Goal: Task Accomplishment & Management: Manage account settings

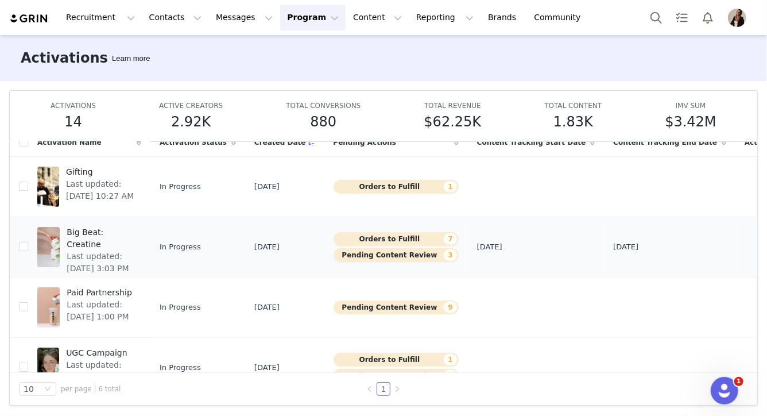
click at [106, 229] on span "Big Beat: Creatine" at bounding box center [101, 238] width 68 height 24
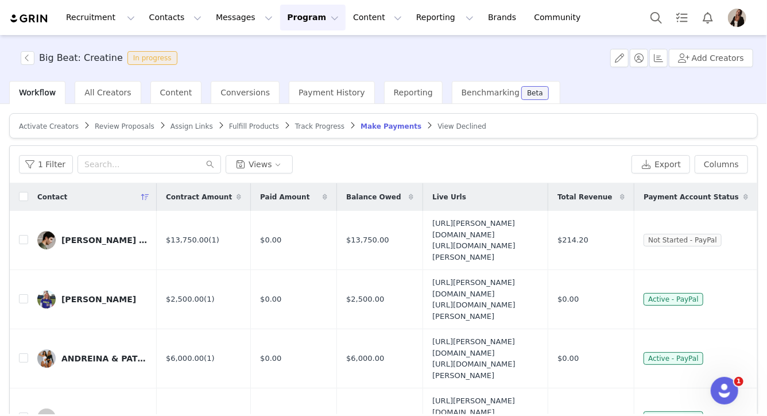
click at [302, 128] on span "Track Progress" at bounding box center [319, 126] width 49 height 8
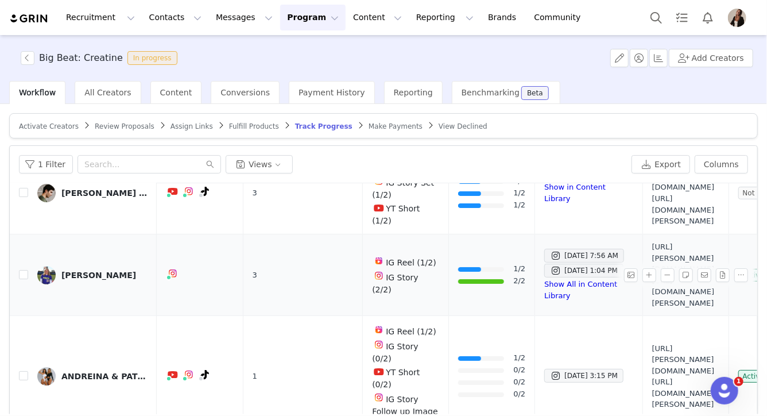
scroll to position [53, 0]
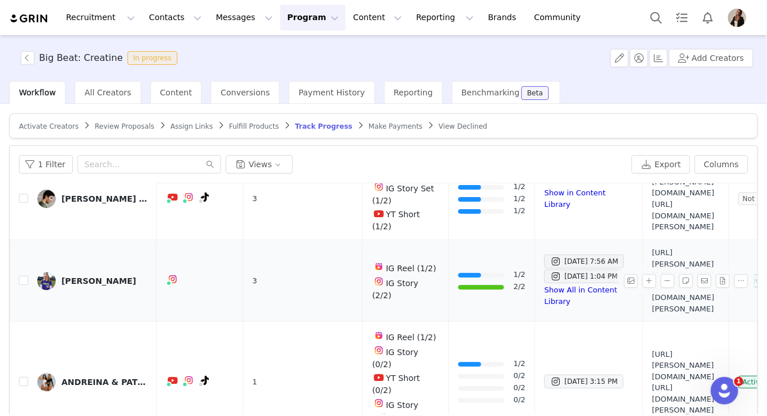
click at [90, 276] on div "[PERSON_NAME]" at bounding box center [98, 280] width 75 height 9
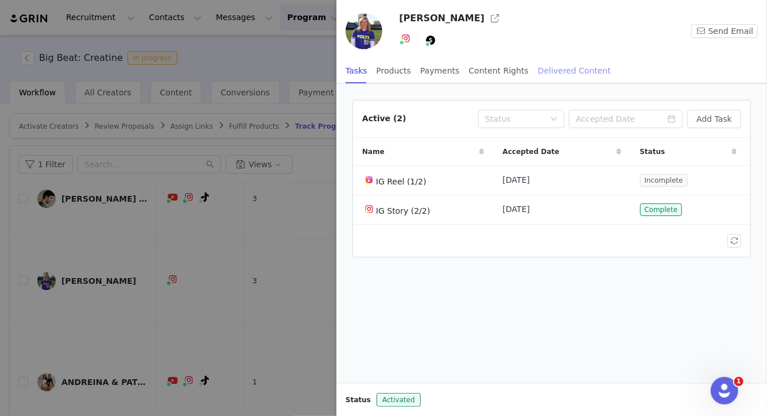
click at [563, 74] on div "Delivered Content" at bounding box center [574, 71] width 73 height 26
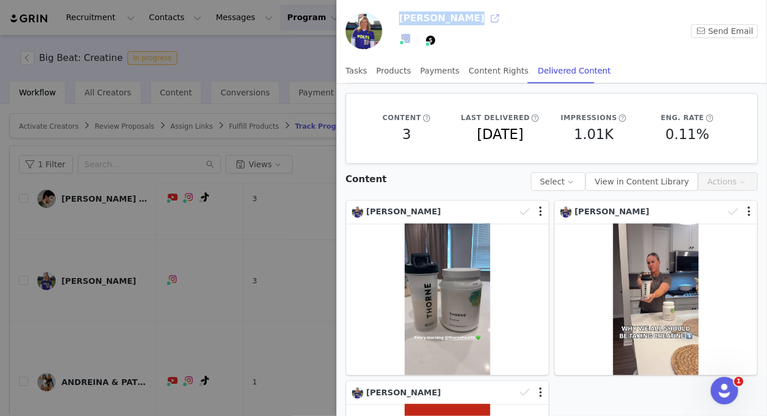
drag, startPoint x: 398, startPoint y: 19, endPoint x: 470, endPoint y: 22, distance: 72.5
click at [471, 22] on div "[PERSON_NAME] Instagram ( @amandalorenz ) — Standard Connected — Account is dis…" at bounding box center [552, 33] width 431 height 49
copy div "[PERSON_NAME]"
click at [279, 211] on div at bounding box center [383, 208] width 767 height 416
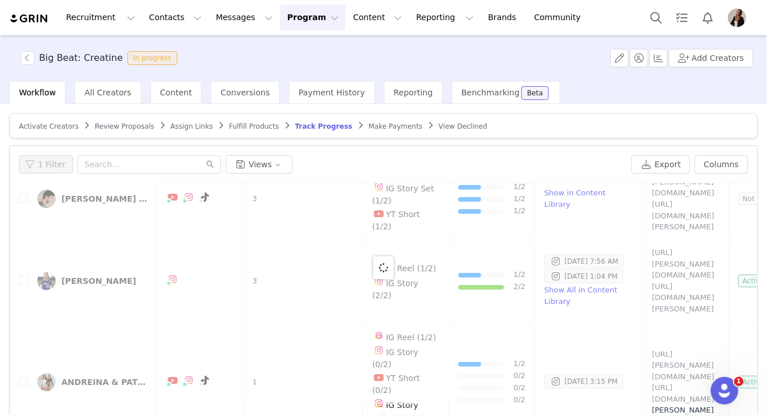
scroll to position [0, 0]
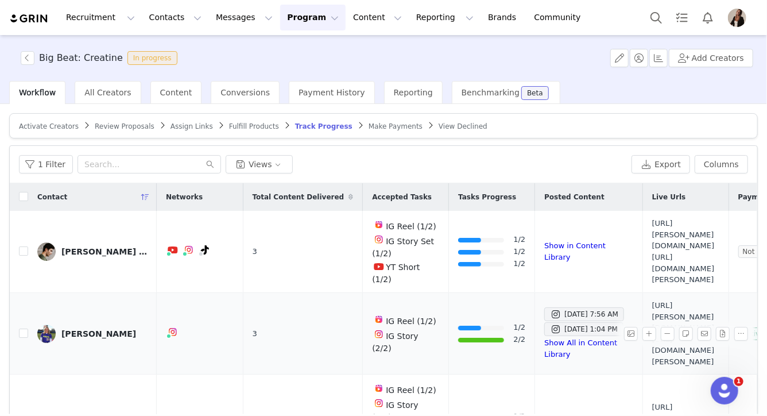
click at [101, 325] on link "[PERSON_NAME]" at bounding box center [92, 334] width 110 height 18
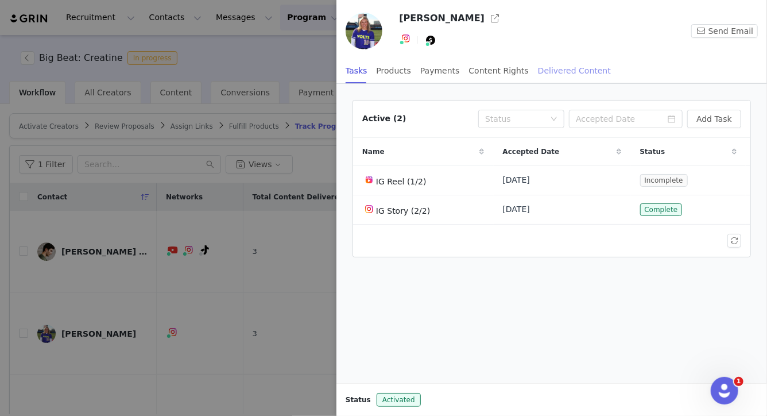
click at [555, 71] on div "Delivered Content" at bounding box center [574, 71] width 73 height 26
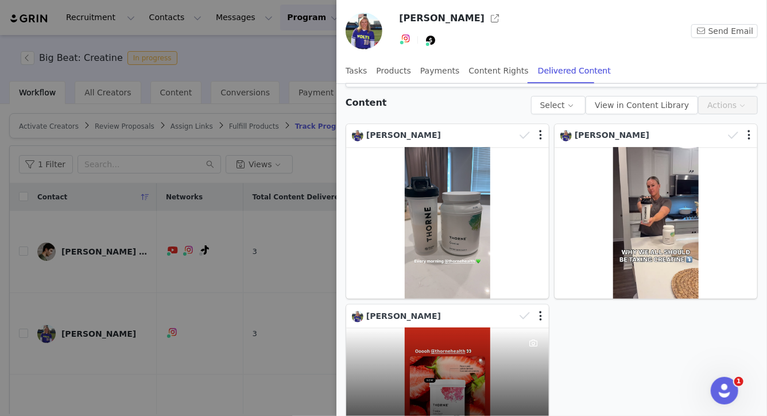
scroll to position [64, 0]
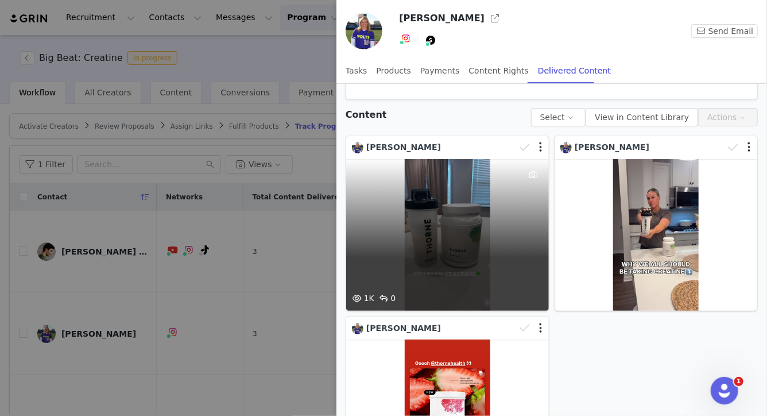
click at [464, 257] on div "1K 0" at bounding box center [447, 235] width 203 height 152
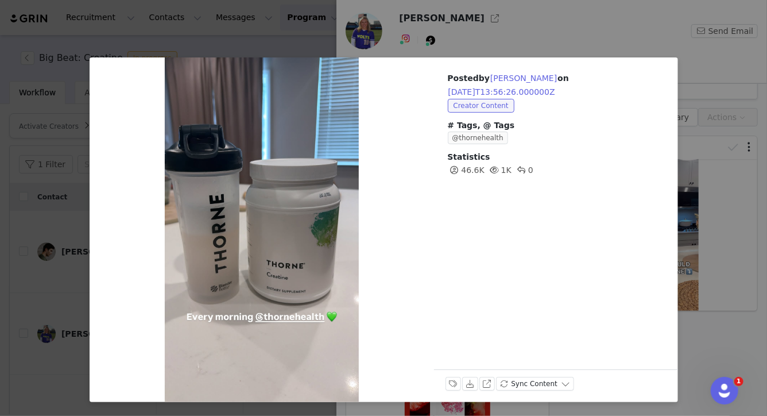
click at [703, 224] on div "Posted by [PERSON_NAME] on [DATE]T13:56:26.000000Z Creator Content # Tags, @ Ta…" at bounding box center [383, 208] width 767 height 416
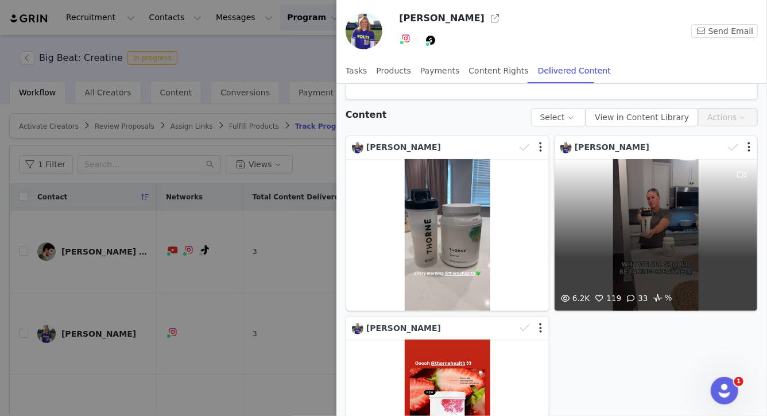
click at [654, 223] on div "6.2K 119 33 %" at bounding box center [656, 235] width 203 height 152
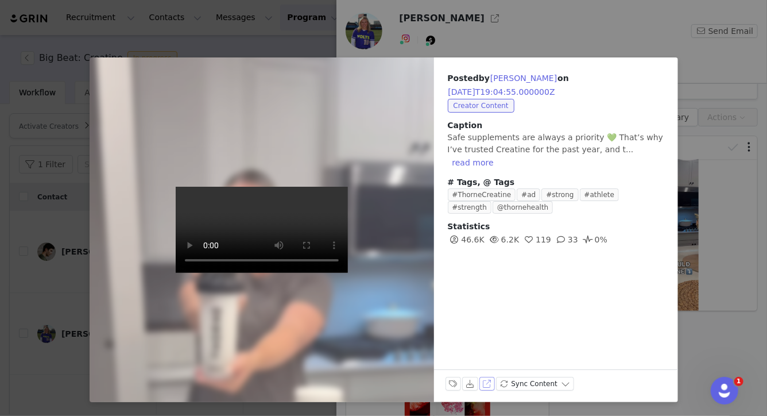
click at [489, 383] on button "View on Instagram" at bounding box center [488, 384] width 16 height 14
click at [728, 103] on div "Posted by [PERSON_NAME] on [DATE]T19:04:55.000000Z Creator Content Caption Safe…" at bounding box center [383, 208] width 767 height 416
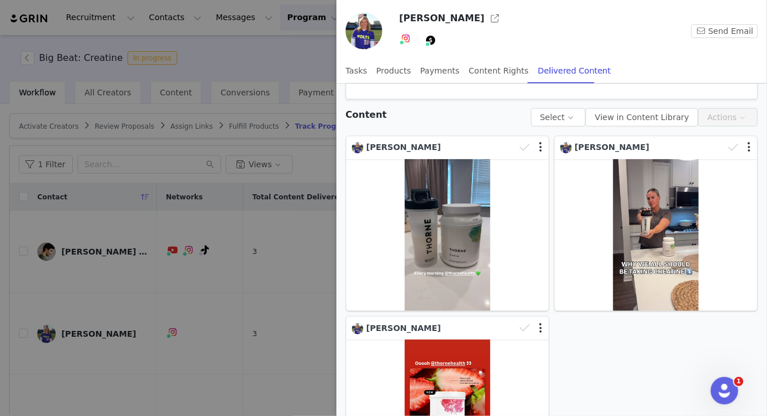
click at [282, 273] on div at bounding box center [383, 208] width 767 height 416
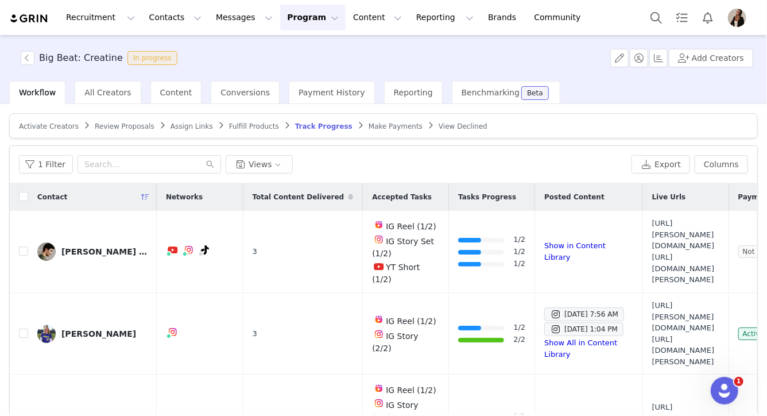
scroll to position [92, 0]
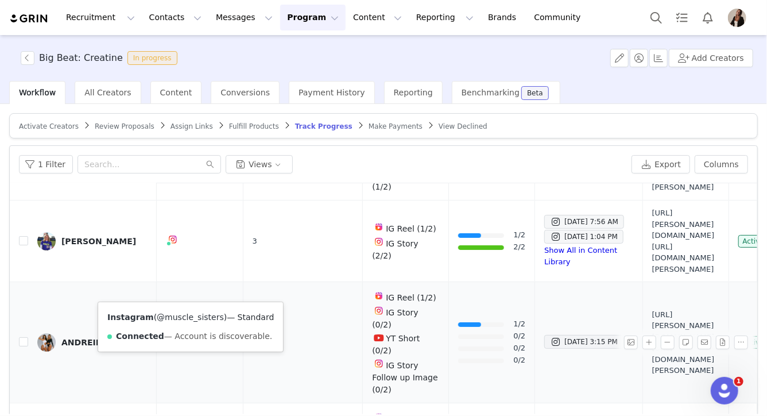
click at [186, 312] on link "@muscle_sisters" at bounding box center [190, 316] width 67 height 9
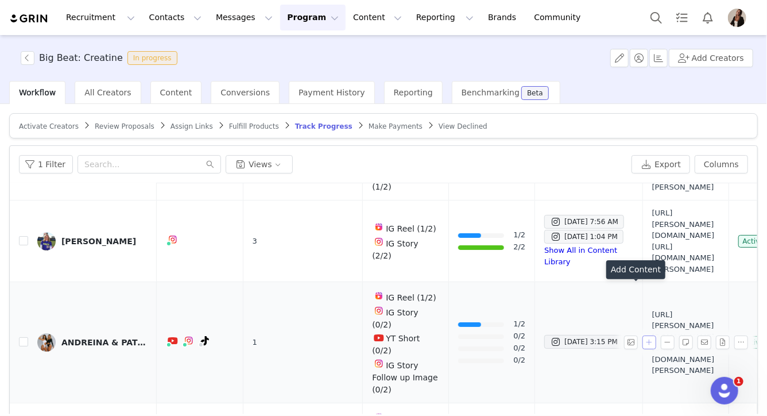
click at [643, 335] on button "button" at bounding box center [650, 342] width 14 height 14
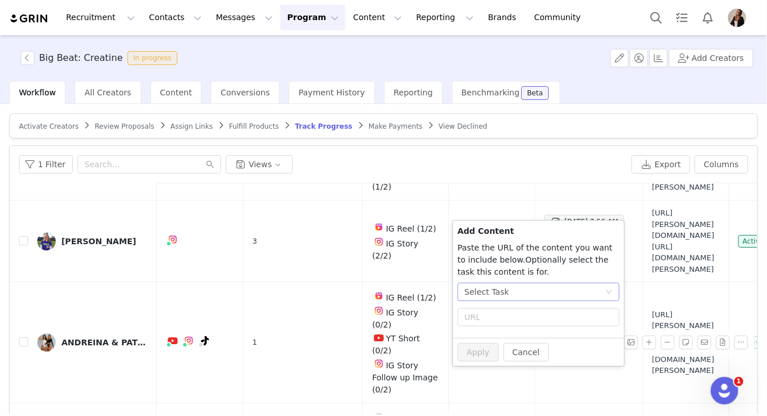
click at [535, 294] on div "Select Task" at bounding box center [535, 291] width 141 height 17
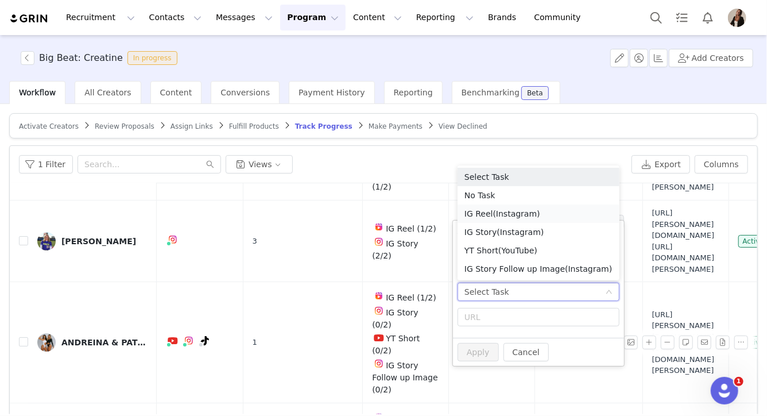
click at [513, 213] on span "(Instagram)" at bounding box center [516, 213] width 47 height 9
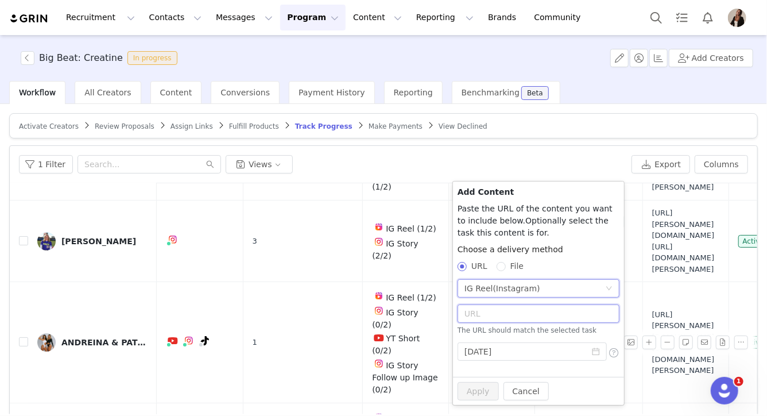
click at [486, 305] on input "text" at bounding box center [539, 313] width 162 height 18
paste input "[URL][DOMAIN_NAME]"
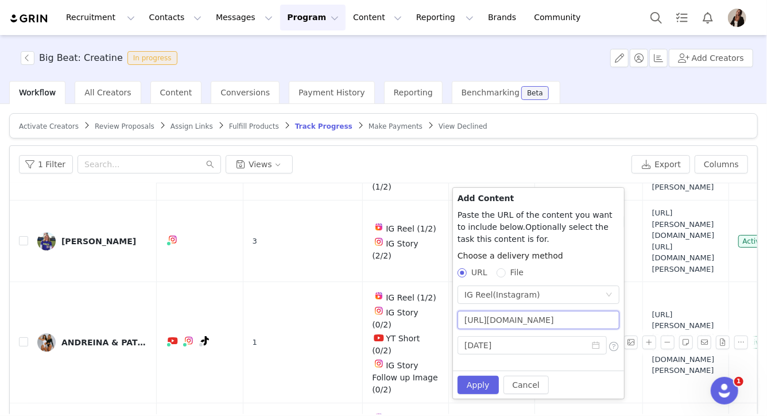
scroll to position [0, 252]
type input "[URL][DOMAIN_NAME]"
click at [477, 386] on button "Apply" at bounding box center [478, 385] width 41 height 18
click at [552, 347] on input "[DATE]" at bounding box center [532, 345] width 149 height 18
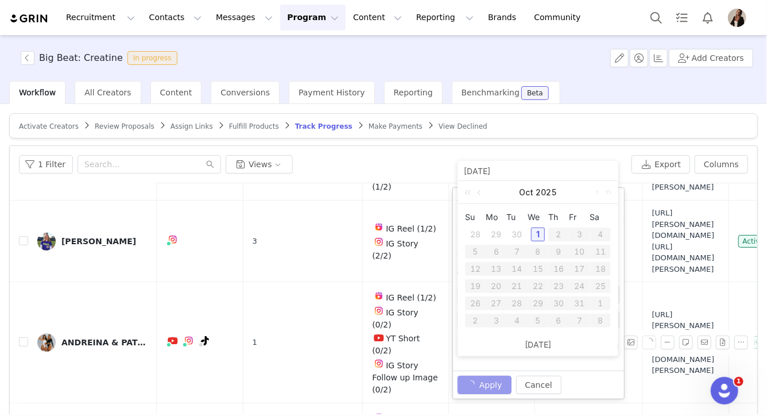
click at [516, 234] on div "30" at bounding box center [518, 234] width 14 height 14
type input "[DATE]"
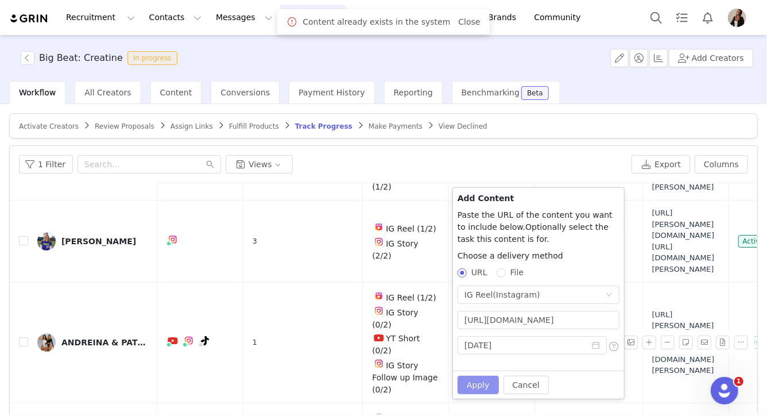
click at [472, 384] on button "Apply" at bounding box center [478, 385] width 41 height 18
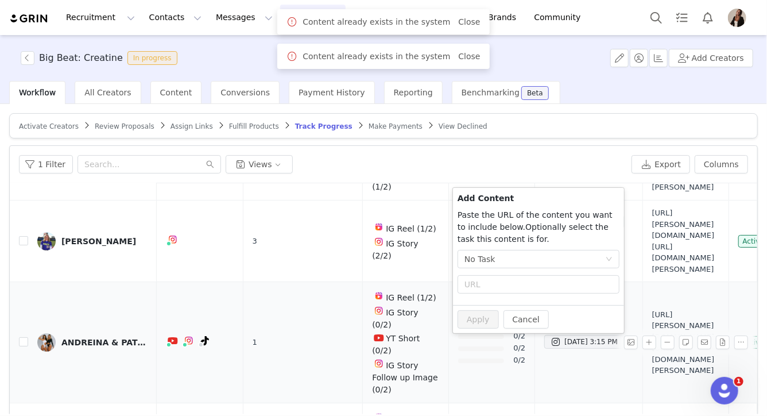
click at [339, 289] on td "1" at bounding box center [303, 342] width 120 height 121
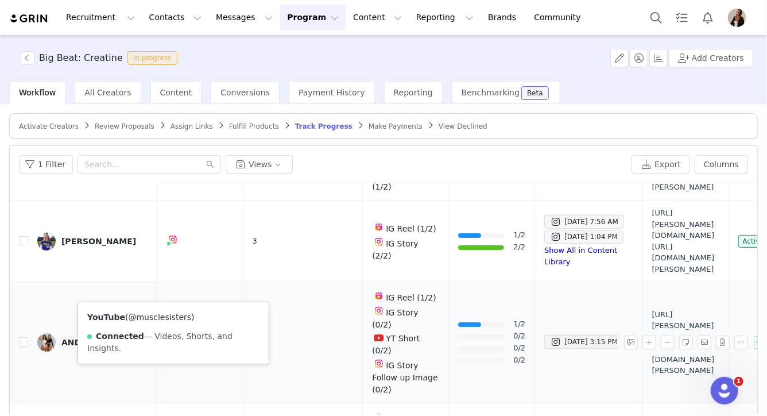
click at [165, 316] on link "@musclesisters" at bounding box center [160, 316] width 63 height 9
click at [183, 314] on link "@muscle_sisters" at bounding box center [190, 316] width 67 height 9
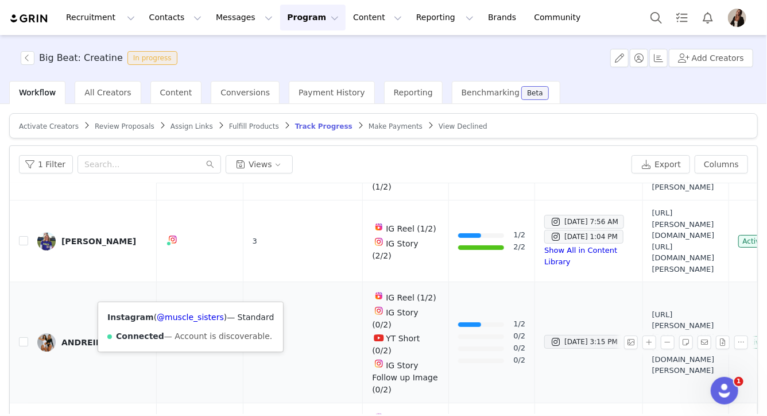
click at [185, 310] on div "Instagram ( @muscle_sisters ) — Standard Connected — Account is discoverable." at bounding box center [190, 326] width 185 height 49
click at [185, 312] on link "@muscle_sisters" at bounding box center [190, 316] width 67 height 9
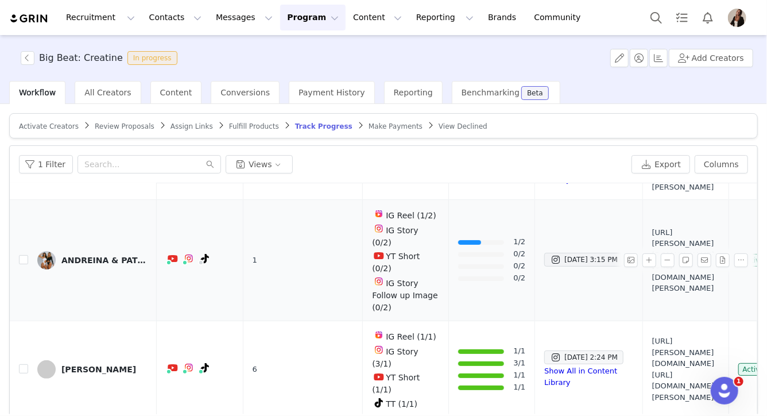
scroll to position [189, 0]
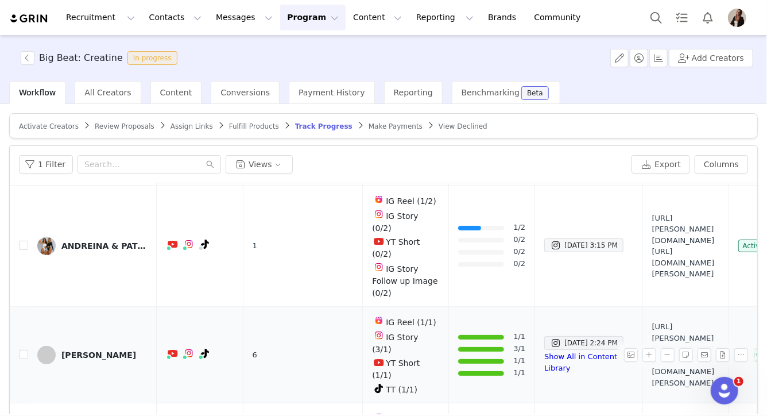
click at [84, 350] on div "[PERSON_NAME]" at bounding box center [98, 354] width 75 height 9
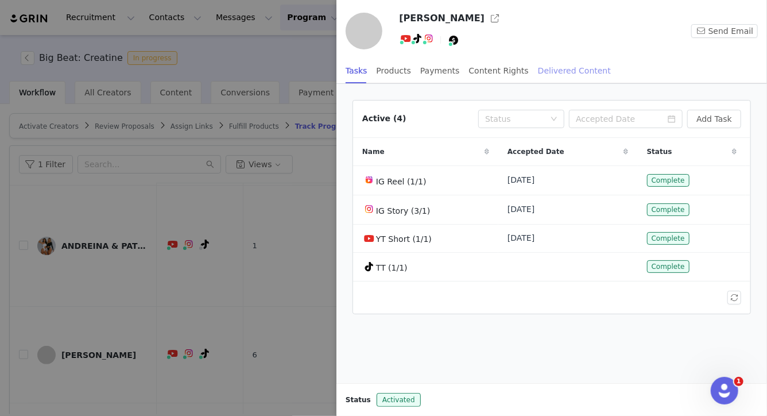
click at [547, 76] on div "Delivered Content" at bounding box center [574, 71] width 73 height 26
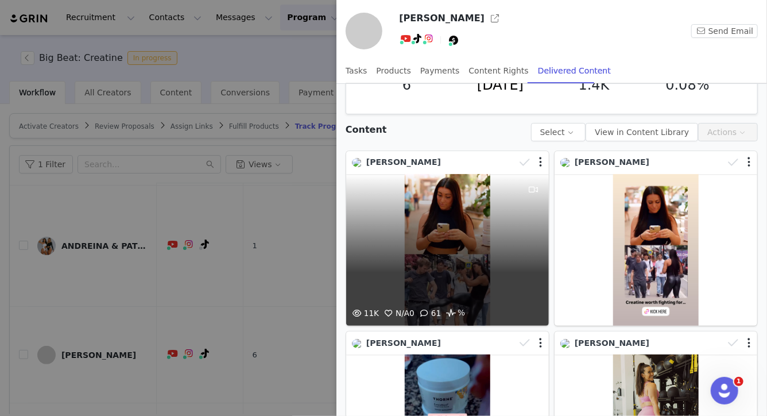
scroll to position [21, 0]
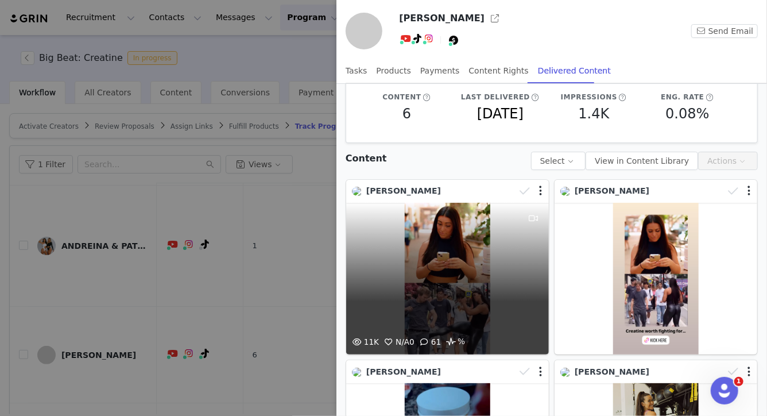
click at [496, 228] on div "11K N/A 0 61 %" at bounding box center [447, 279] width 203 height 152
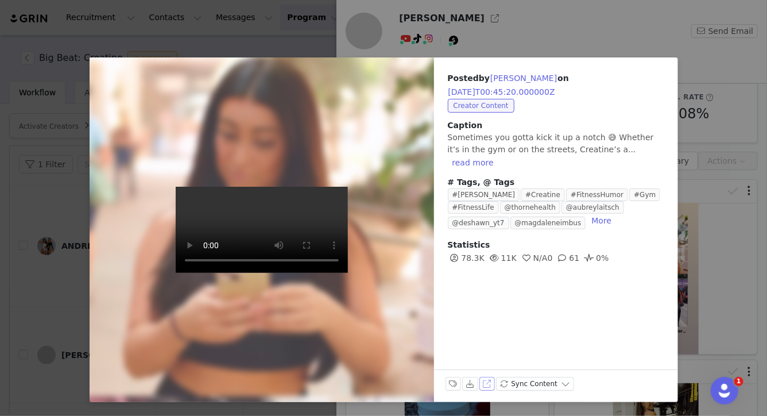
click at [491, 383] on button "View on Instagram" at bounding box center [488, 384] width 16 height 14
click at [692, 151] on div "Posted by [PERSON_NAME] on [DATE]T00:45:20.000000Z Creator Content Caption Some…" at bounding box center [383, 208] width 767 height 416
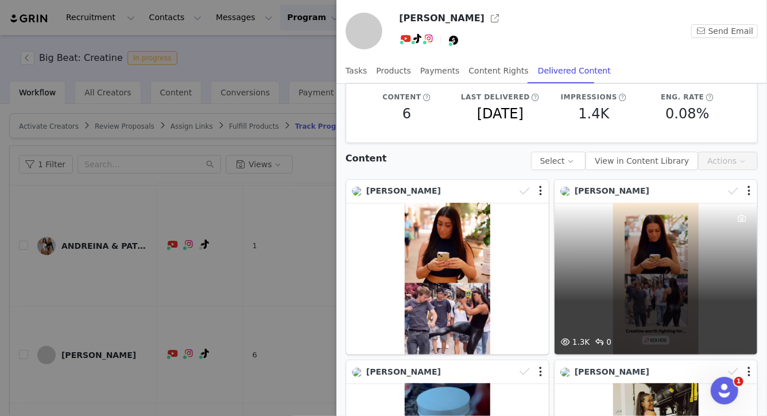
click at [630, 287] on div "1.3K 0" at bounding box center [656, 279] width 203 height 152
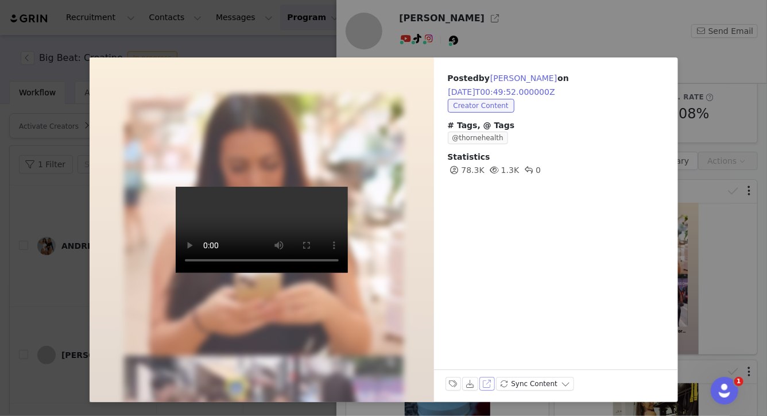
click at [488, 383] on button "View on Instagram" at bounding box center [488, 384] width 16 height 14
click at [711, 219] on div "Posted by [PERSON_NAME] on [DATE]T00:49:52.000000Z Creator Content # Tags, @ Ta…" at bounding box center [383, 208] width 767 height 416
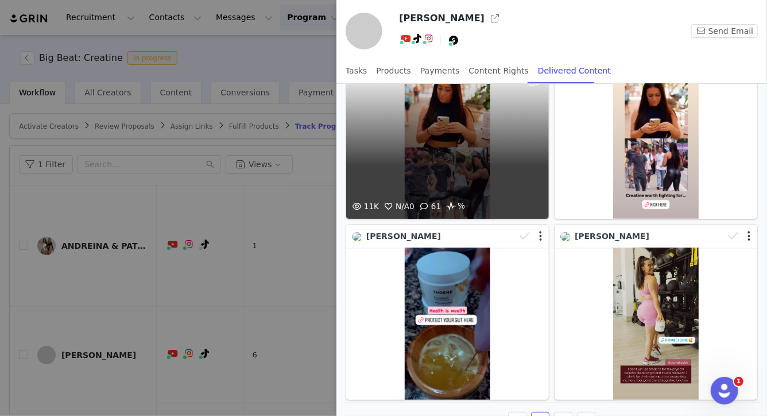
scroll to position [158, 0]
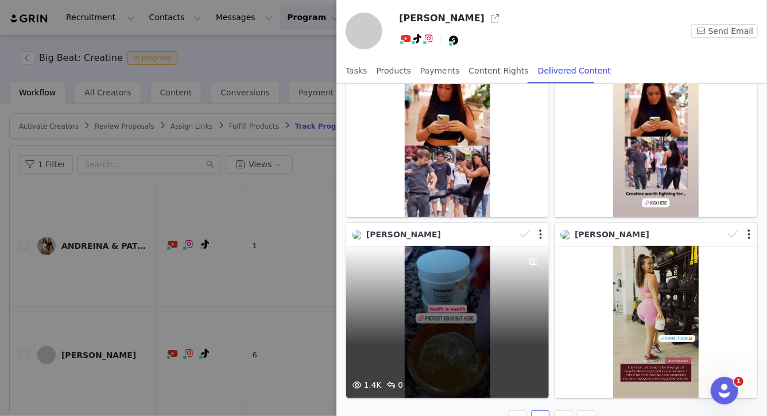
click at [467, 298] on div "1.4K 0" at bounding box center [447, 322] width 203 height 152
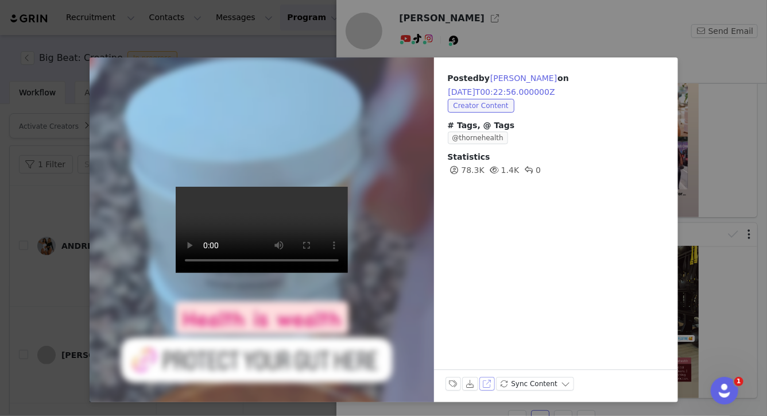
click at [489, 385] on button "View on Instagram" at bounding box center [488, 384] width 16 height 14
click at [736, 276] on div "Posted by [PERSON_NAME] on [DATE]T00:22:56.000000Z Creator Content # Tags, @ Ta…" at bounding box center [383, 208] width 767 height 416
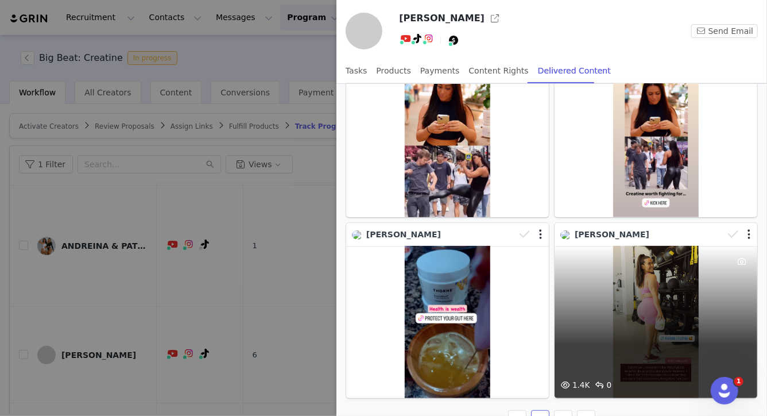
scroll to position [180, 0]
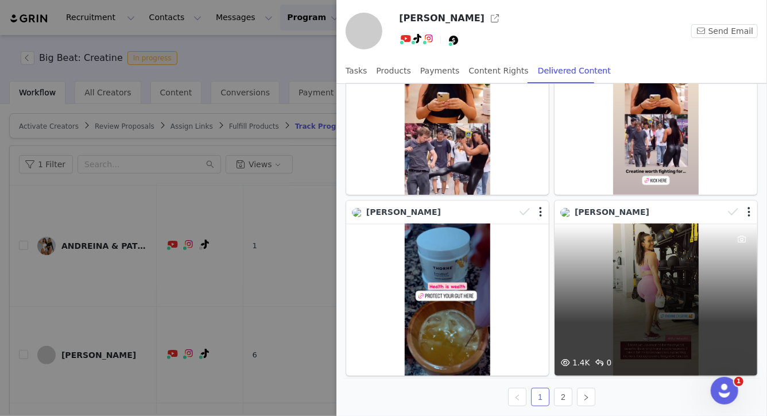
click at [621, 267] on div "1.4K 0" at bounding box center [656, 299] width 203 height 152
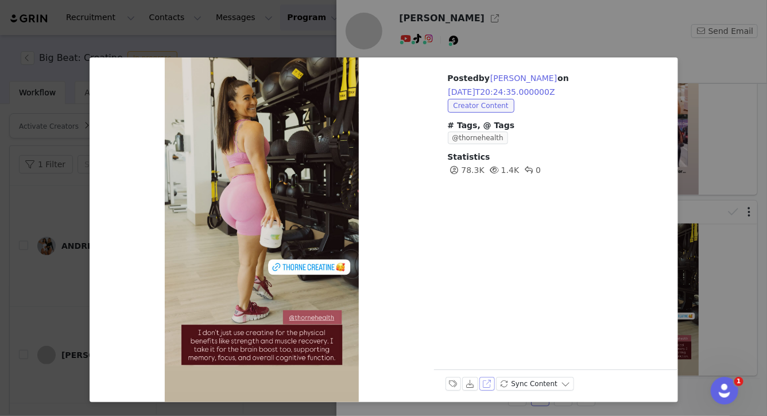
click at [486, 379] on button "View on Instagram" at bounding box center [488, 384] width 16 height 14
click at [767, 356] on div "Posted by [PERSON_NAME] on [DATE]T20:24:35.000000Z Creator Content # Tags, @ Ta…" at bounding box center [383, 208] width 767 height 416
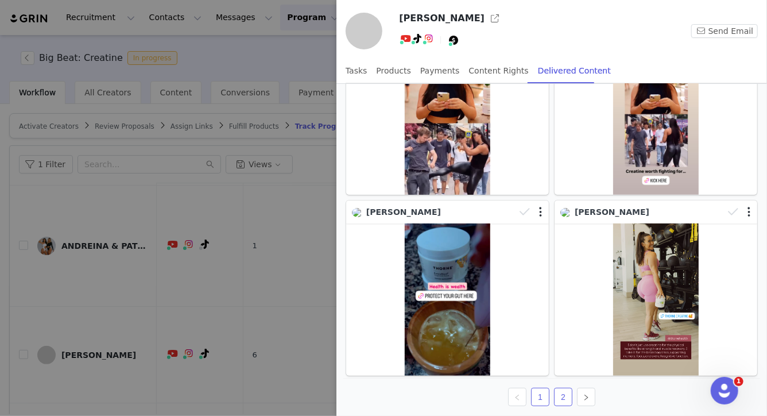
click at [562, 388] on link "2" at bounding box center [563, 396] width 17 height 17
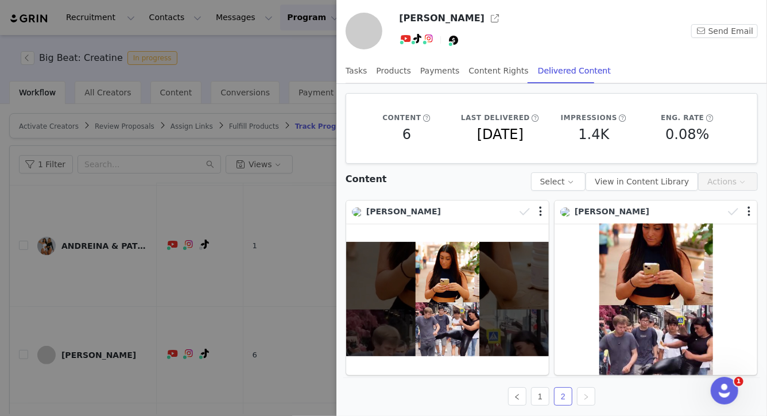
scroll to position [2, 0]
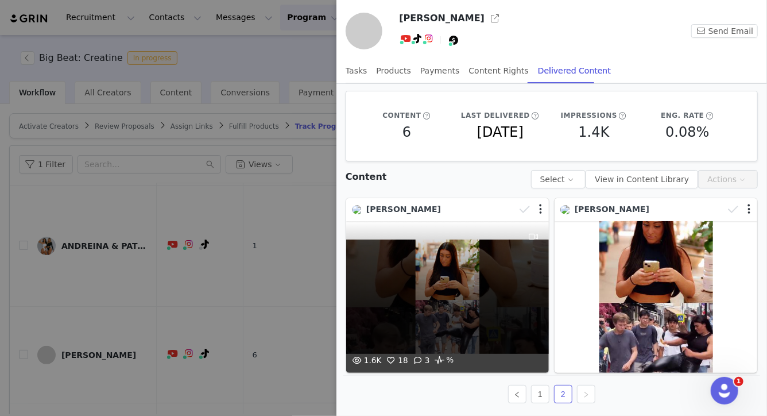
click at [460, 284] on div "1.6K 18 3 %" at bounding box center [447, 297] width 203 height 152
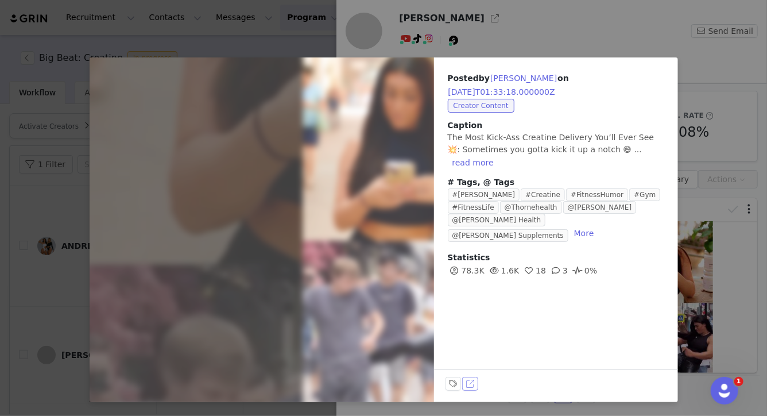
click at [474, 386] on button "View on YouTube" at bounding box center [470, 384] width 16 height 14
click at [705, 260] on div "Posted by [PERSON_NAME] on [DATE]T01:33:18.000000Z Creator Content Caption The …" at bounding box center [383, 208] width 767 height 416
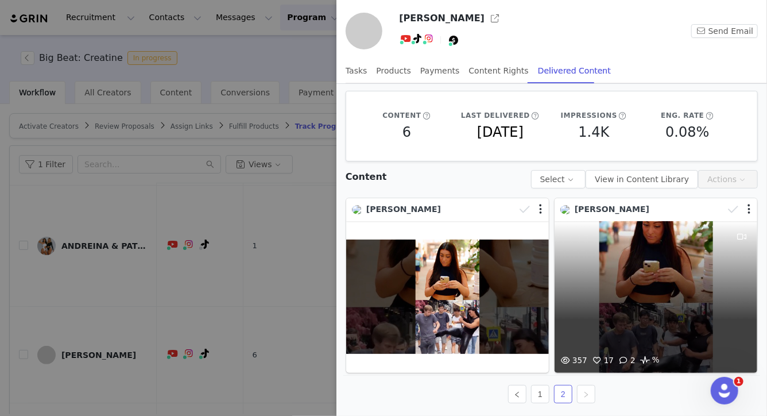
click at [659, 272] on div "357 17 2 %" at bounding box center [656, 297] width 203 height 152
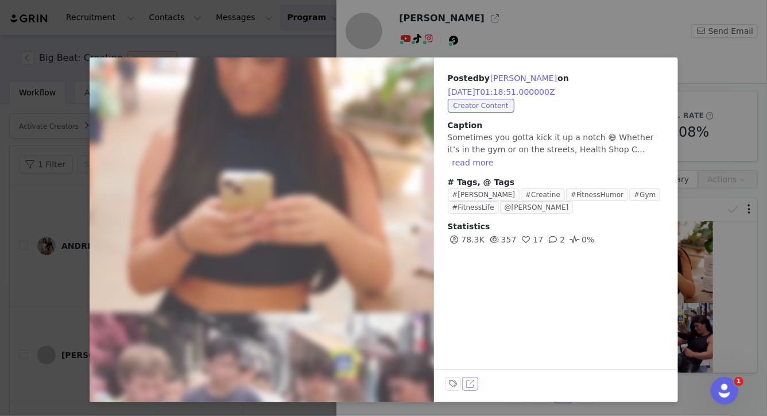
click at [471, 380] on button "View on TikTok" at bounding box center [470, 384] width 16 height 14
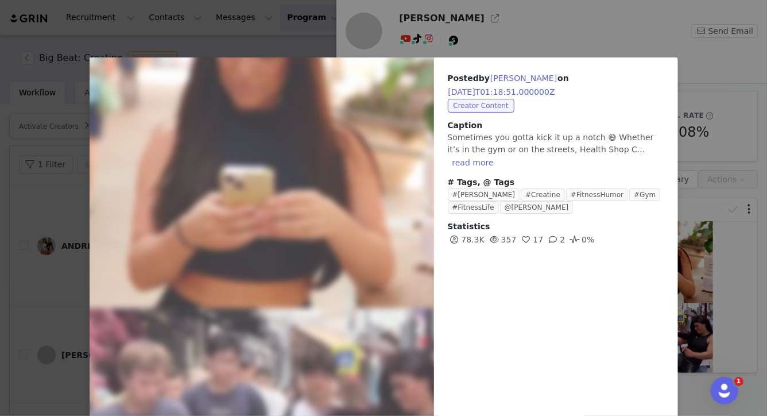
click at [64, 215] on div "Posted by [PERSON_NAME] on [DATE]T01:18:51.000000Z Creator Content Caption Some…" at bounding box center [383, 208] width 767 height 416
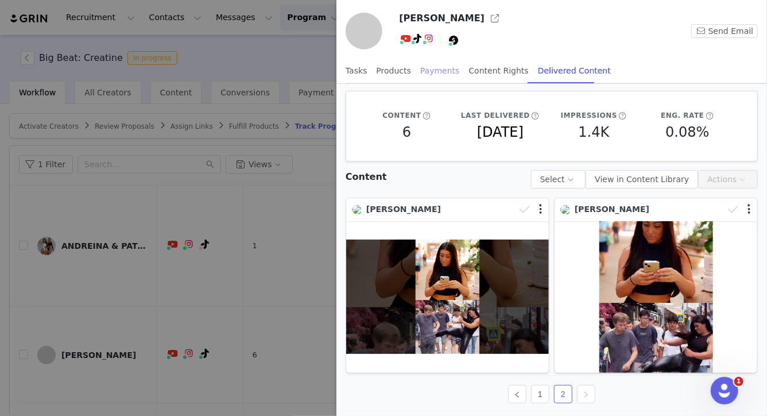
click at [430, 77] on div "Payments" at bounding box center [440, 71] width 40 height 26
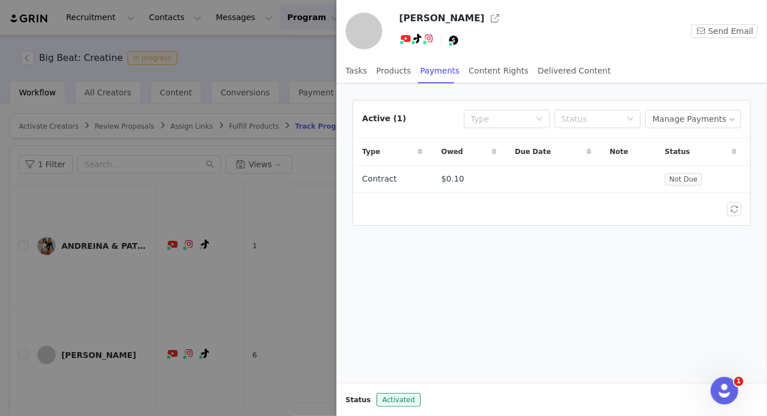
click at [289, 237] on div at bounding box center [383, 208] width 767 height 416
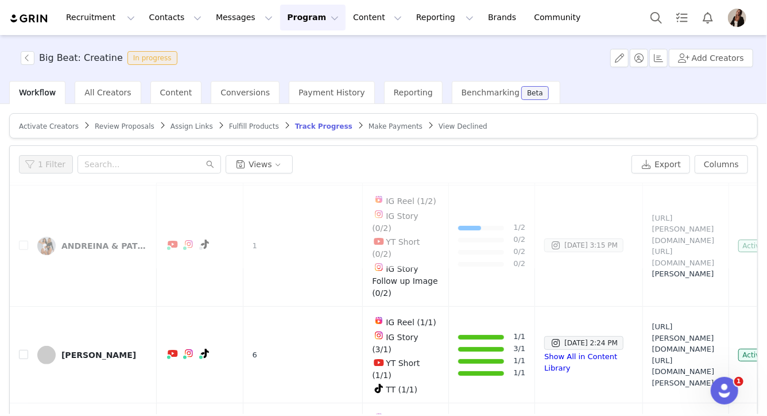
scroll to position [0, 0]
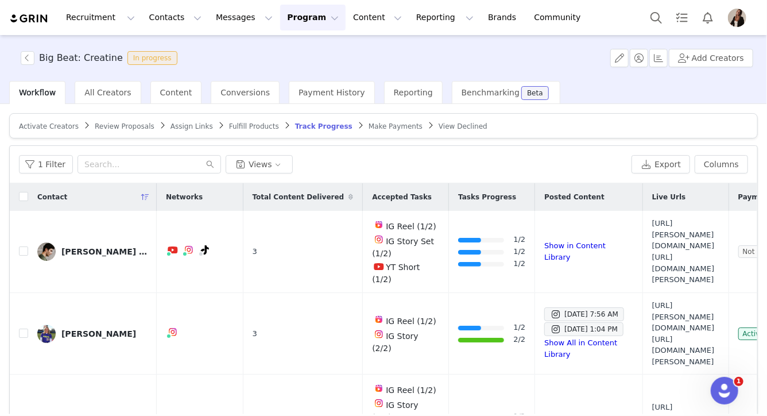
click at [379, 126] on span "Make Payments" at bounding box center [396, 126] width 54 height 8
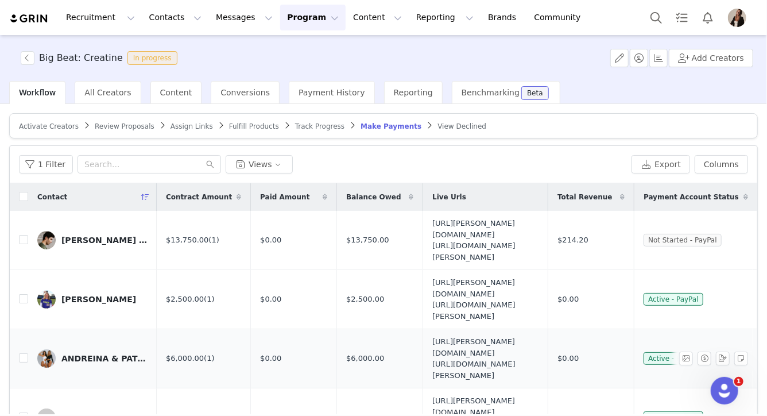
scroll to position [101, 0]
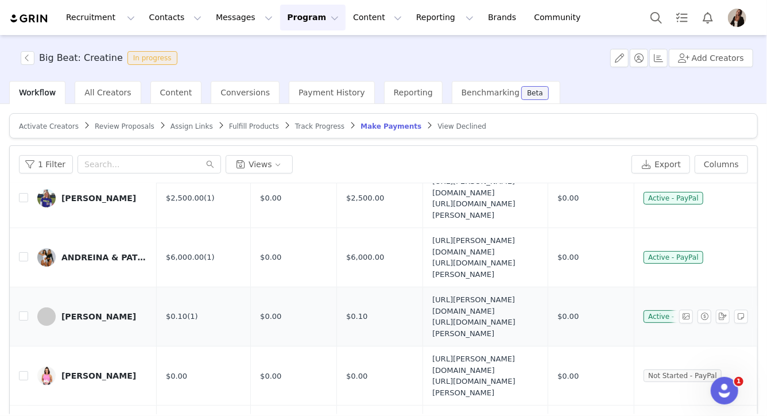
click at [92, 318] on div "[PERSON_NAME]" at bounding box center [98, 316] width 75 height 9
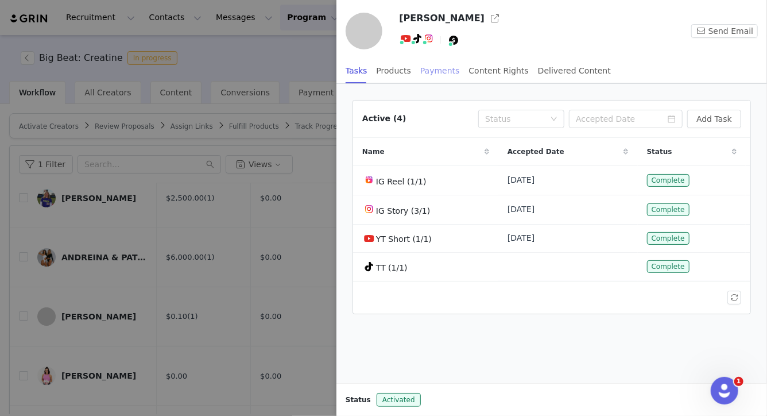
click at [425, 70] on div "Payments" at bounding box center [440, 71] width 40 height 26
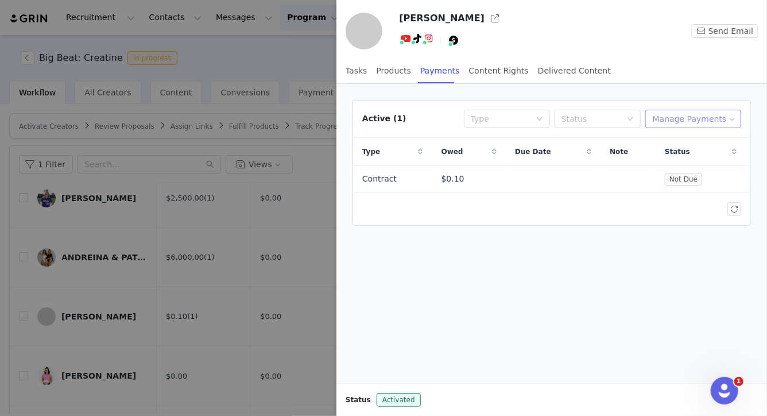
click at [718, 114] on button "Manage Payments" at bounding box center [694, 119] width 96 height 18
click at [690, 160] on span "Add Payable" at bounding box center [696, 159] width 49 height 13
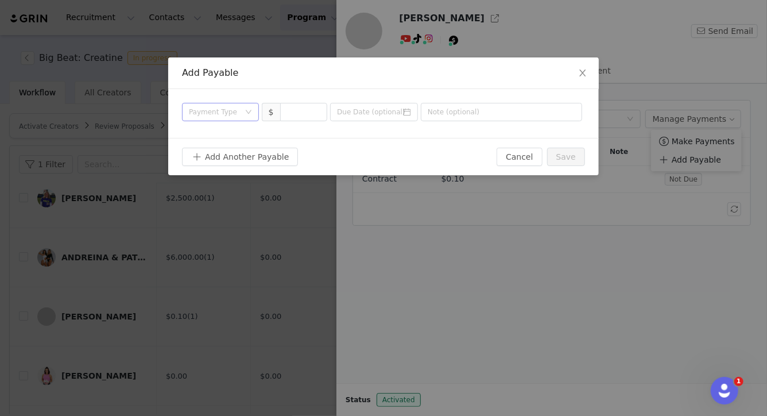
click at [238, 113] on div "Payment Type" at bounding box center [214, 111] width 51 height 11
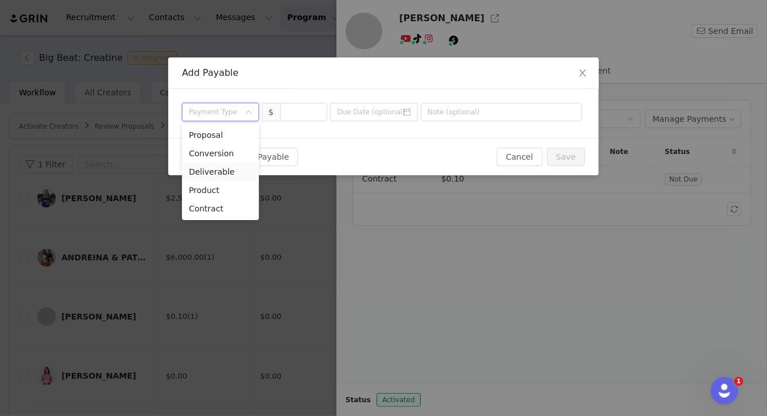
click at [216, 173] on li "Deliverable" at bounding box center [220, 172] width 77 height 18
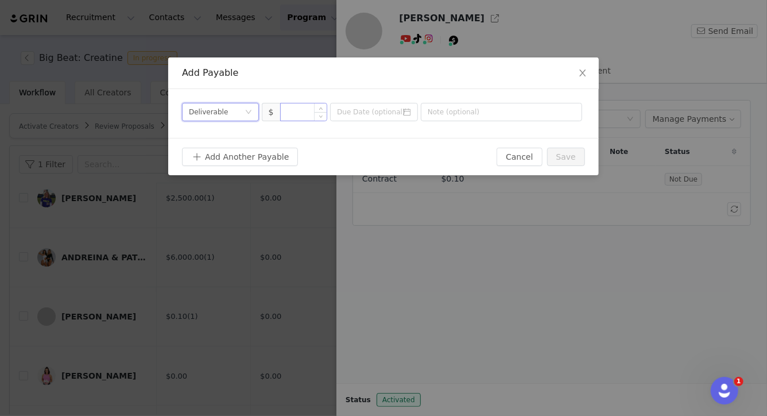
click at [295, 109] on input at bounding box center [304, 111] width 47 height 17
type input "5,000"
click at [451, 116] on input "text" at bounding box center [501, 112] width 161 height 18
type input "September Content"
click at [407, 116] on input at bounding box center [374, 112] width 88 height 18
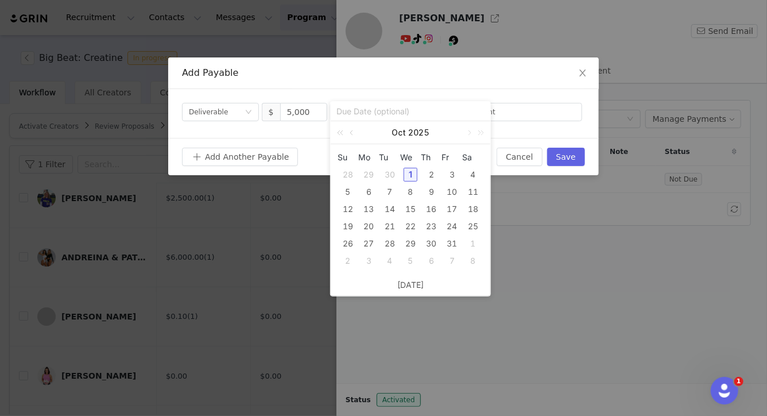
click at [392, 177] on div "30" at bounding box center [390, 175] width 14 height 14
type input "[DATE]"
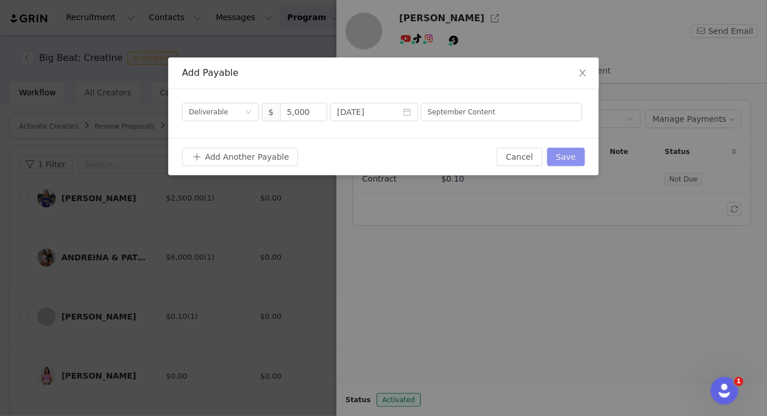
click at [558, 153] on button "Save" at bounding box center [566, 157] width 38 height 18
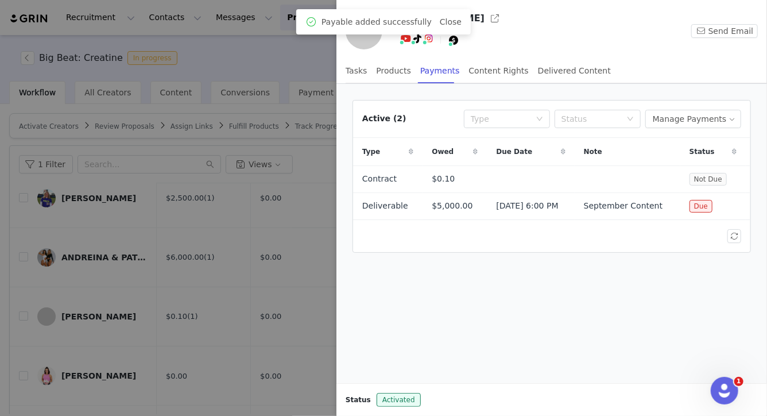
click at [278, 277] on div at bounding box center [383, 208] width 767 height 416
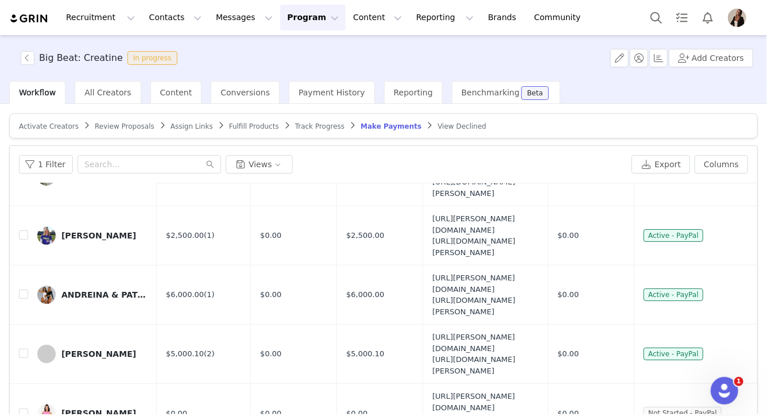
scroll to position [76, 0]
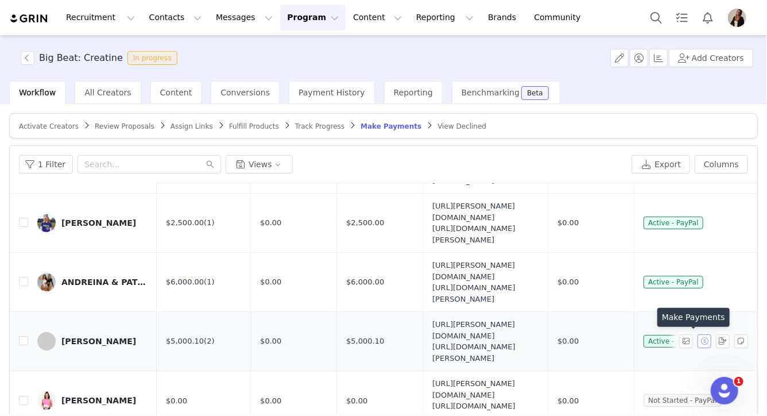
click at [698, 339] on button "button" at bounding box center [705, 341] width 14 height 14
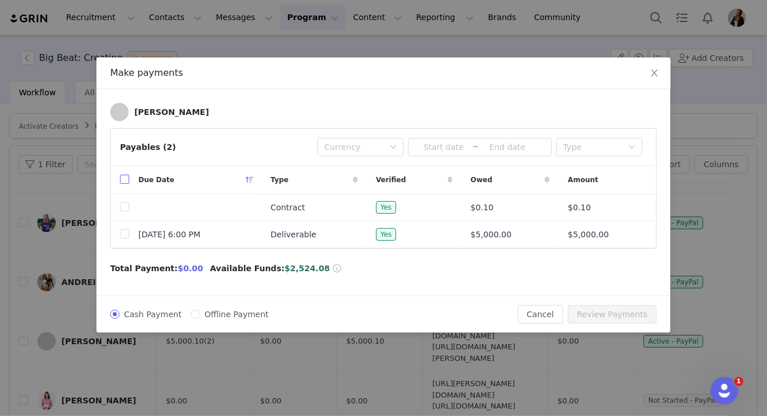
click at [122, 180] on input "checkbox" at bounding box center [124, 179] width 9 height 9
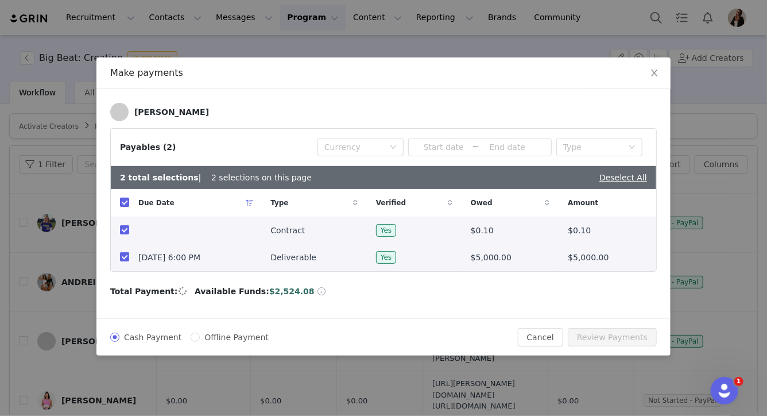
checkbox input "true"
click at [655, 73] on icon "icon: close" at bounding box center [654, 72] width 6 height 7
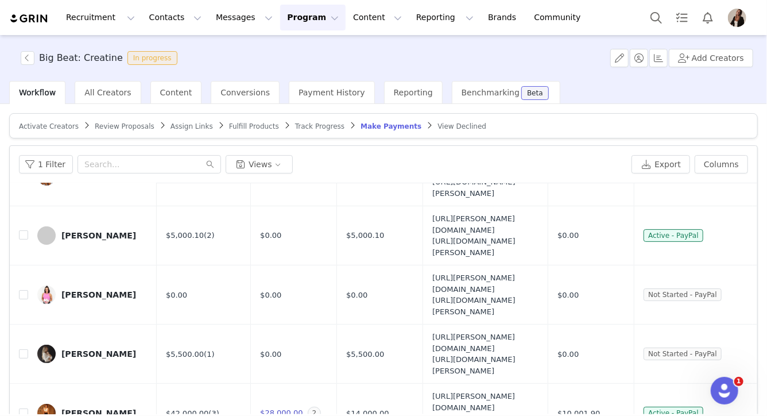
scroll to position [184, 0]
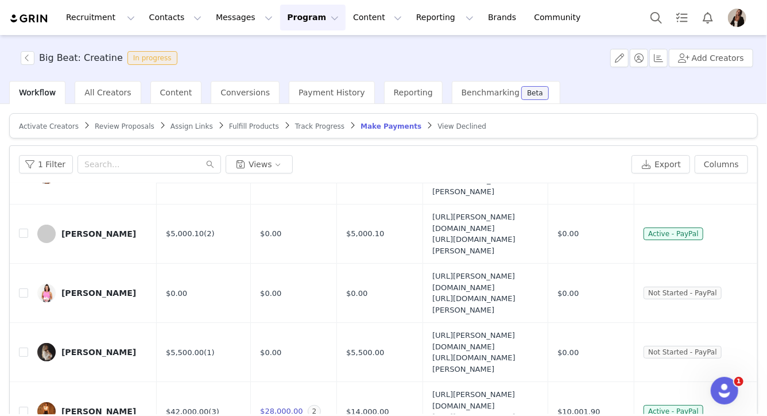
click at [302, 126] on span "Track Progress" at bounding box center [319, 126] width 49 height 8
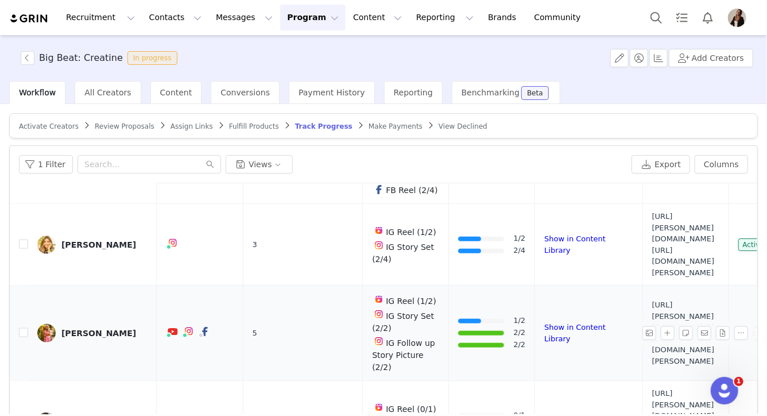
scroll to position [754, 0]
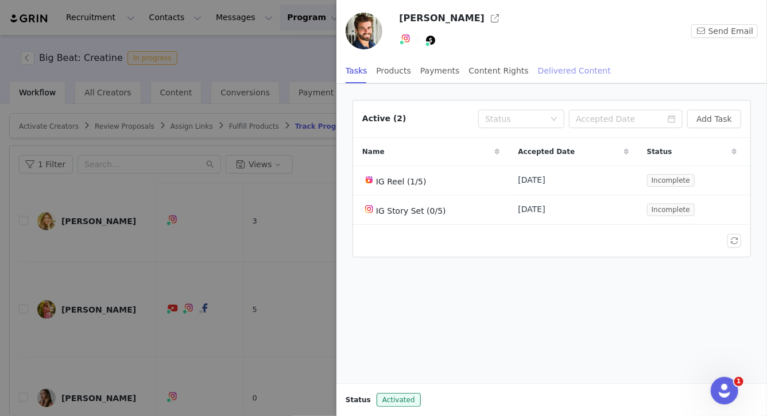
click at [549, 72] on div "Delivered Content" at bounding box center [574, 71] width 73 height 26
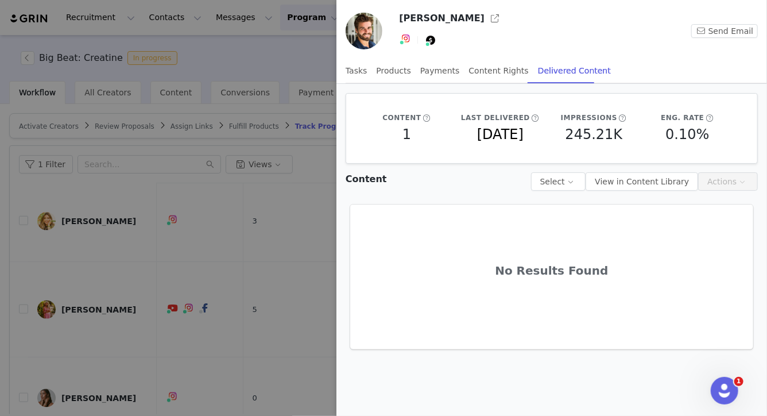
click at [125, 368] on div at bounding box center [383, 208] width 767 height 416
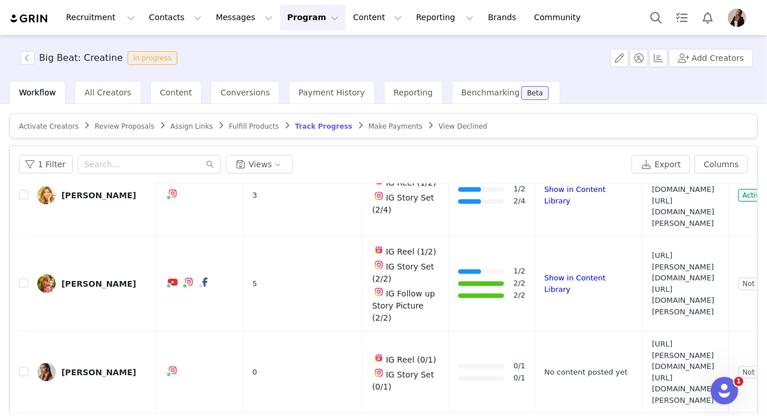
scroll to position [780, 0]
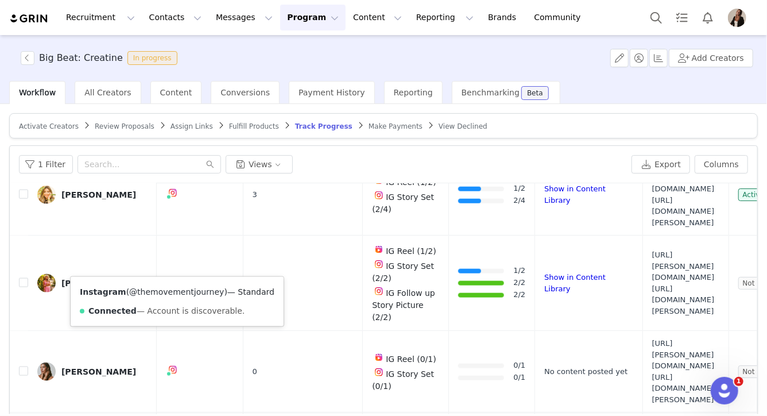
click at [164, 289] on link "@themovementjourney" at bounding box center [176, 291] width 95 height 9
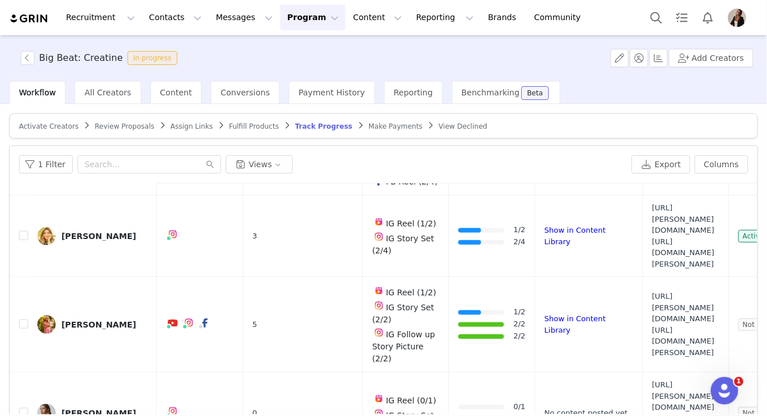
scroll to position [864, 0]
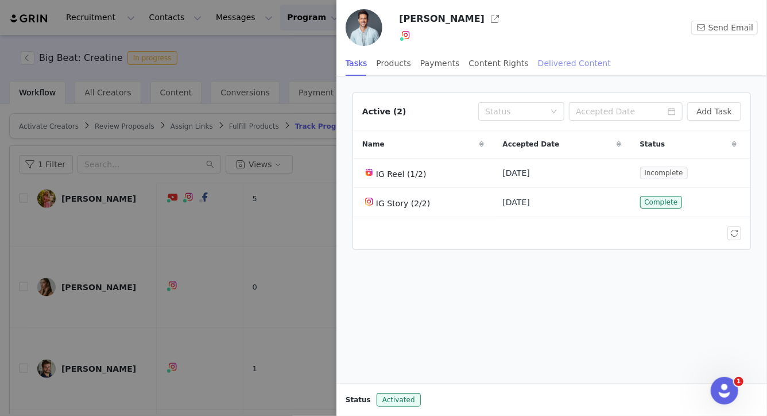
click at [561, 65] on div "Delivered Content" at bounding box center [574, 64] width 73 height 26
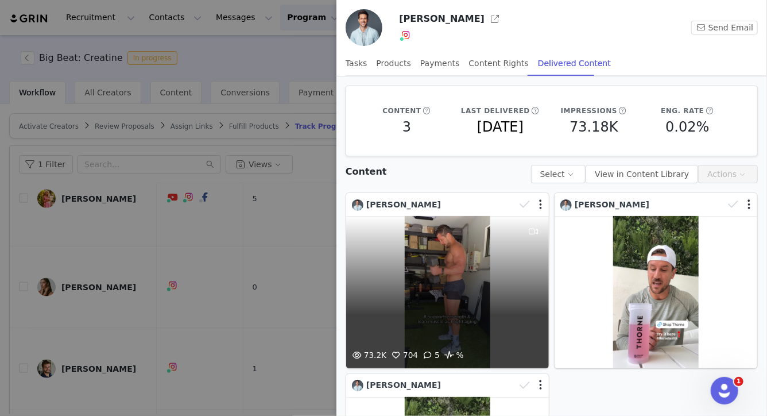
scroll to position [173, 0]
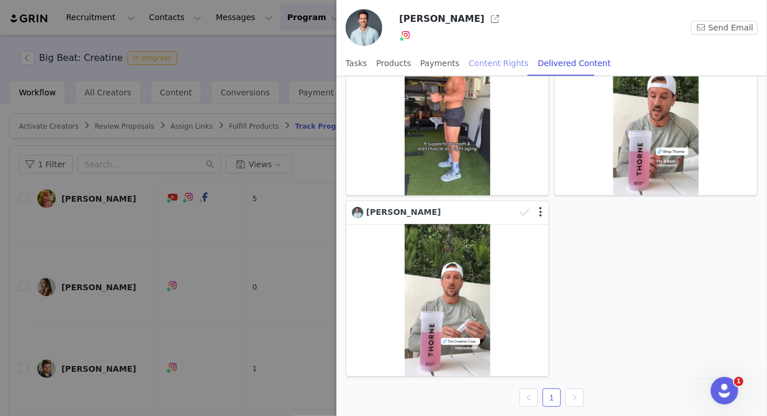
click at [480, 61] on div "Content Rights" at bounding box center [499, 64] width 60 height 26
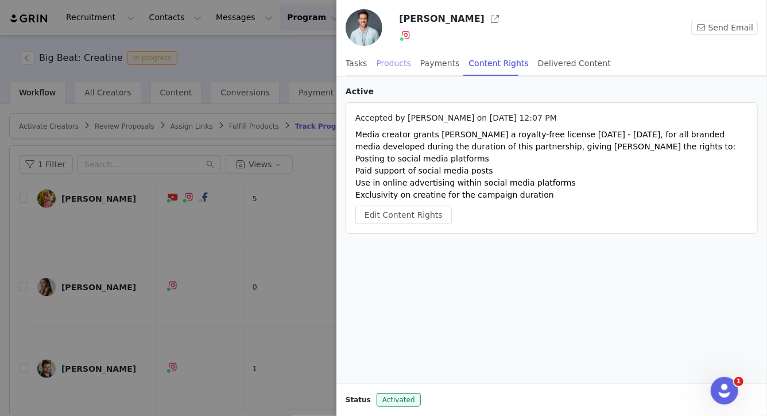
click at [391, 67] on div "Products" at bounding box center [394, 64] width 34 height 26
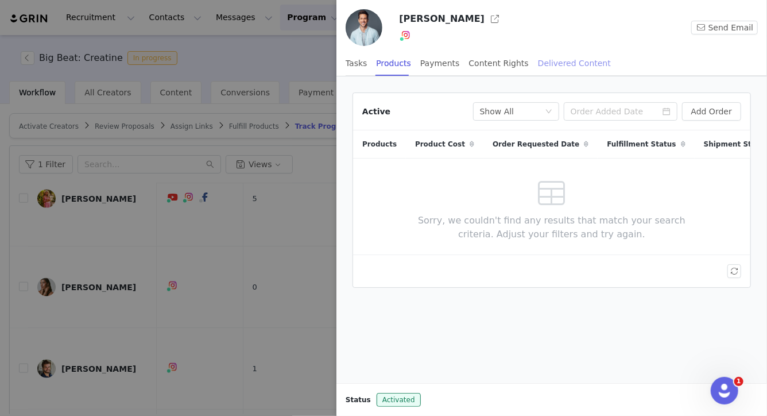
click at [578, 68] on div "Delivered Content" at bounding box center [574, 64] width 73 height 26
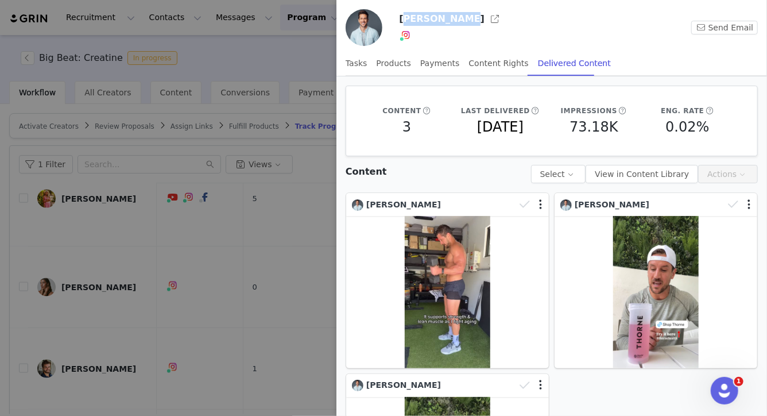
drag, startPoint x: 403, startPoint y: 17, endPoint x: 457, endPoint y: 20, distance: 54.6
click at [457, 20] on h3 "[PERSON_NAME]" at bounding box center [442, 19] width 86 height 14
drag, startPoint x: 397, startPoint y: 18, endPoint x: 467, endPoint y: 20, distance: 70.1
click at [467, 20] on div "[PERSON_NAME] Instagram ( @jrodgers11 ) — Standard Connected — Account is disco…" at bounding box center [552, 29] width 431 height 41
copy h3 "[PERSON_NAME]"
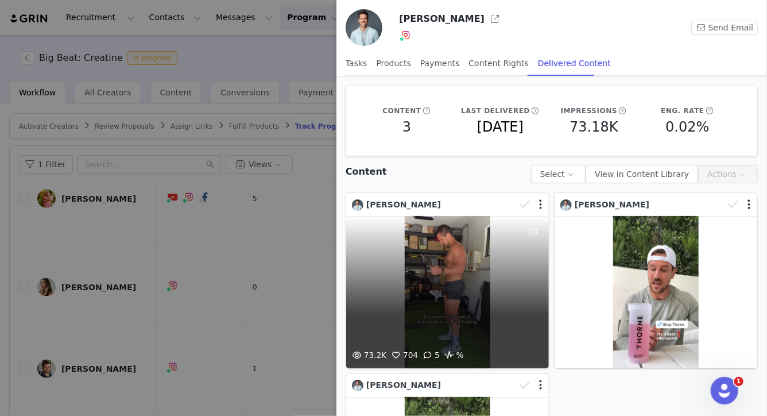
click at [437, 243] on div "73.2K 704 5 %" at bounding box center [447, 292] width 203 height 152
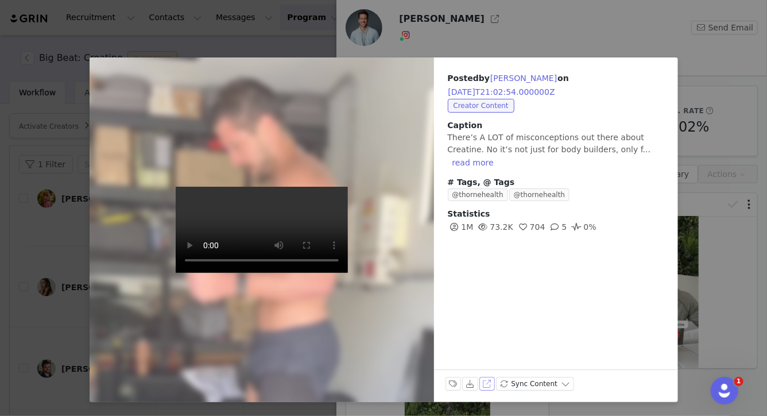
click at [487, 381] on button "View on Instagram" at bounding box center [488, 384] width 16 height 14
click at [714, 189] on div "Posted by [PERSON_NAME] on [DATE]T21:02:54.000000Z Creator Content Caption Ther…" at bounding box center [383, 208] width 767 height 416
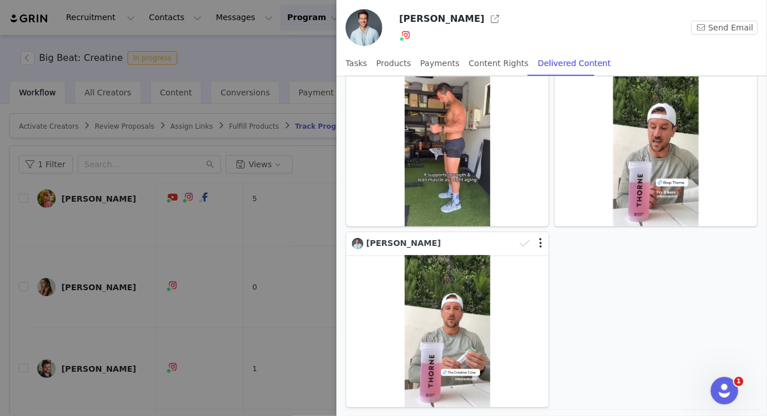
scroll to position [159, 0]
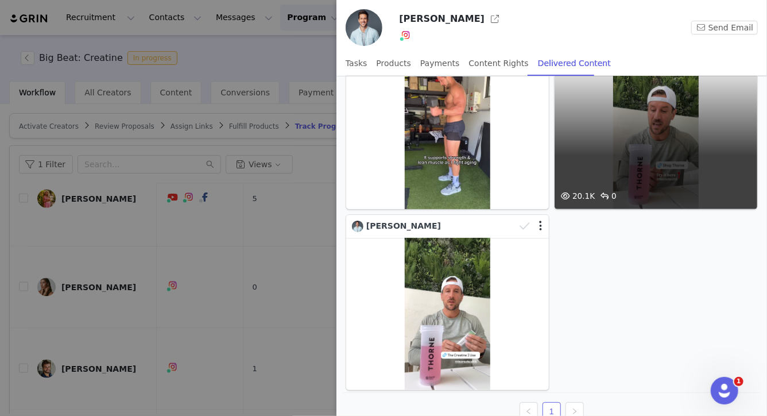
click at [639, 147] on div "20.1K 0" at bounding box center [656, 133] width 203 height 152
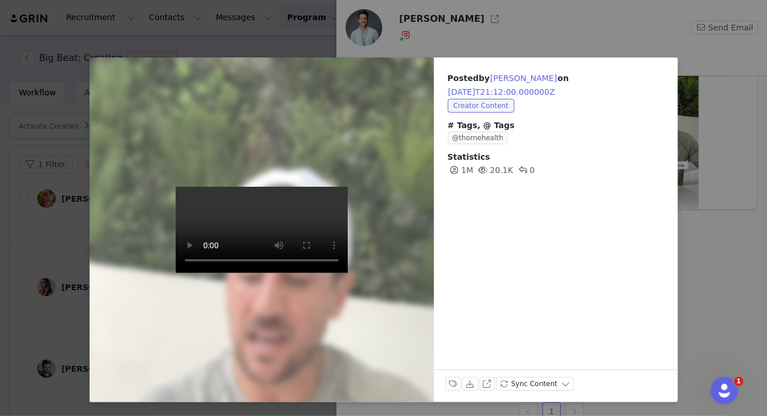
click at [721, 253] on div "Posted by [PERSON_NAME] on [DATE]T21:12:00.000000Z Creator Content # Tags, @ Ta…" at bounding box center [383, 208] width 767 height 416
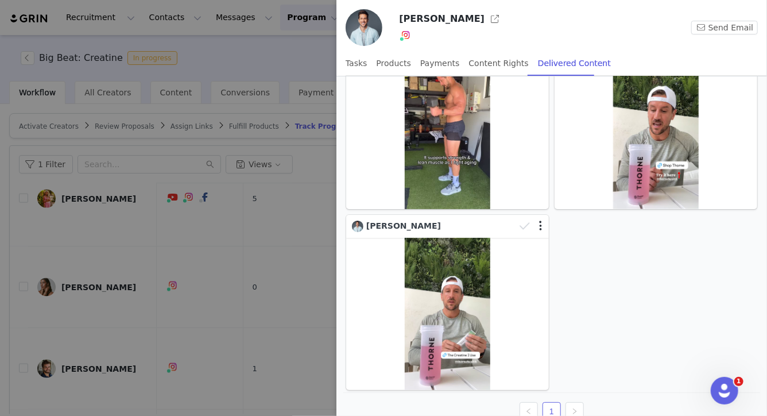
click at [195, 299] on div at bounding box center [383, 208] width 767 height 416
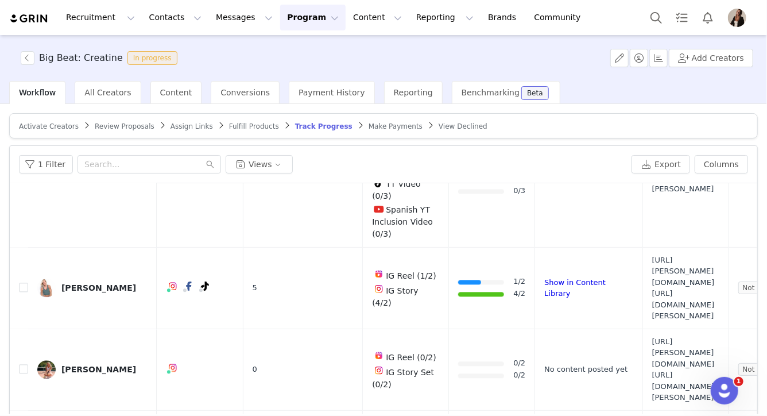
scroll to position [1318, 0]
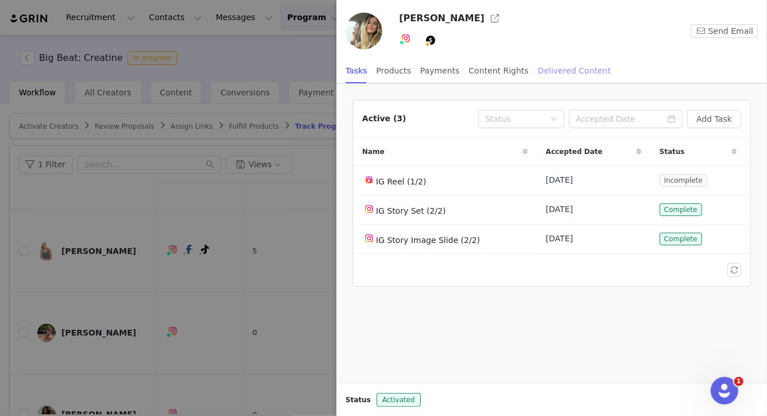
click at [556, 69] on div "Delivered Content" at bounding box center [574, 71] width 73 height 26
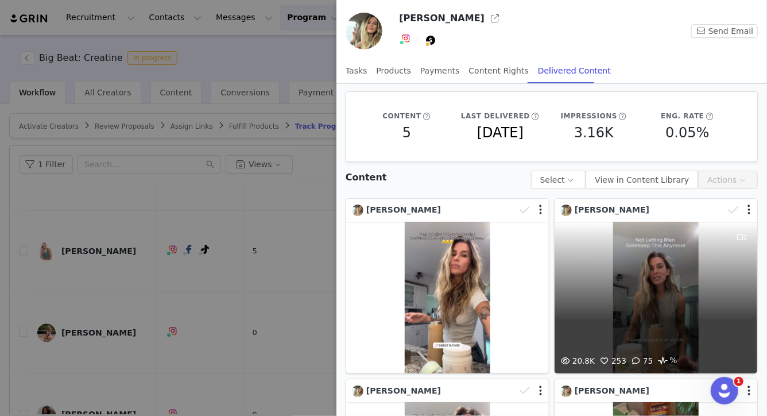
scroll to position [180, 0]
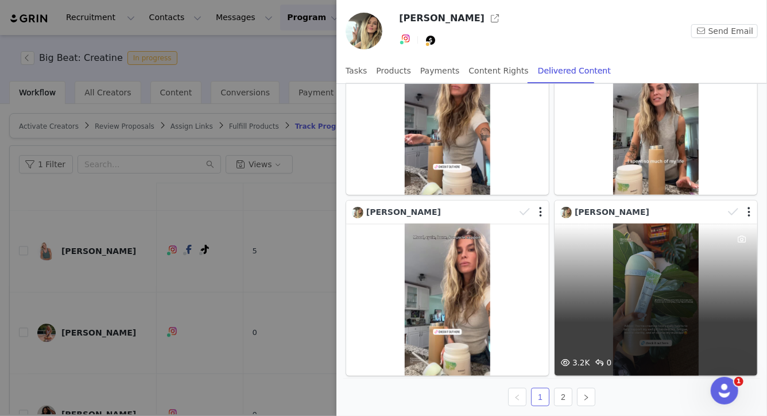
click at [647, 329] on div "3.2K 0" at bounding box center [656, 299] width 203 height 152
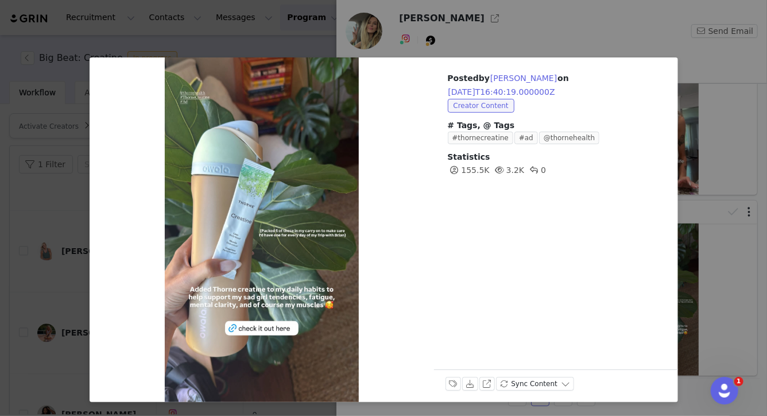
click at [50, 259] on div "Posted by [PERSON_NAME] on [DATE]T16:40:19.000000Z Creator Content # Tags, @ Ta…" at bounding box center [383, 208] width 767 height 416
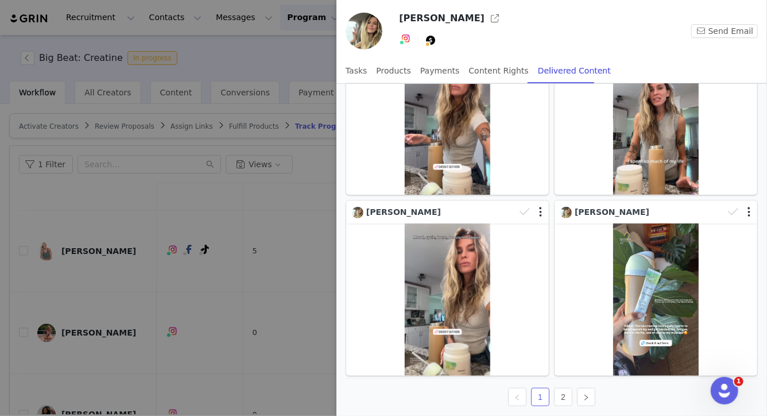
click at [148, 308] on div at bounding box center [383, 208] width 767 height 416
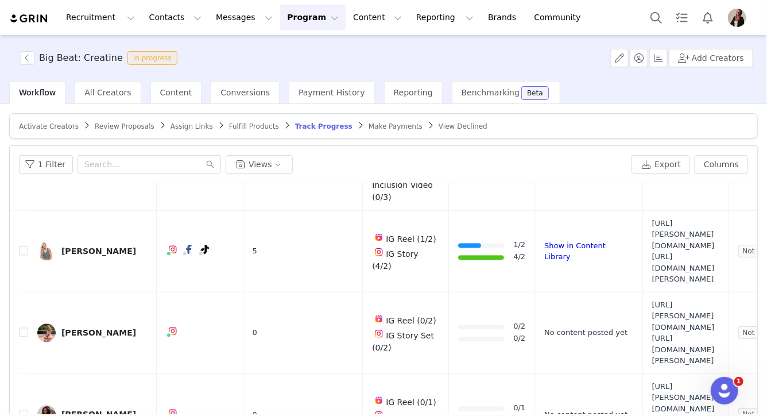
scroll to position [1287, 0]
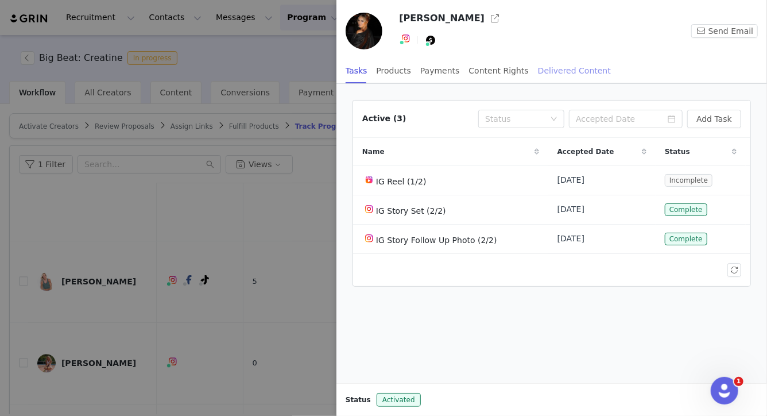
click at [581, 69] on div "Delivered Content" at bounding box center [574, 71] width 73 height 26
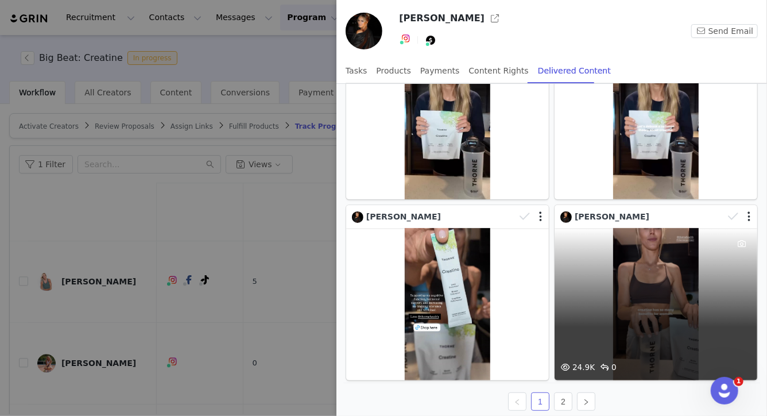
scroll to position [180, 0]
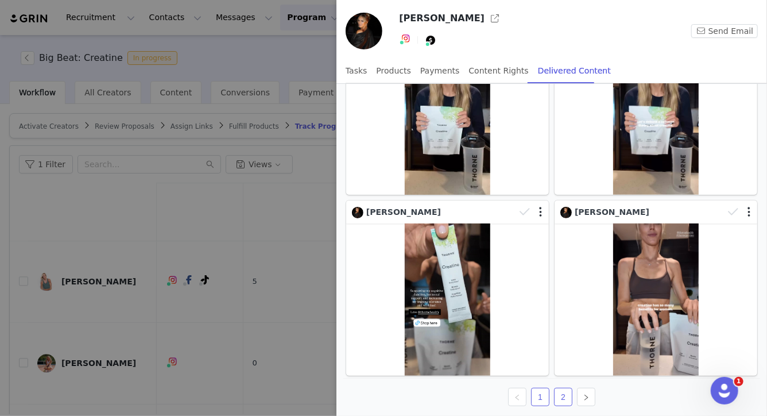
click at [560, 392] on link "2" at bounding box center [563, 396] width 17 height 17
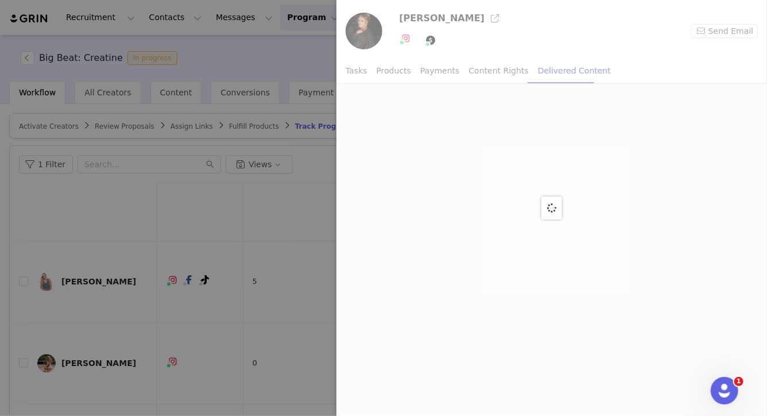
scroll to position [0, 0]
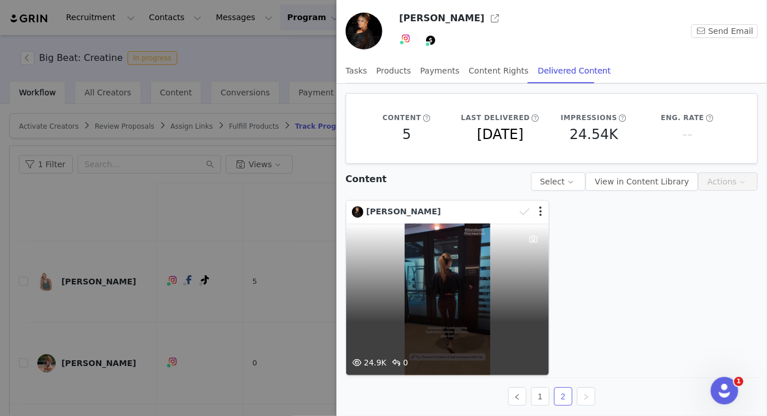
click at [504, 313] on div "24.9K 0" at bounding box center [447, 299] width 203 height 152
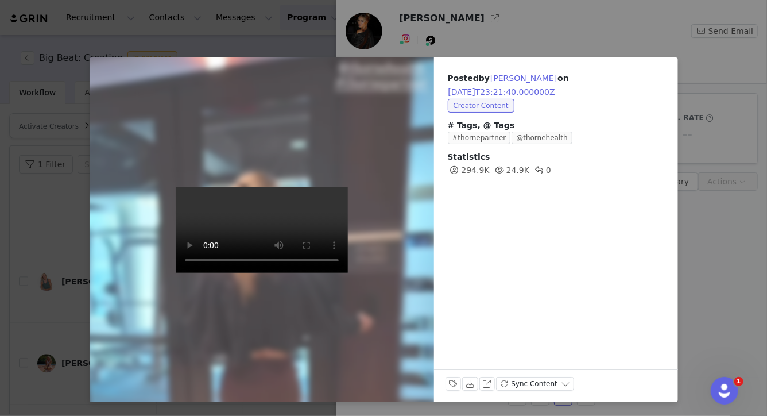
click at [714, 273] on div "Posted by [PERSON_NAME] on [DATE]T23:21:40.000000Z Creator Content # Tags, @ Ta…" at bounding box center [383, 208] width 767 height 416
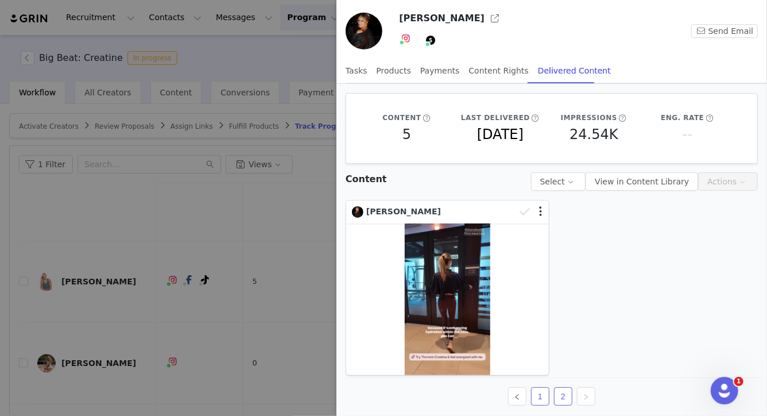
click at [539, 393] on link "1" at bounding box center [540, 396] width 17 height 17
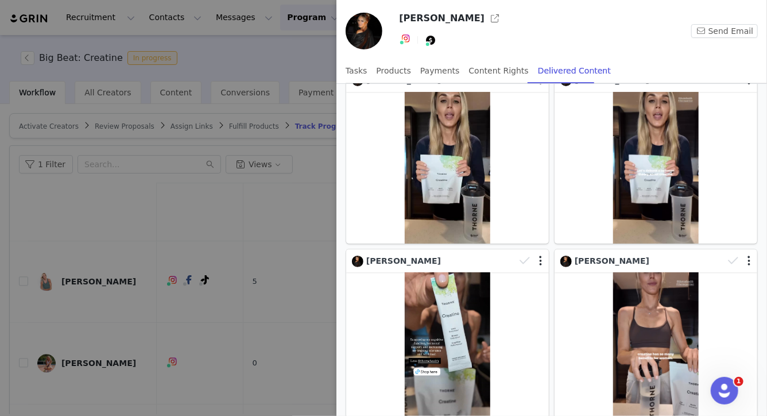
scroll to position [180, 0]
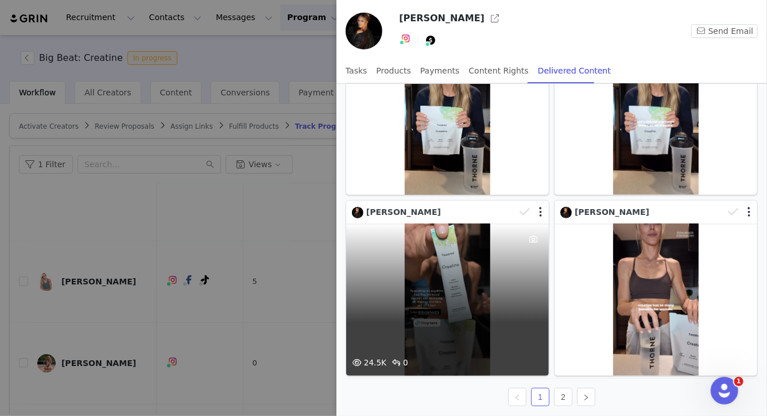
click at [437, 293] on div "24.5K 0" at bounding box center [447, 299] width 203 height 152
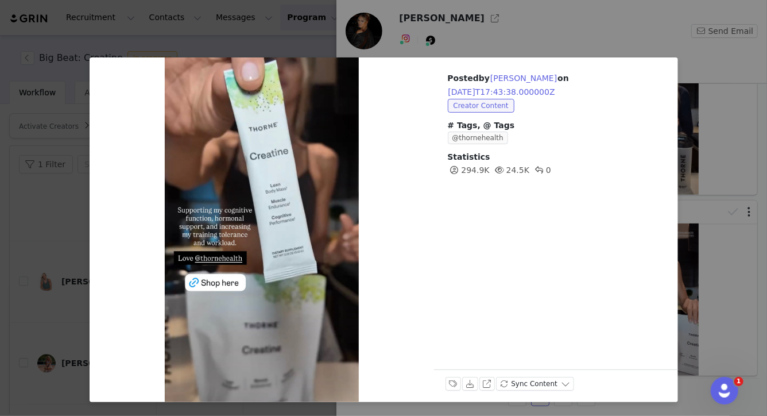
click at [65, 246] on div "Posted by [PERSON_NAME] on [DATE]T17:43:38.000000Z Creator Content # Tags, @ Ta…" at bounding box center [383, 208] width 767 height 416
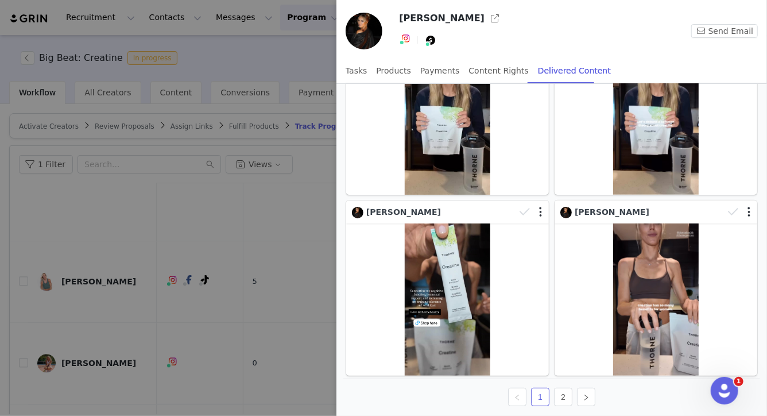
click at [140, 295] on div at bounding box center [383, 208] width 767 height 416
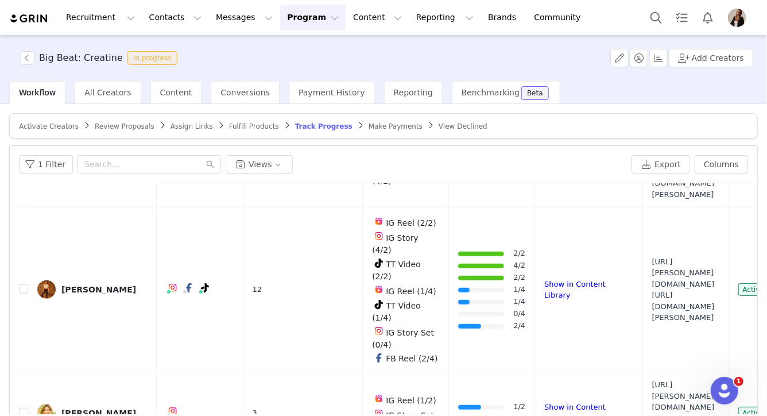
scroll to position [595, 0]
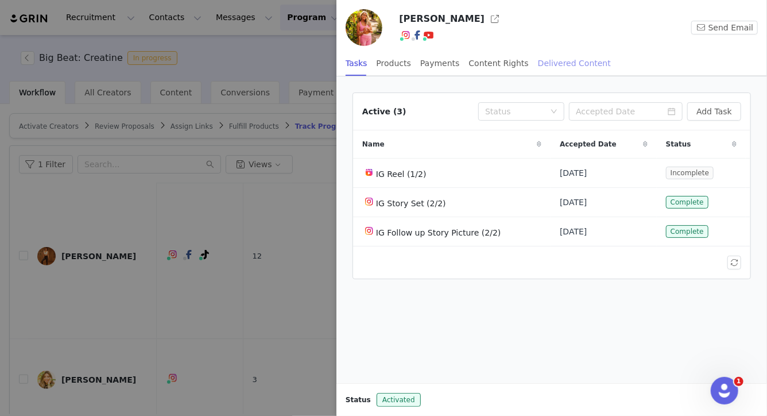
click at [550, 62] on div "Delivered Content" at bounding box center [574, 64] width 73 height 26
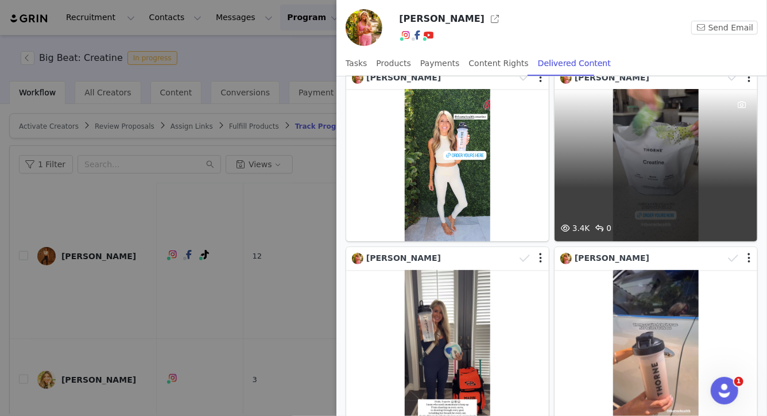
scroll to position [129, 0]
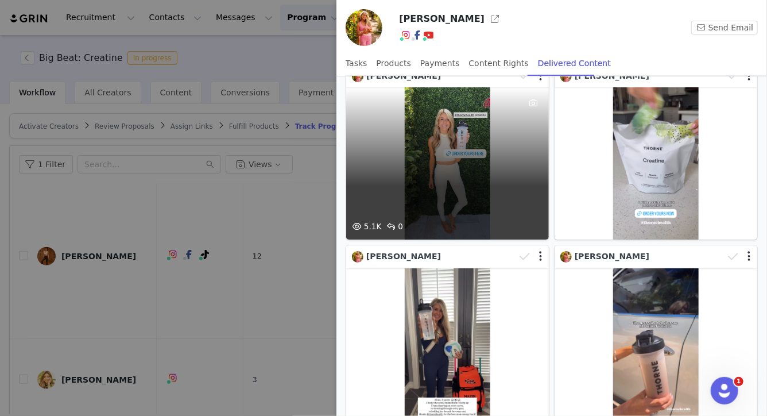
click at [489, 231] on div "5.1K 0" at bounding box center [447, 230] width 203 height 20
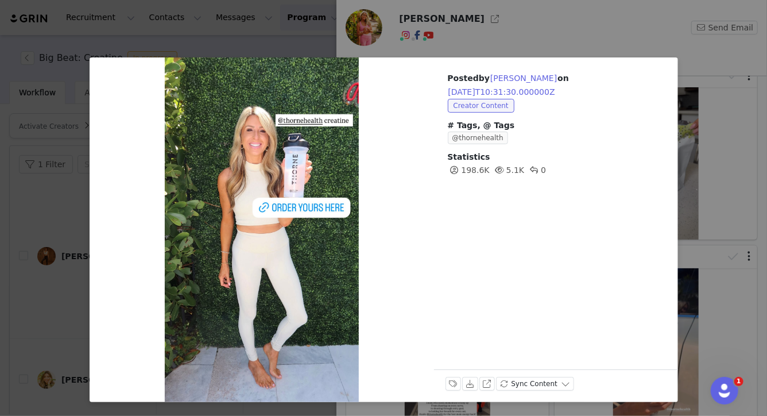
click at [707, 165] on div "Posted by [PERSON_NAME] on [DATE]T10:31:30.000000Z Creator Content # Tags, @ Ta…" at bounding box center [383, 208] width 767 height 416
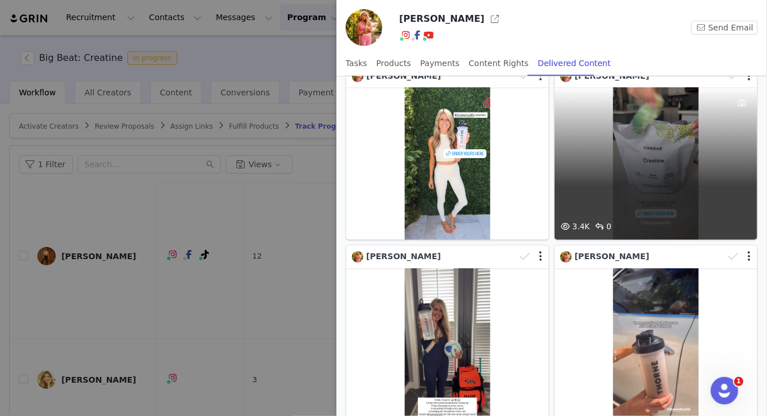
scroll to position [173, 0]
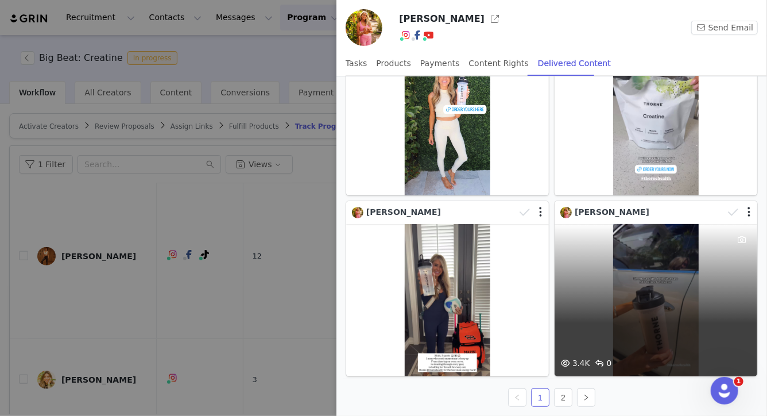
click at [623, 294] on div "3.4K 0" at bounding box center [656, 300] width 203 height 152
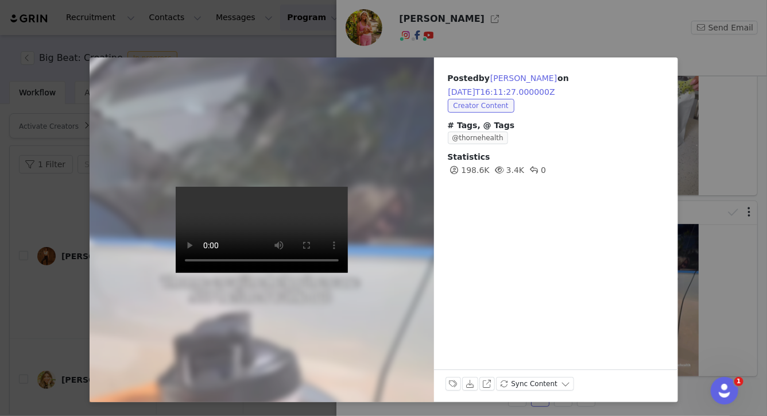
click at [725, 247] on div "Posted by [PERSON_NAME] on [DATE]T16:11:27.000000Z Creator Content # Tags, @ Ta…" at bounding box center [383, 208] width 767 height 416
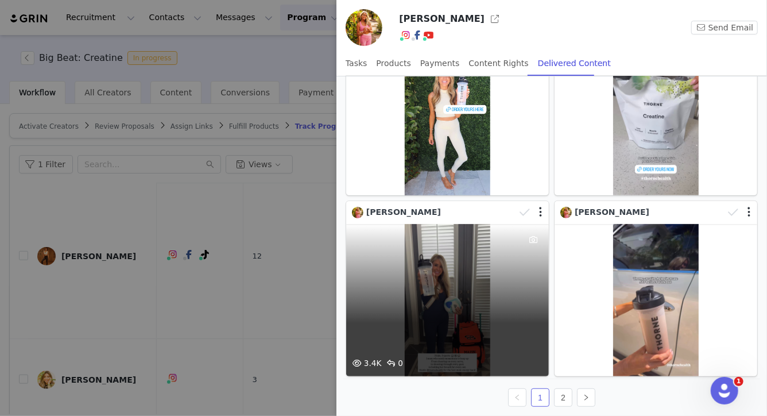
click at [485, 288] on div "3.4K 0" at bounding box center [447, 300] width 203 height 152
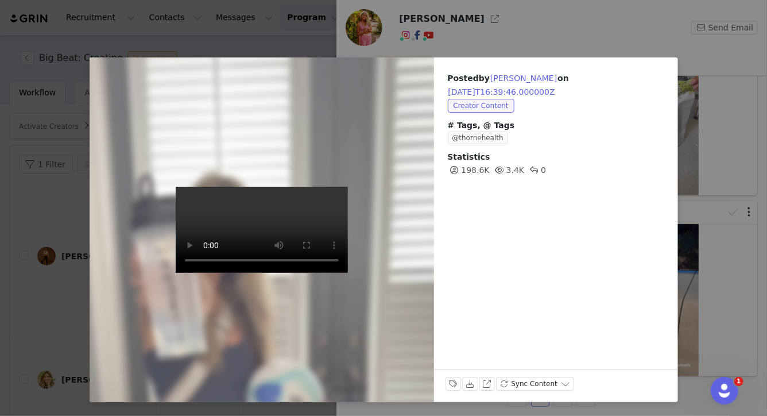
click at [732, 218] on div "Posted by [PERSON_NAME] on [DATE]T16:39:46.000000Z Creator Content # Tags, @ Ta…" at bounding box center [383, 208] width 767 height 416
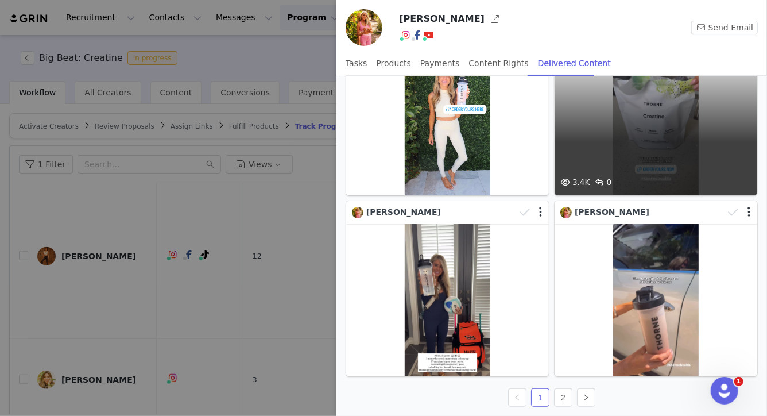
click at [678, 155] on div "3.4K 0" at bounding box center [656, 119] width 203 height 152
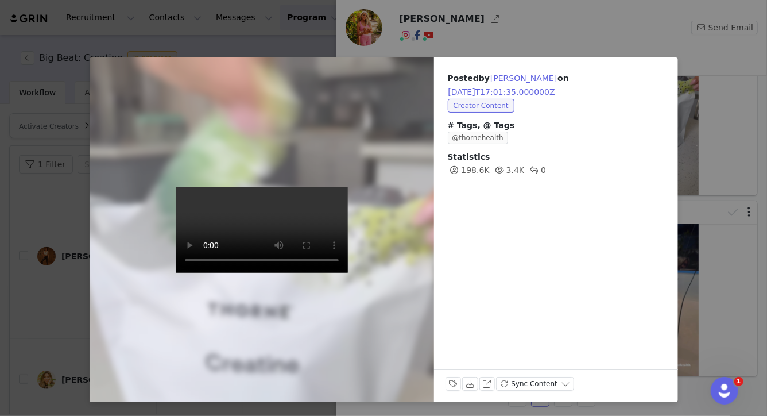
click at [702, 174] on div "Posted by [PERSON_NAME] on [DATE]T17:01:35.000000Z Creator Content # Tags, @ Ta…" at bounding box center [383, 208] width 767 height 416
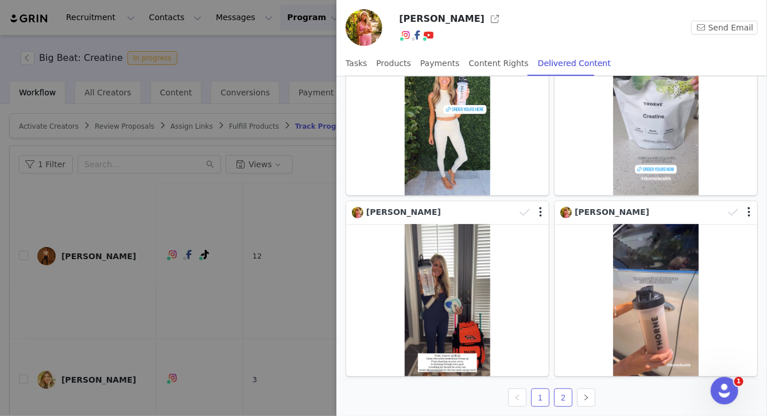
click at [559, 389] on link "2" at bounding box center [563, 397] width 17 height 17
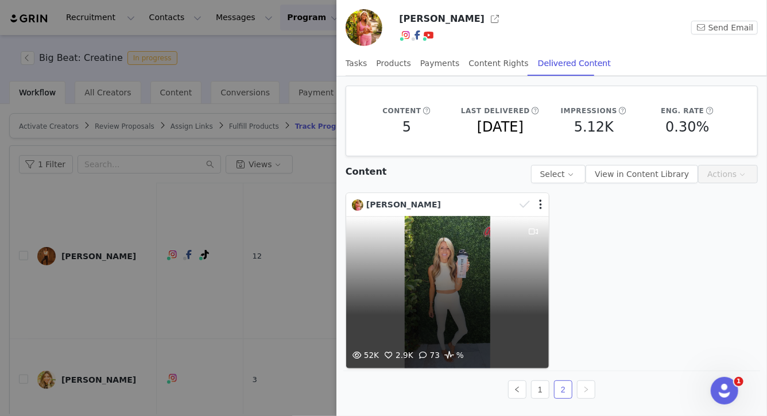
click at [449, 267] on div "52K 2.9K 73 %" at bounding box center [447, 292] width 203 height 152
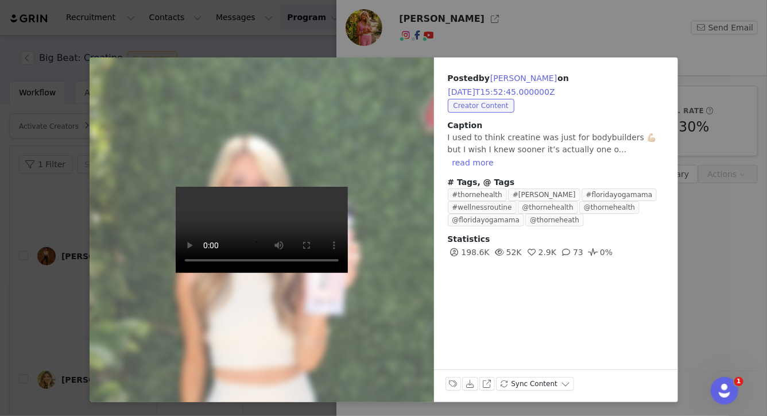
click at [721, 244] on div "Posted by [PERSON_NAME] on [DATE]T15:52:45.000000Z Creator Content Caption I us…" at bounding box center [383, 208] width 767 height 416
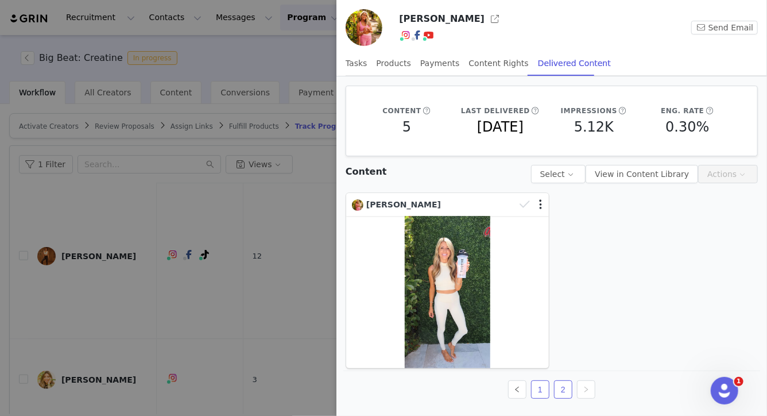
click at [536, 393] on link "1" at bounding box center [540, 389] width 17 height 17
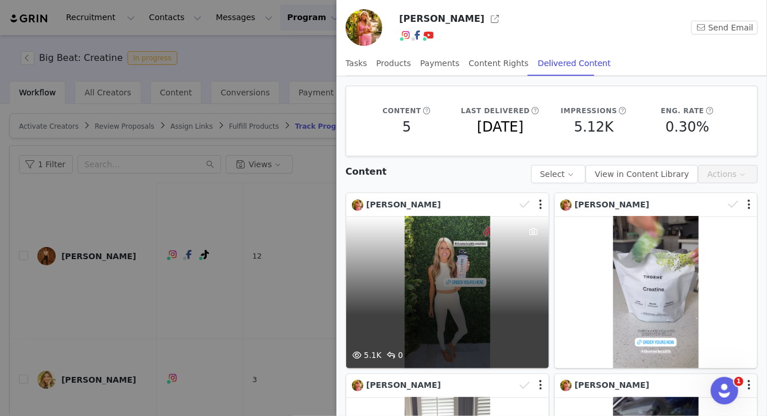
click at [443, 248] on div "5.1K 0" at bounding box center [447, 292] width 203 height 152
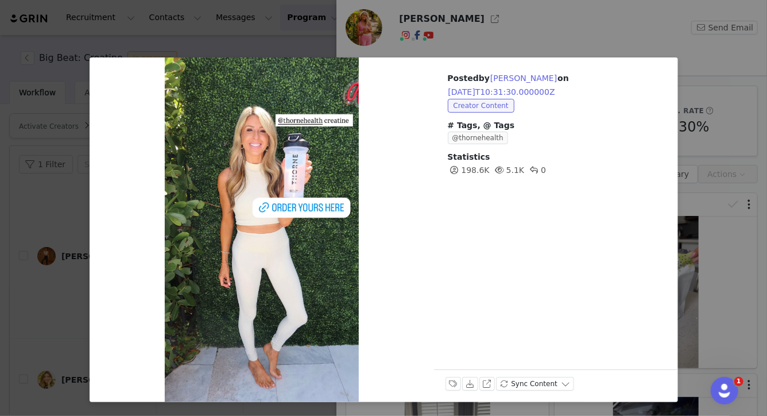
click at [72, 214] on div "Posted by [PERSON_NAME] on [DATE]T10:31:30.000000Z Creator Content # Tags, @ Ta…" at bounding box center [383, 208] width 767 height 416
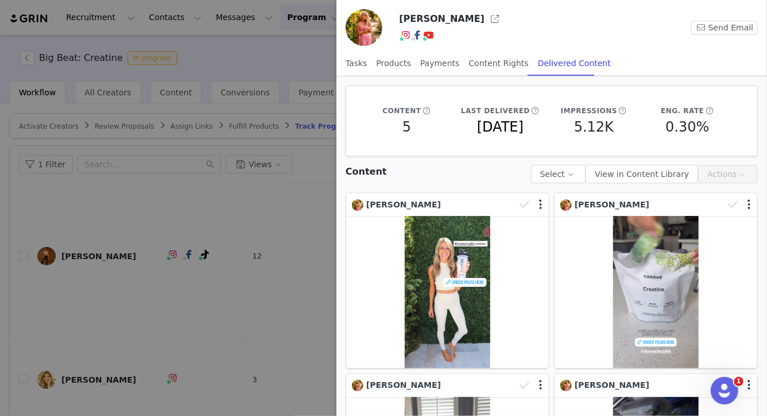
click at [128, 304] on div at bounding box center [383, 208] width 767 height 416
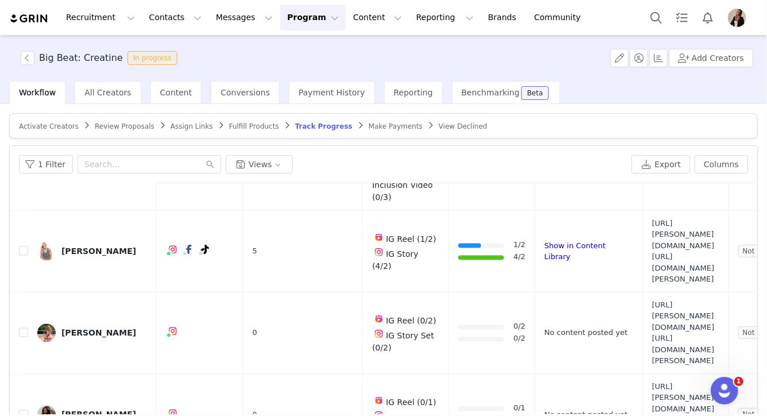
scroll to position [84, 0]
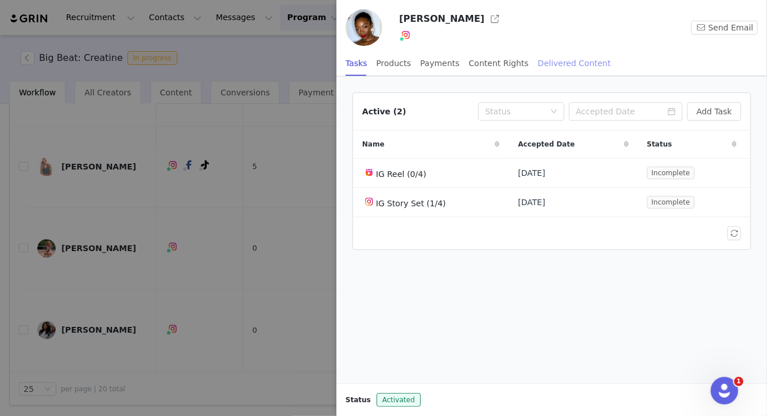
click at [581, 60] on div "Delivered Content" at bounding box center [574, 64] width 73 height 26
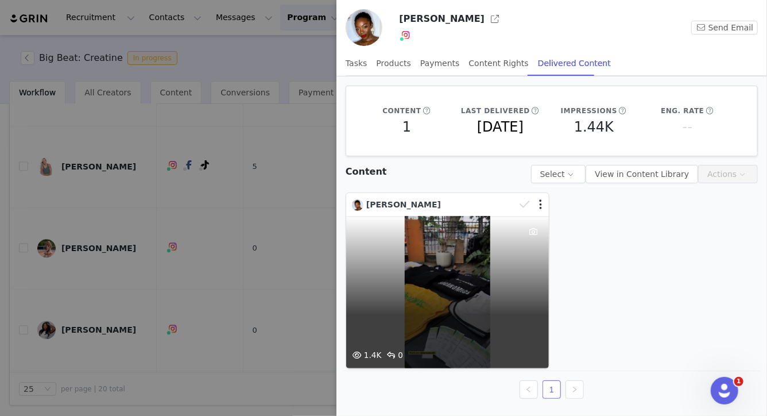
click at [451, 311] on div "1.4K 0" at bounding box center [447, 292] width 203 height 152
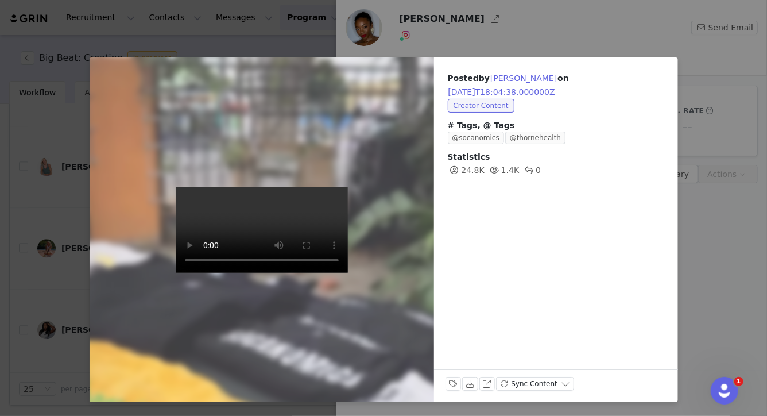
click at [406, 37] on div "Posted by [PERSON_NAME] on [DATE]T18:04:38.000000Z Creator Content # Tags, @ Ta…" at bounding box center [383, 208] width 767 height 416
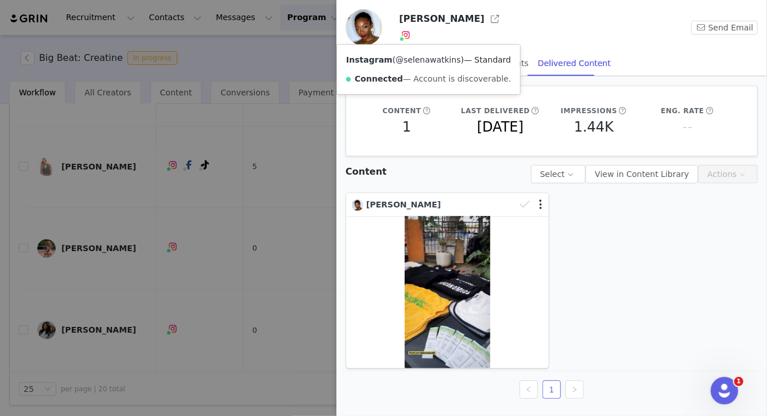
click at [411, 57] on link "@selenawatkins" at bounding box center [428, 59] width 65 height 9
click at [271, 161] on div at bounding box center [383, 208] width 767 height 416
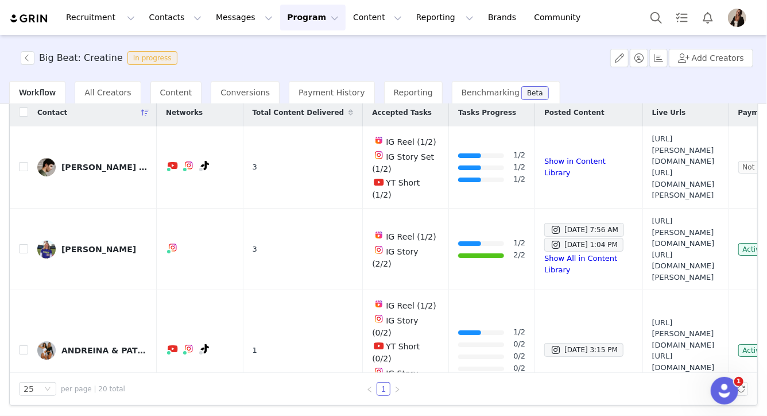
scroll to position [0, 0]
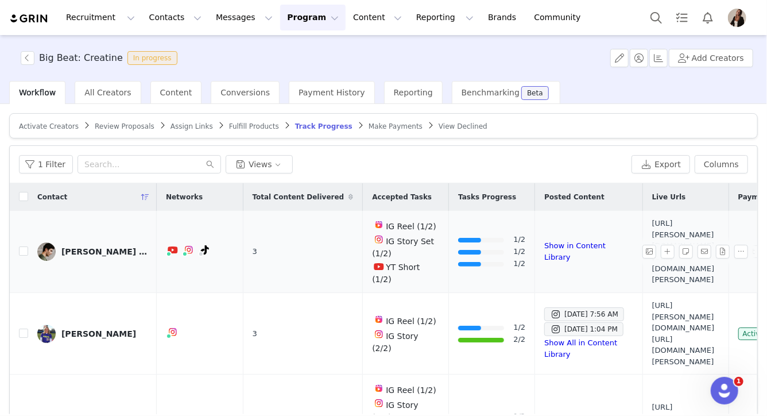
click at [82, 247] on div "[PERSON_NAME] [PERSON_NAME]" at bounding box center [104, 251] width 86 height 9
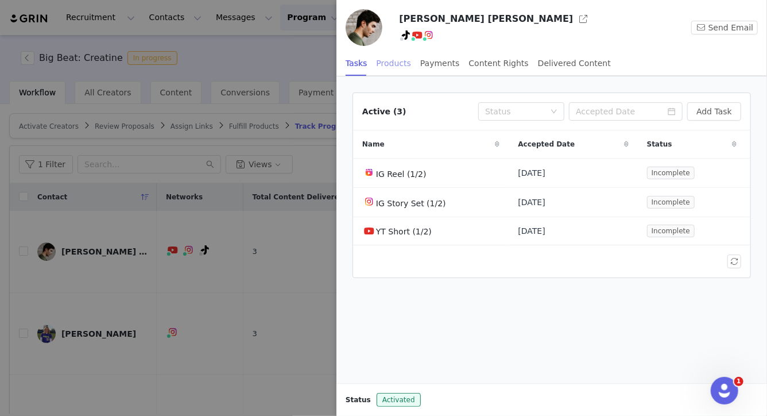
click at [395, 63] on div "Products" at bounding box center [394, 64] width 34 height 26
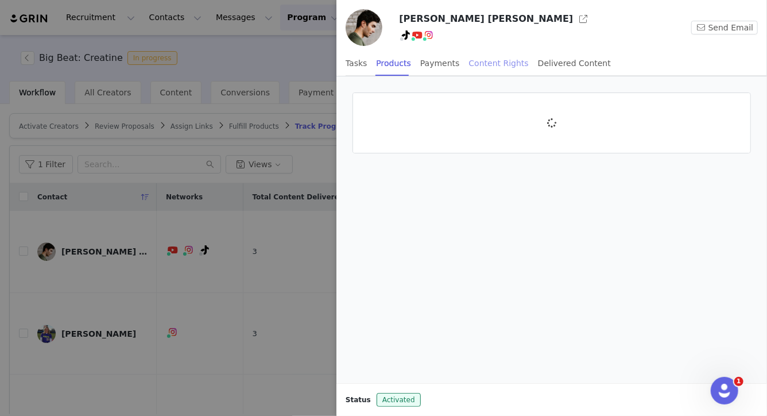
click at [479, 65] on div "Content Rights" at bounding box center [499, 64] width 60 height 26
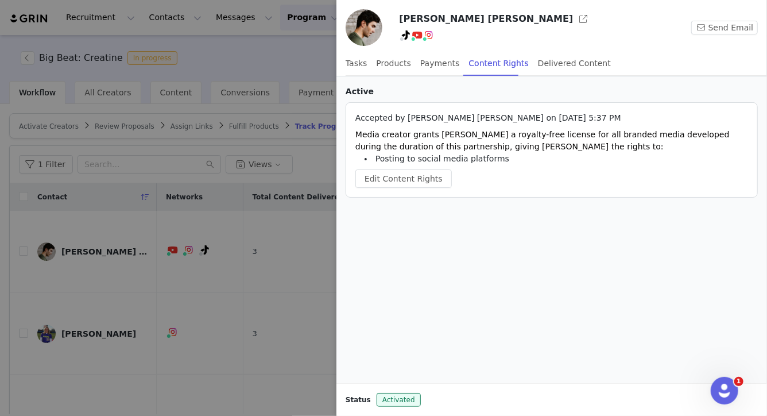
click at [231, 287] on div at bounding box center [383, 208] width 767 height 416
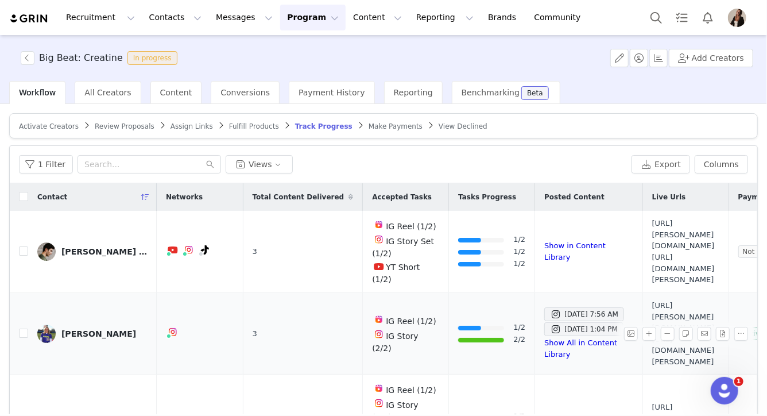
click at [86, 329] on div "[PERSON_NAME]" at bounding box center [98, 333] width 75 height 9
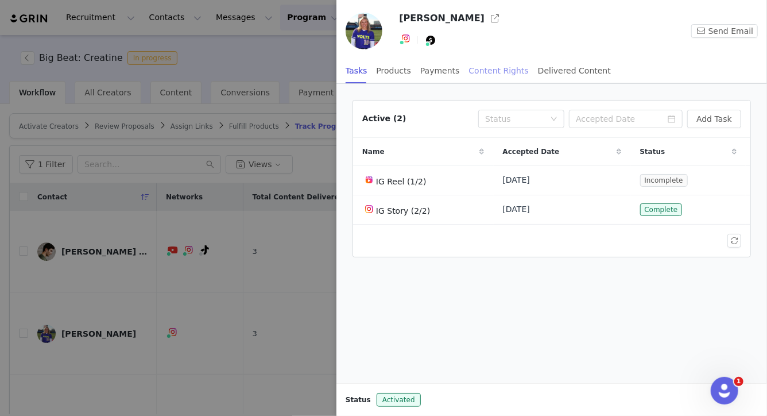
click at [486, 78] on div "Content Rights" at bounding box center [499, 71] width 60 height 26
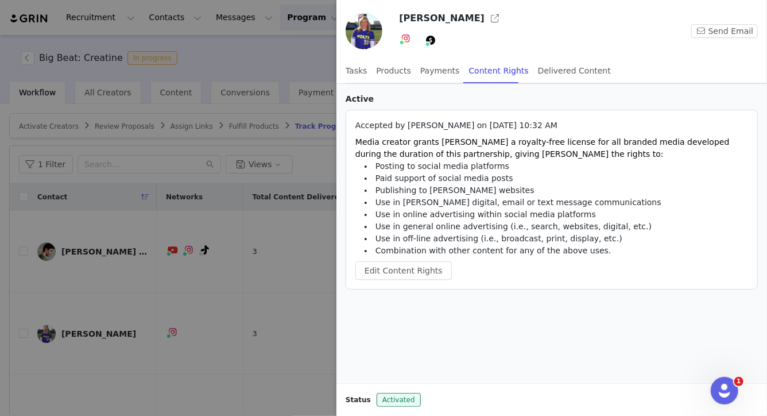
click at [57, 338] on div at bounding box center [383, 208] width 767 height 416
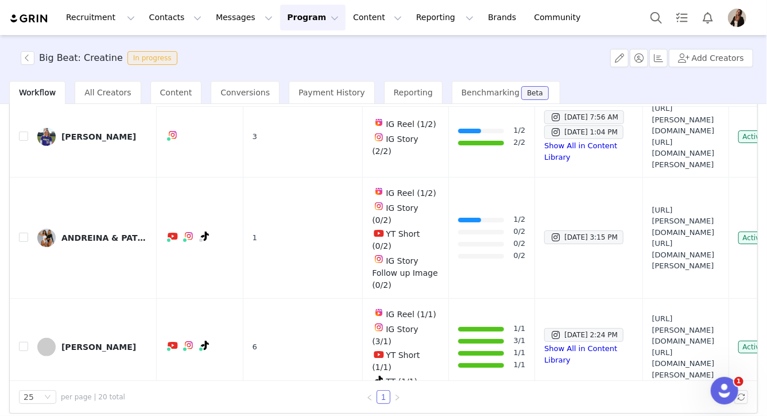
scroll to position [125, 0]
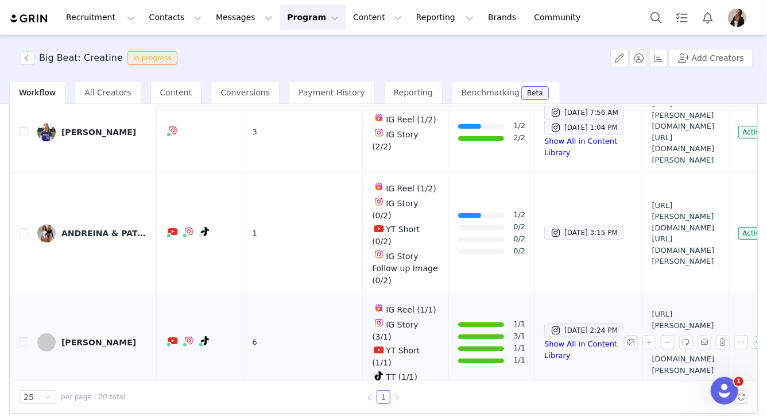
click at [81, 333] on link "[PERSON_NAME]" at bounding box center [92, 342] width 110 height 18
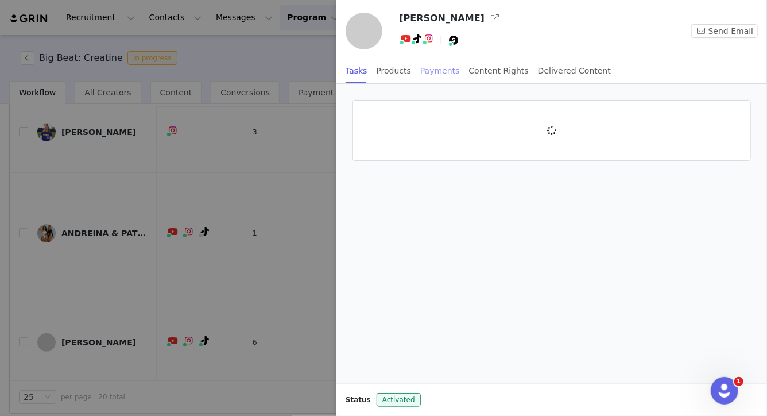
click at [428, 74] on div "Payments" at bounding box center [440, 71] width 40 height 26
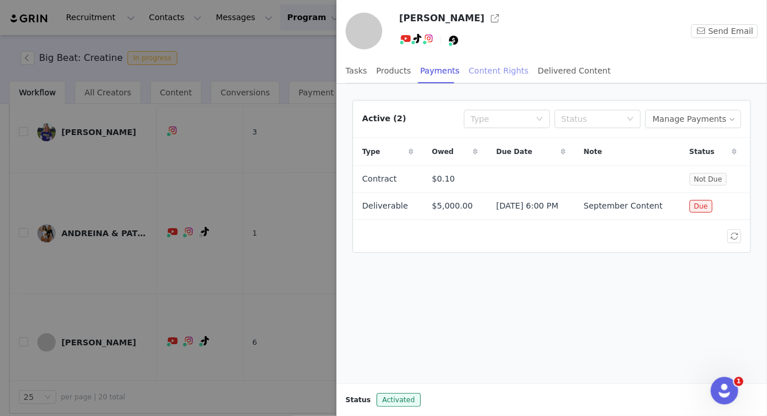
click at [483, 69] on div "Content Rights" at bounding box center [499, 71] width 60 height 26
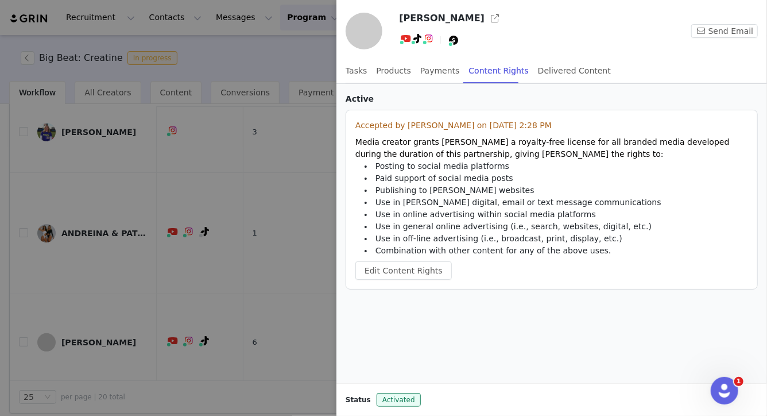
click at [222, 241] on div at bounding box center [383, 208] width 767 height 416
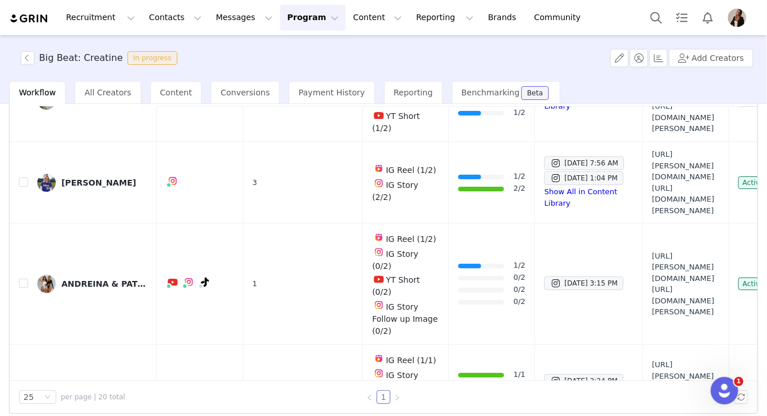
scroll to position [75, 0]
click at [113, 279] on div "ANDREINA & PATRIZIA" at bounding box center [104, 283] width 86 height 9
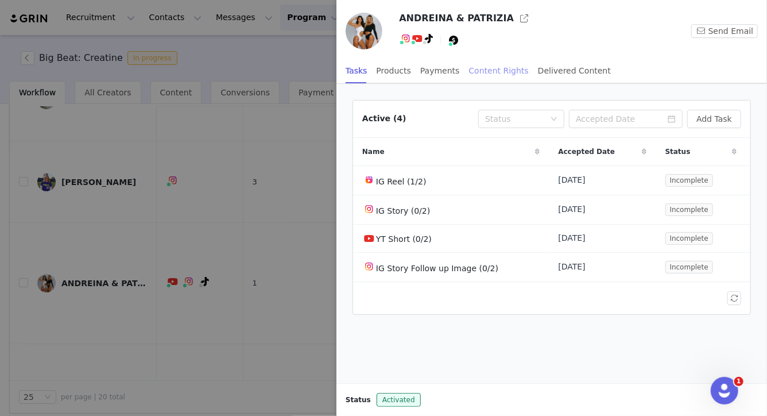
click at [486, 67] on div "Content Rights" at bounding box center [499, 71] width 60 height 26
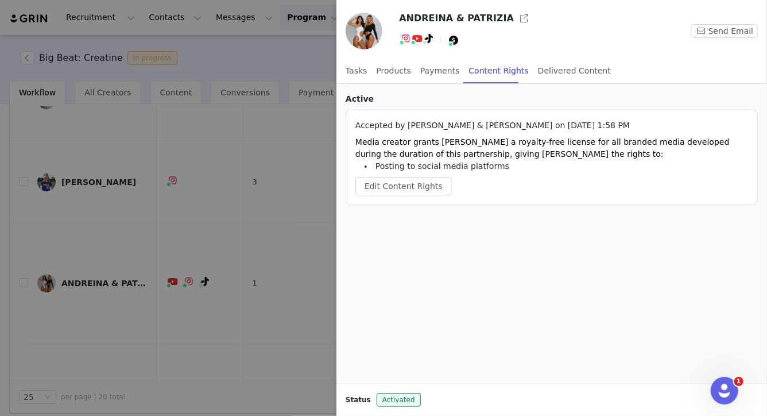
click at [103, 194] on div at bounding box center [383, 208] width 767 height 416
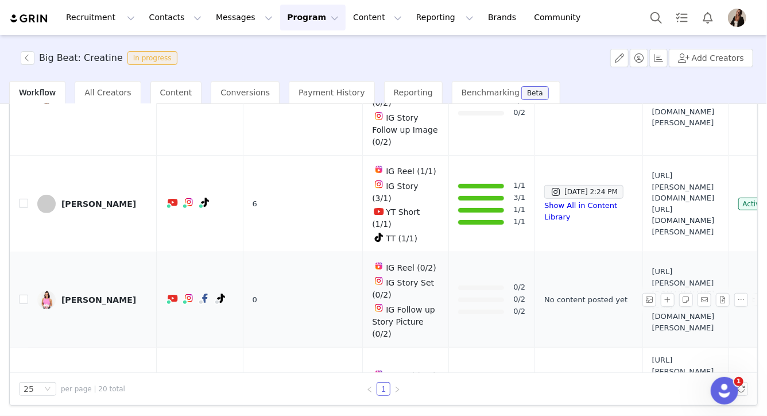
scroll to position [306, 0]
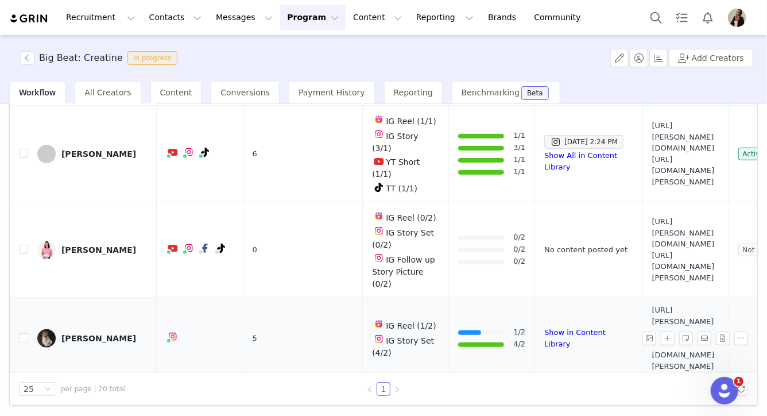
click at [98, 298] on td "[PERSON_NAME]" at bounding box center [92, 339] width 129 height 82
click at [102, 334] on div "[PERSON_NAME]" at bounding box center [98, 338] width 75 height 9
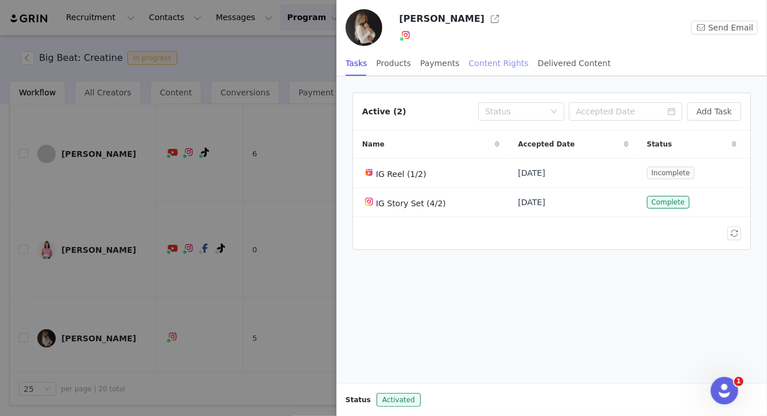
click at [483, 65] on div "Content Rights" at bounding box center [499, 64] width 60 height 26
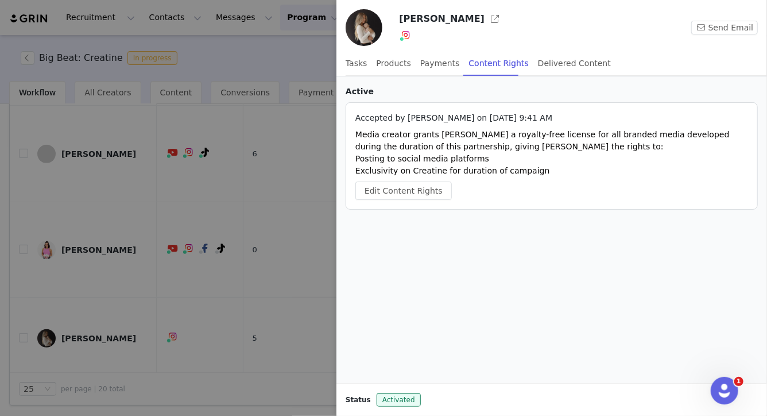
click at [155, 260] on div at bounding box center [383, 208] width 767 height 416
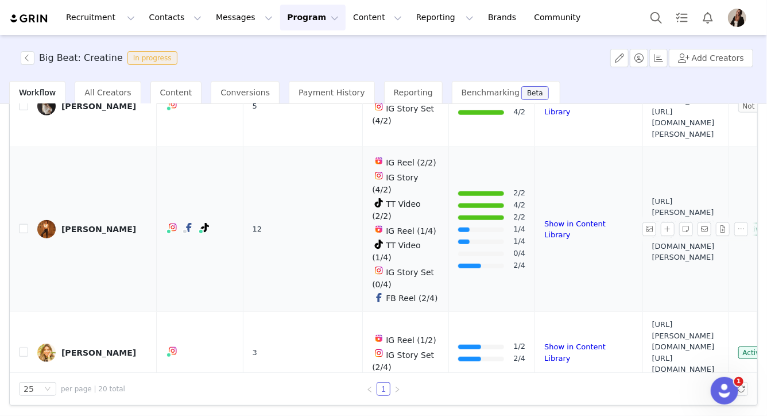
scroll to position [538, 0]
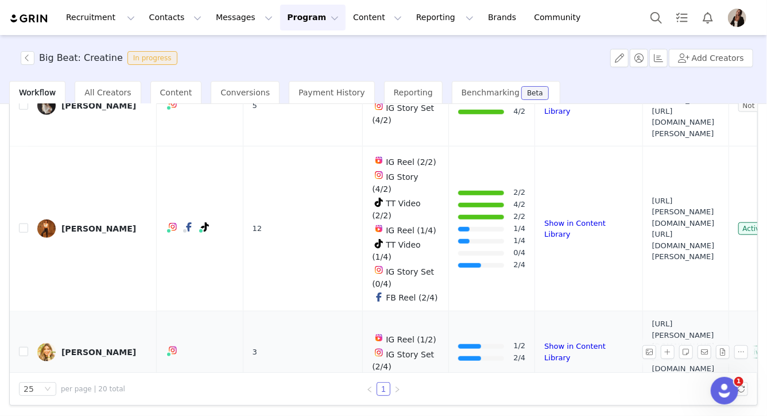
click at [101, 347] on div "[PERSON_NAME]" at bounding box center [98, 351] width 75 height 9
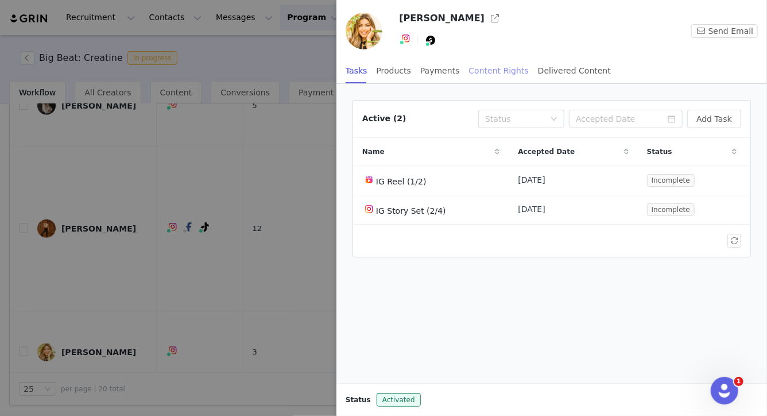
click at [481, 71] on div "Content Rights" at bounding box center [499, 71] width 60 height 26
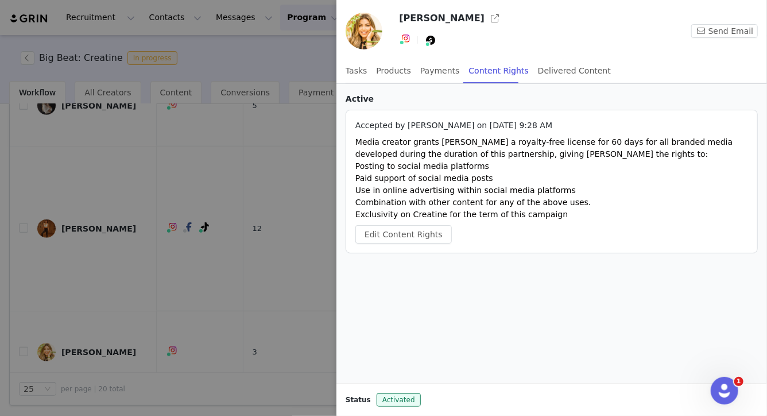
click at [233, 238] on div at bounding box center [383, 208] width 767 height 416
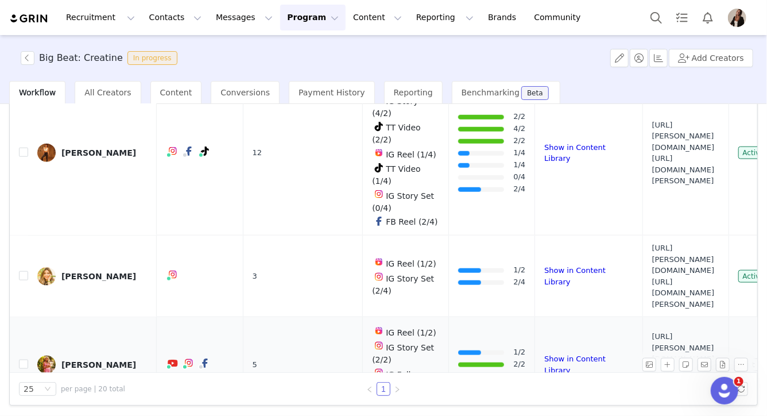
scroll to position [615, 0]
click at [98, 355] on link "[PERSON_NAME]" at bounding box center [92, 364] width 110 height 18
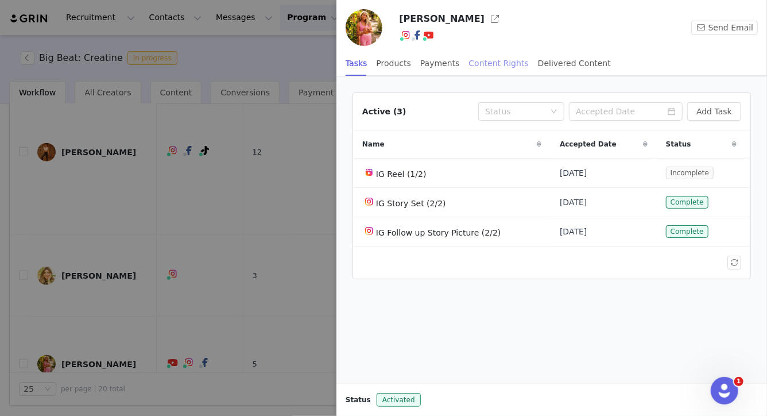
click at [485, 62] on div "Content Rights" at bounding box center [499, 64] width 60 height 26
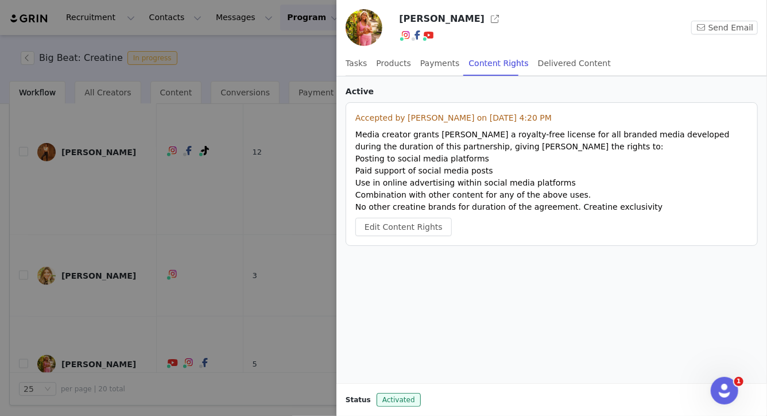
click at [171, 316] on div at bounding box center [383, 208] width 767 height 416
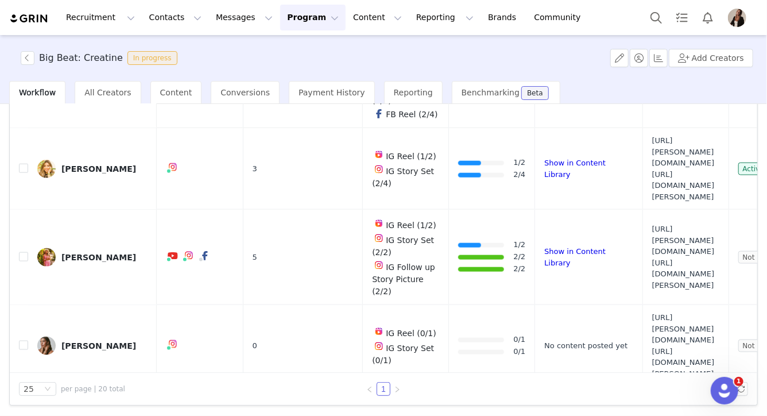
scroll to position [784, 0]
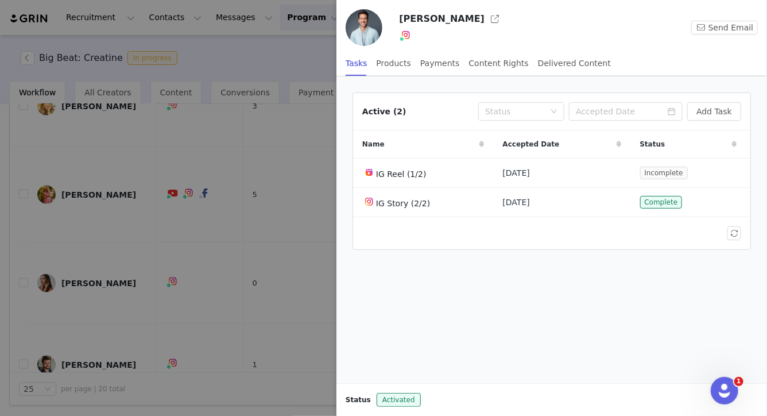
click at [224, 219] on div at bounding box center [383, 208] width 767 height 416
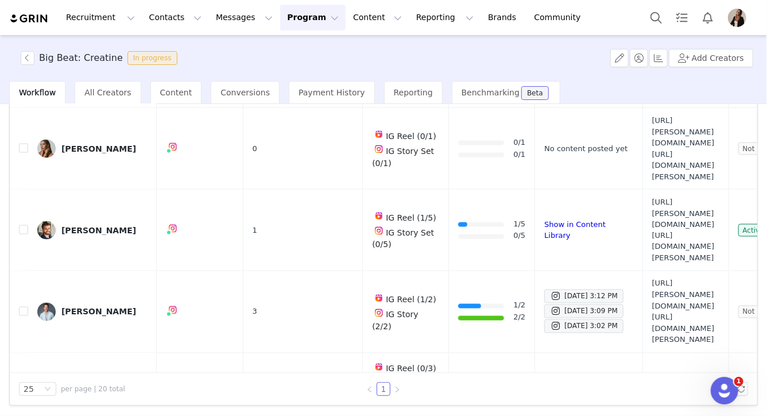
scroll to position [1044, 0]
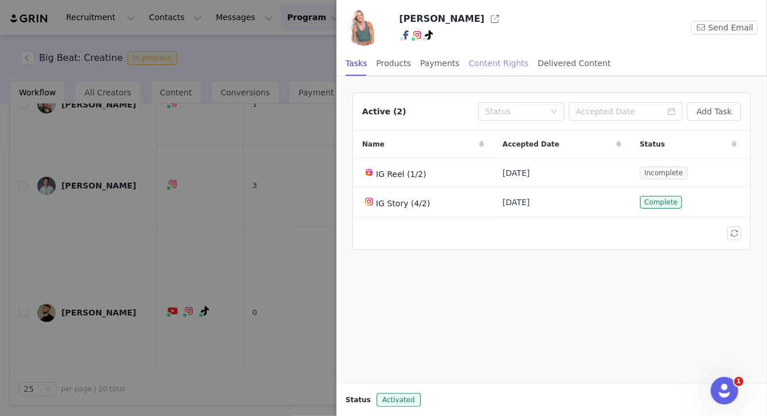
click at [505, 64] on div "Content Rights" at bounding box center [499, 64] width 60 height 26
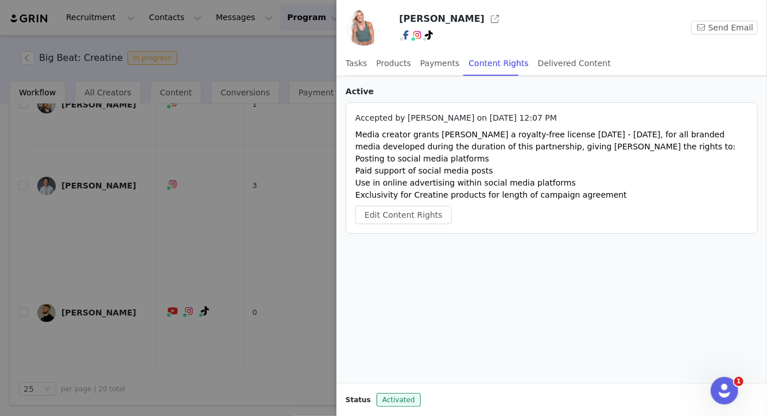
click at [123, 288] on div at bounding box center [383, 208] width 767 height 416
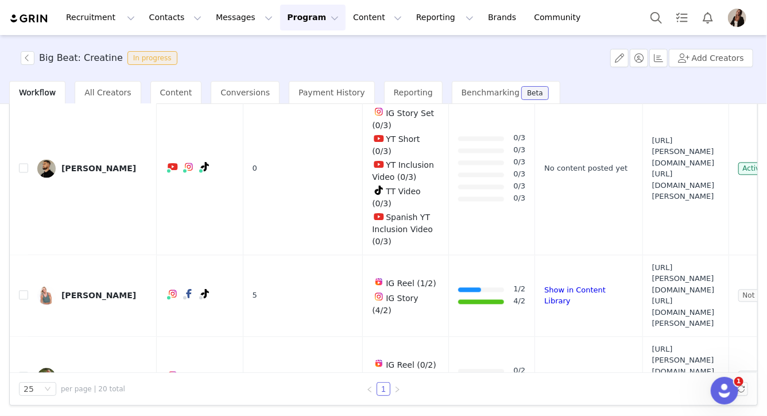
scroll to position [1190, 0]
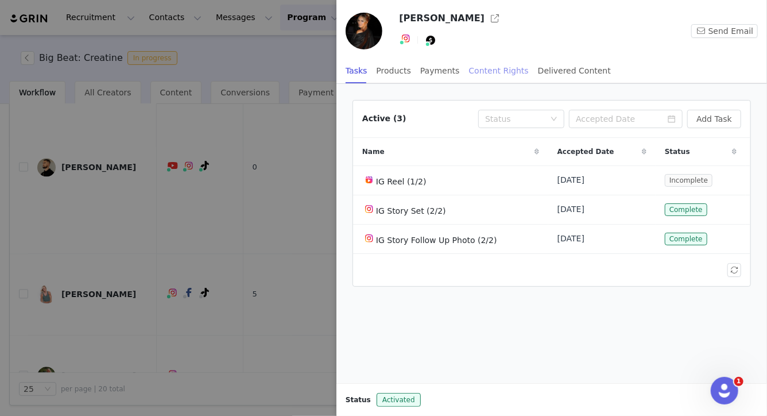
click at [489, 71] on div "Content Rights" at bounding box center [499, 71] width 60 height 26
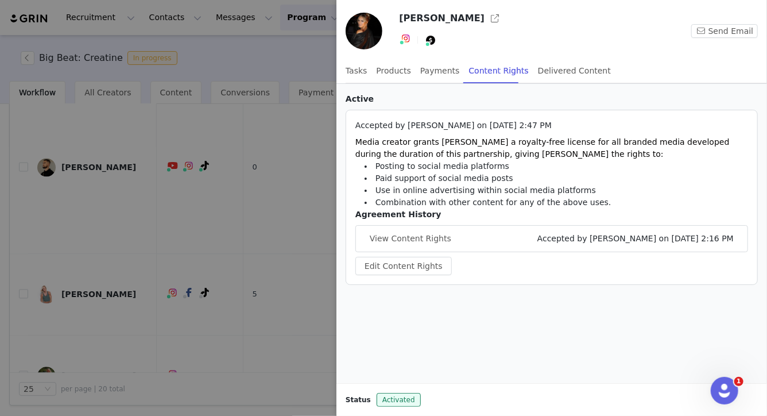
click at [134, 259] on div at bounding box center [383, 208] width 767 height 416
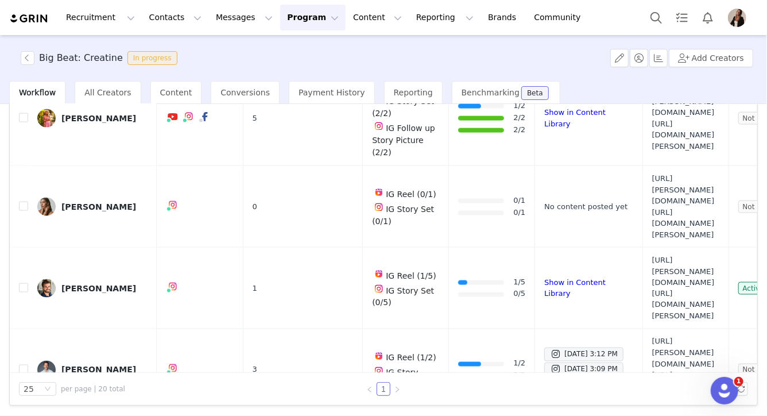
scroll to position [1318, 0]
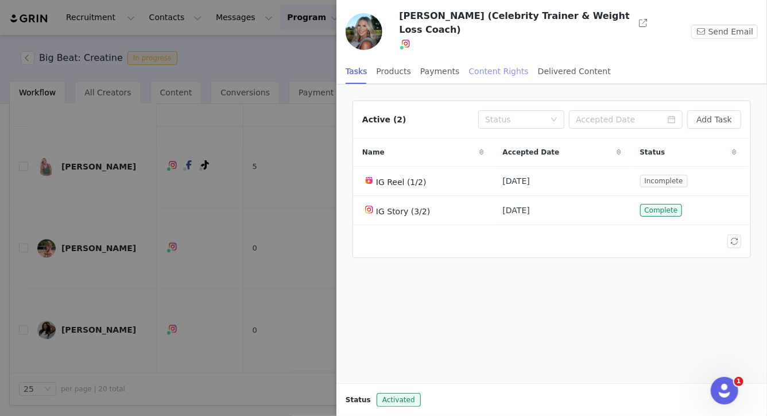
click at [472, 74] on div "Content Rights" at bounding box center [499, 72] width 60 height 26
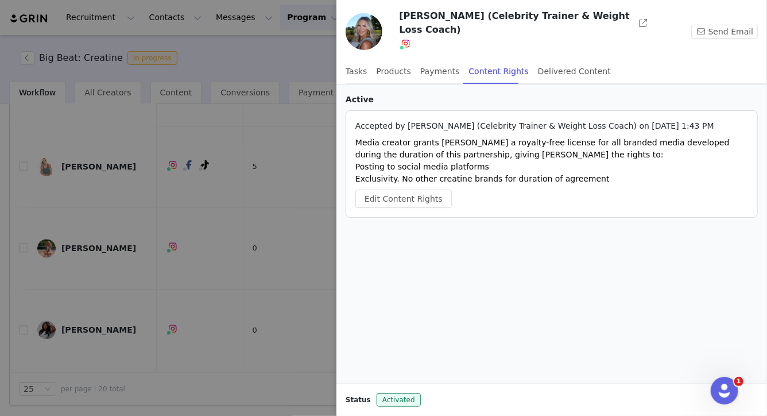
click at [117, 260] on div at bounding box center [383, 208] width 767 height 416
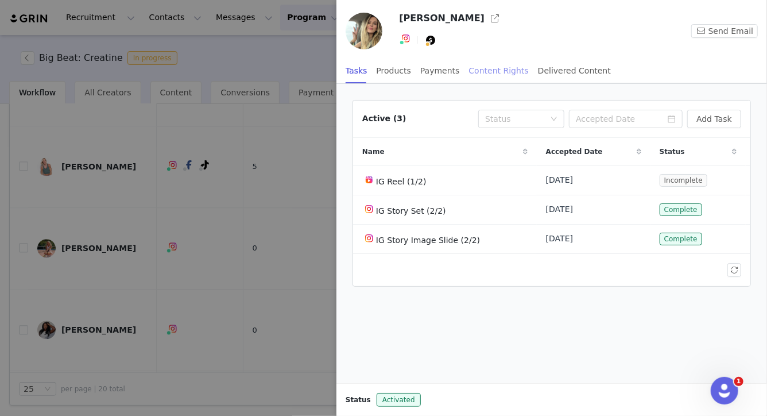
click at [497, 74] on div "Content Rights" at bounding box center [499, 71] width 60 height 26
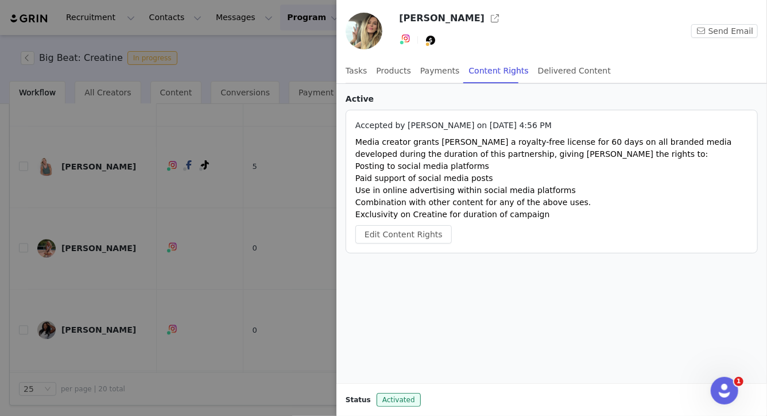
click at [142, 230] on div at bounding box center [383, 208] width 767 height 416
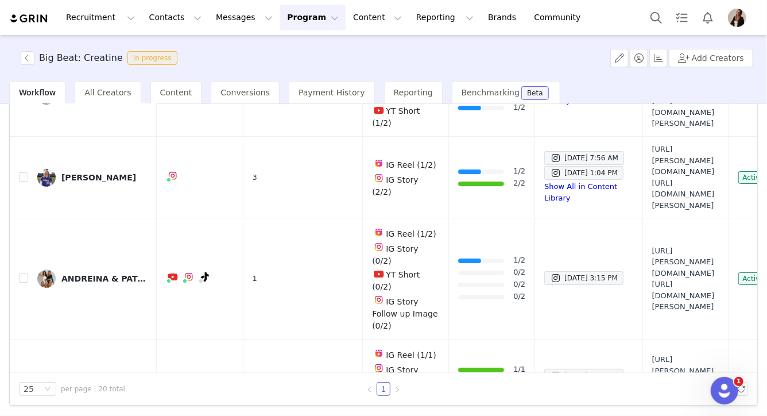
scroll to position [0, 0]
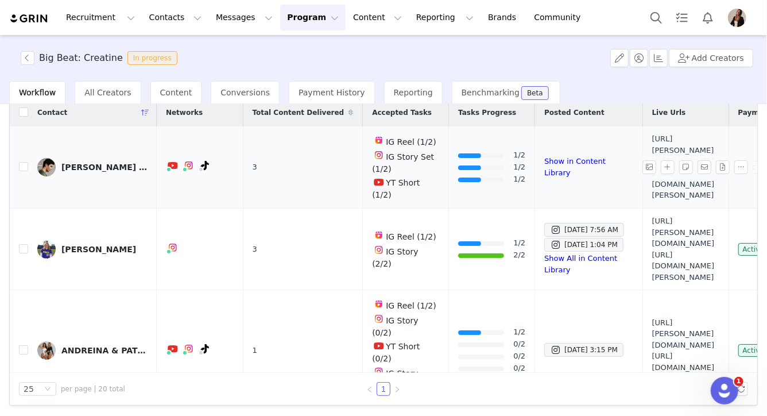
click at [95, 163] on div "[PERSON_NAME] [PERSON_NAME]" at bounding box center [104, 167] width 86 height 9
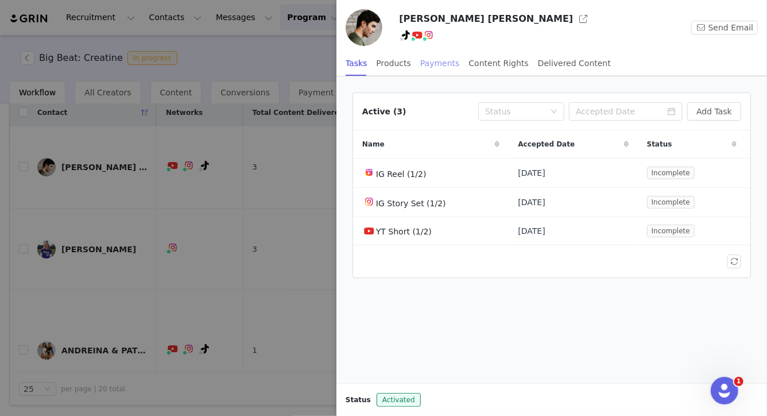
click at [453, 62] on div "Payments" at bounding box center [440, 64] width 40 height 26
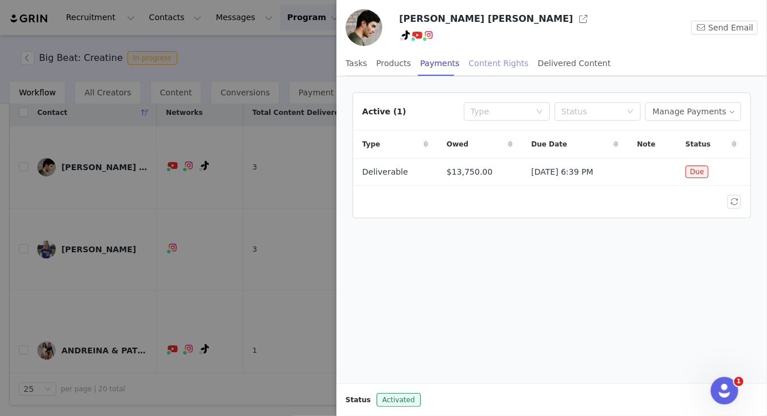
click at [488, 62] on div "Content Rights" at bounding box center [499, 64] width 60 height 26
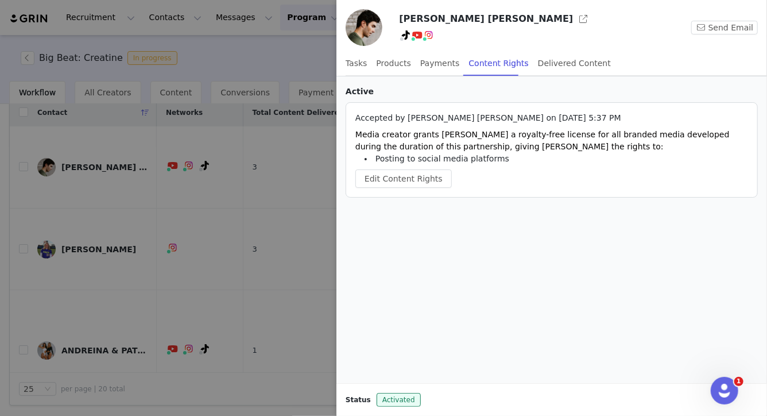
click at [213, 275] on div at bounding box center [383, 208] width 767 height 416
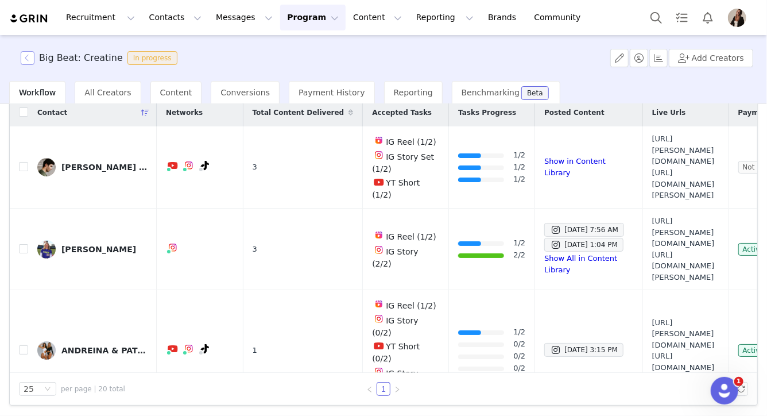
click at [28, 56] on button "button" at bounding box center [28, 58] width 14 height 14
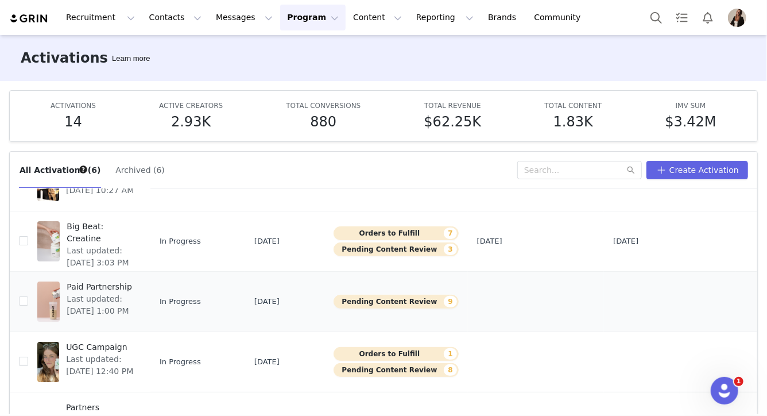
scroll to position [82, 0]
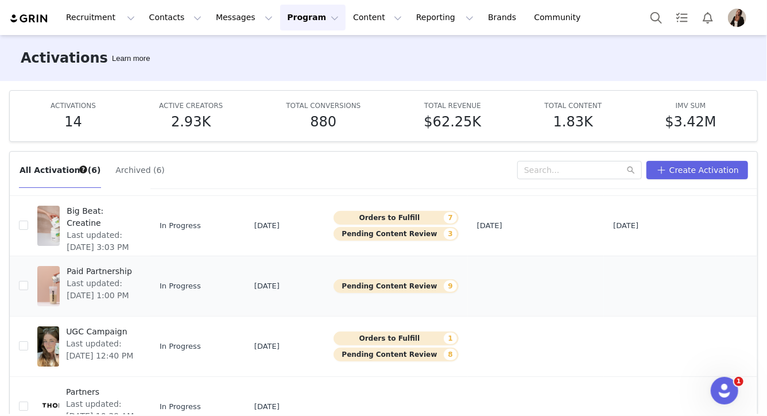
click at [85, 273] on span "Paid Partnership" at bounding box center [101, 271] width 68 height 12
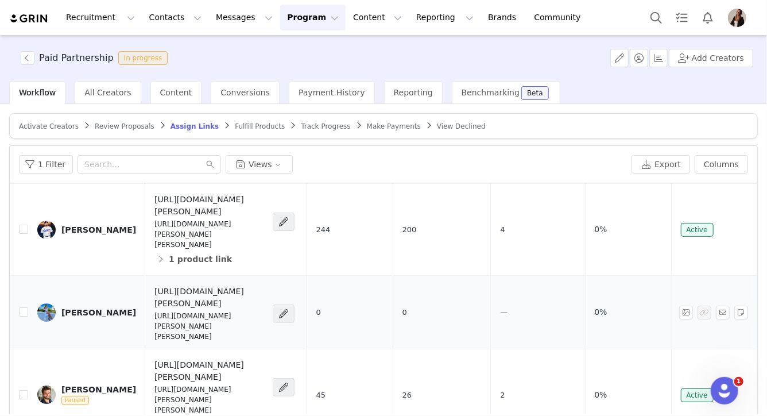
scroll to position [27, 44]
click at [323, 125] on span "Track Progress" at bounding box center [325, 126] width 49 height 8
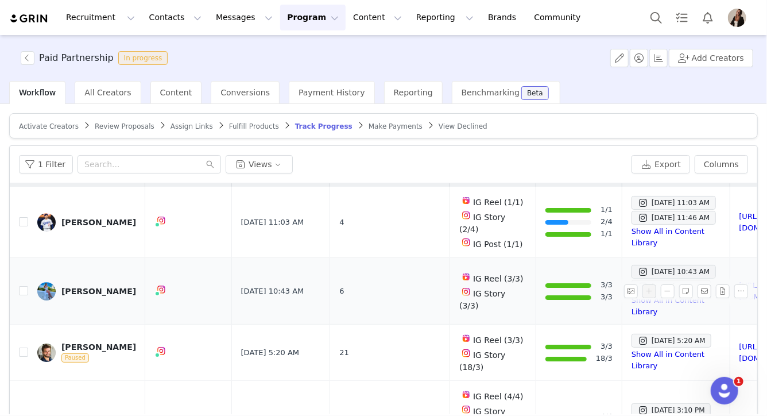
click at [105, 287] on div "[PERSON_NAME]" at bounding box center [98, 291] width 75 height 9
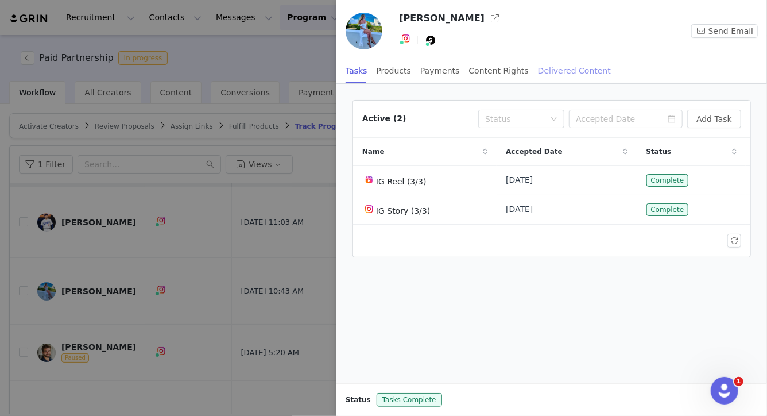
click at [542, 72] on div "Delivered Content" at bounding box center [574, 71] width 73 height 26
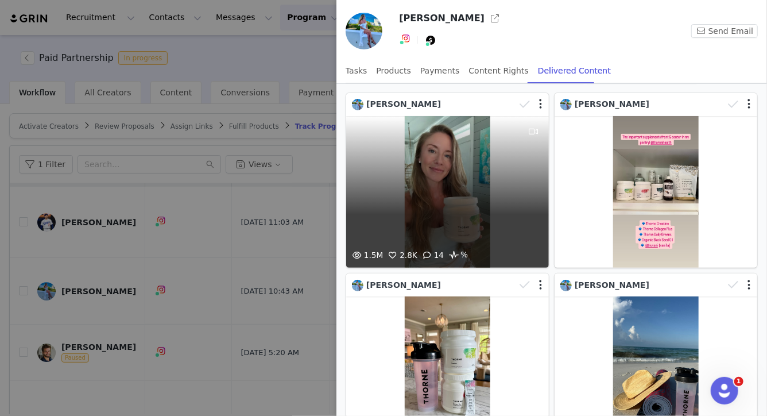
scroll to position [180, 0]
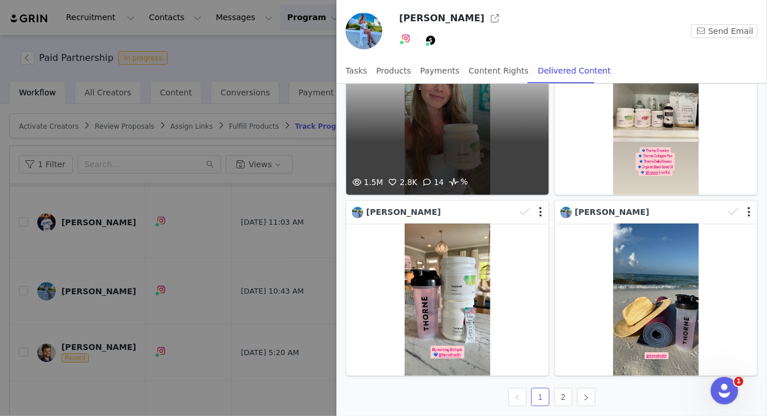
click at [453, 129] on div "1.5M 2.8K 14 %" at bounding box center [447, 119] width 203 height 152
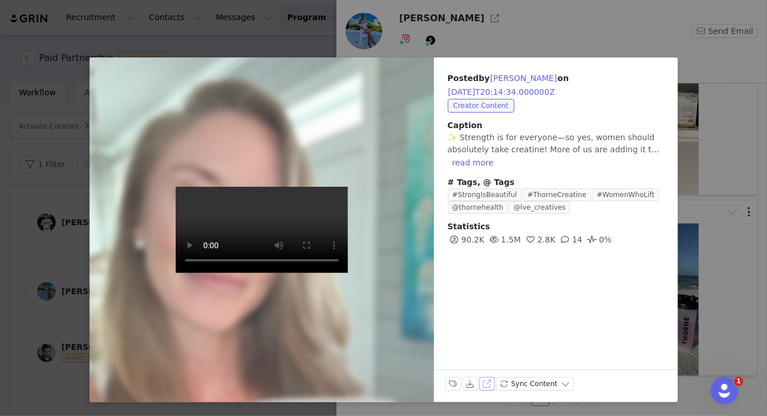
click at [491, 385] on button "View on Instagram" at bounding box center [488, 384] width 16 height 14
click at [721, 154] on div "Posted by [PERSON_NAME] on [DATE]T20:14:34.000000Z Creator Content Caption ✨ St…" at bounding box center [383, 208] width 767 height 416
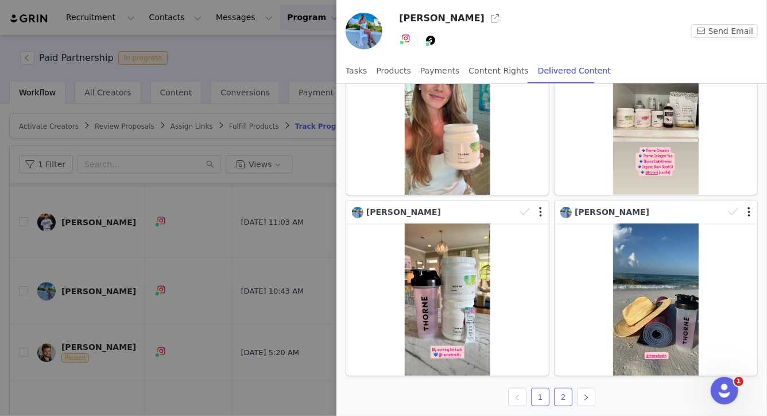
click at [561, 393] on link "2" at bounding box center [563, 396] width 17 height 17
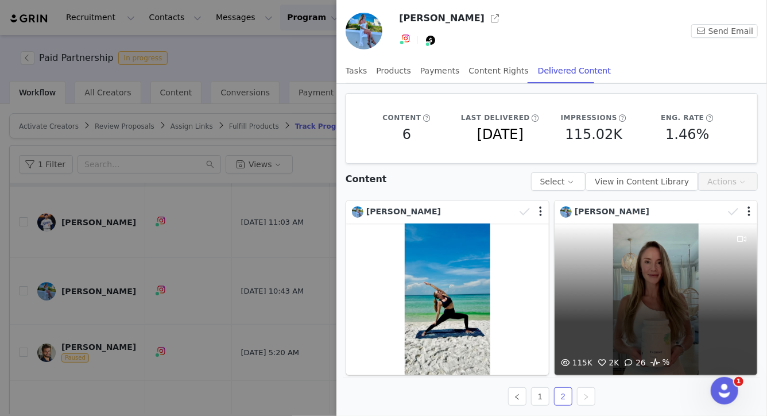
scroll to position [2, 0]
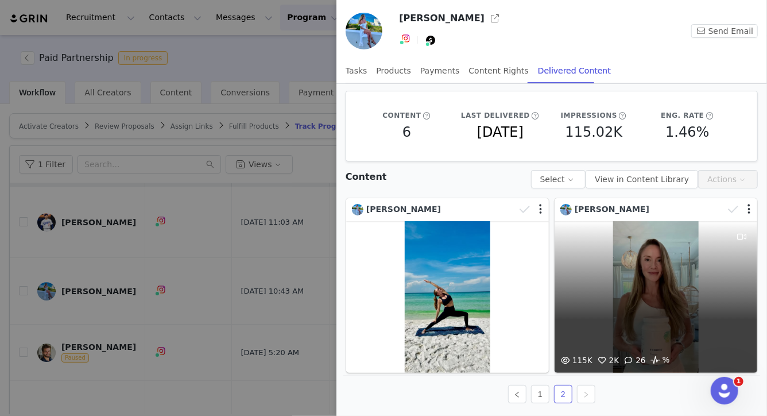
click at [618, 271] on div "115K 2K 26 %" at bounding box center [656, 297] width 203 height 152
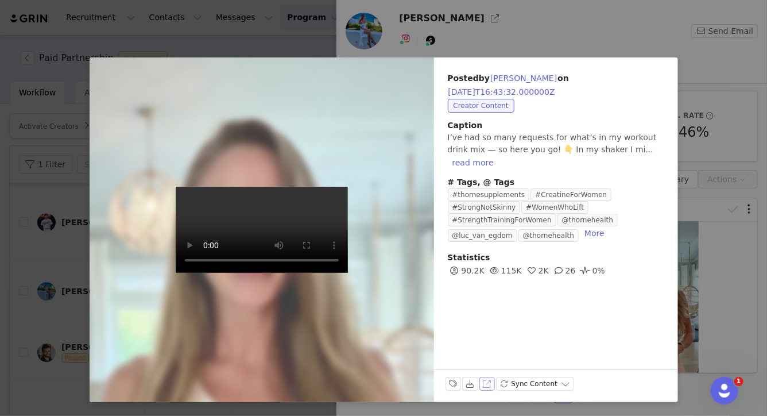
click at [486, 383] on button "View on Instagram" at bounding box center [488, 384] width 16 height 14
click at [436, 16] on div "Posted by [PERSON_NAME] on [DATE]T16:43:32.000000Z Creator Content Caption I’ve…" at bounding box center [383, 208] width 767 height 416
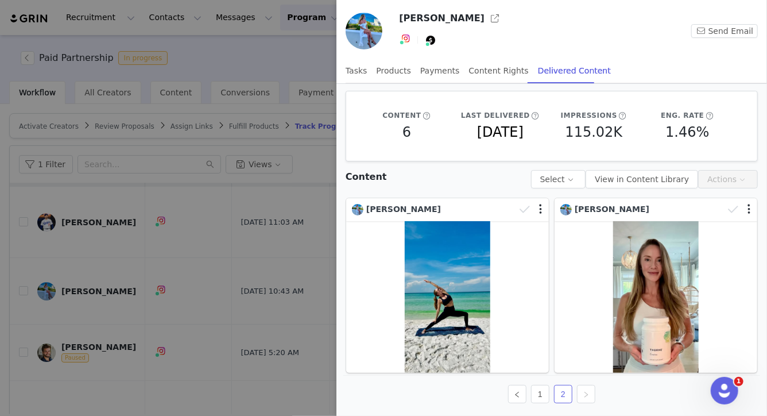
drag, startPoint x: 397, startPoint y: 21, endPoint x: 476, endPoint y: 21, distance: 78.1
click at [476, 21] on div "[PERSON_NAME] Send Email" at bounding box center [552, 33] width 431 height 49
copy h3 "[PERSON_NAME]"
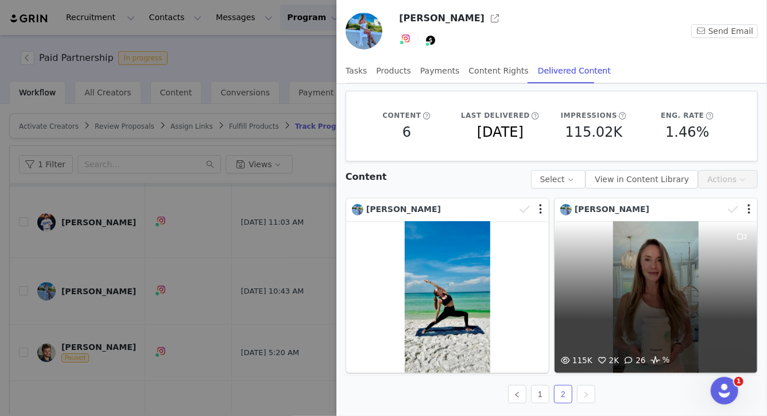
click at [643, 266] on div "115K 2K 26 %" at bounding box center [656, 297] width 203 height 152
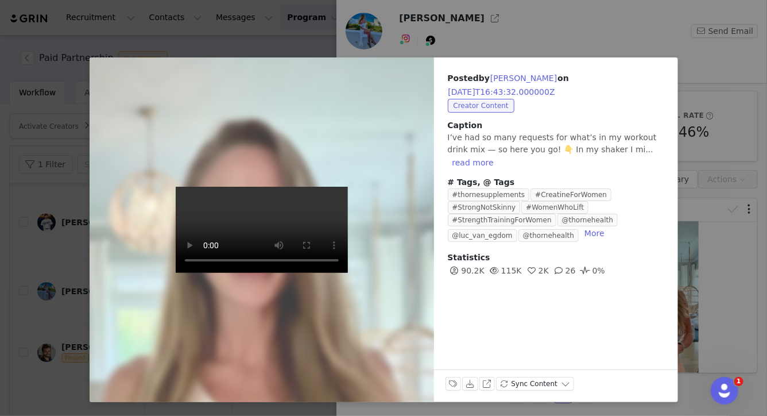
click at [713, 281] on div "Posted by [PERSON_NAME] on [DATE]T16:43:32.000000Z Creator Content Caption I’ve…" at bounding box center [383, 208] width 767 height 416
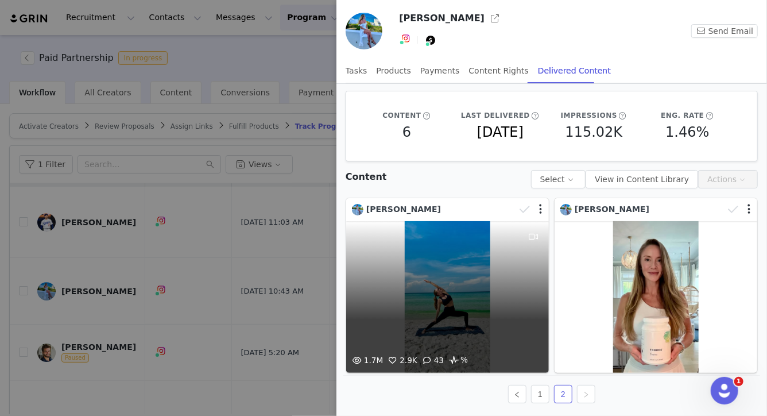
click at [458, 288] on div "1.7M 2.9K 43 %" at bounding box center [447, 297] width 203 height 152
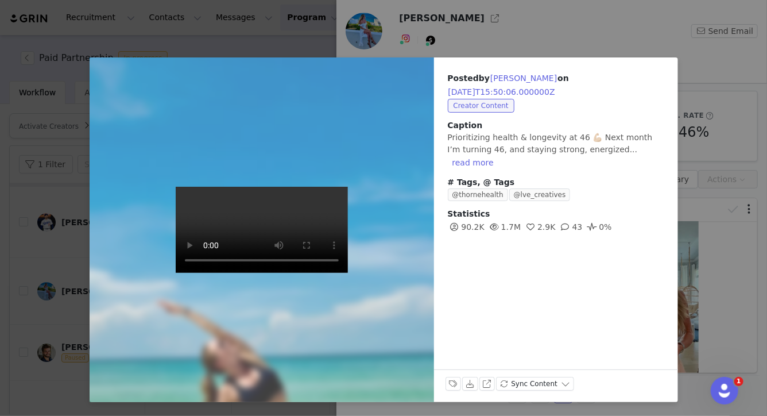
click at [268, 211] on video at bounding box center [262, 230] width 172 height 86
click at [752, 232] on div "Posted by [PERSON_NAME] on [DATE]T15:50:06.000000Z Creator Content Caption Prio…" at bounding box center [383, 208] width 767 height 416
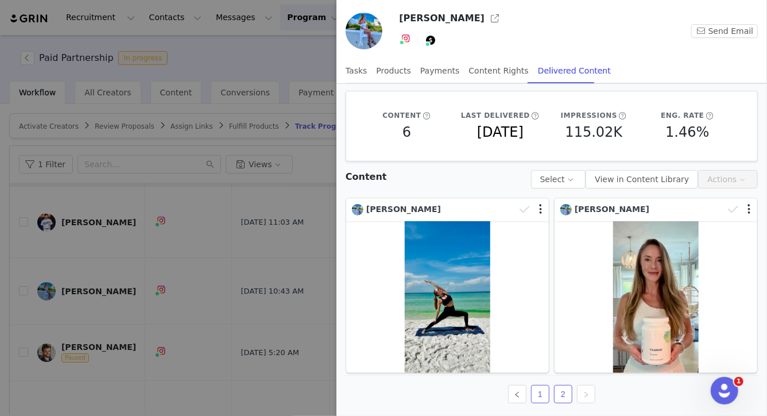
click at [538, 385] on link "1" at bounding box center [540, 393] width 17 height 17
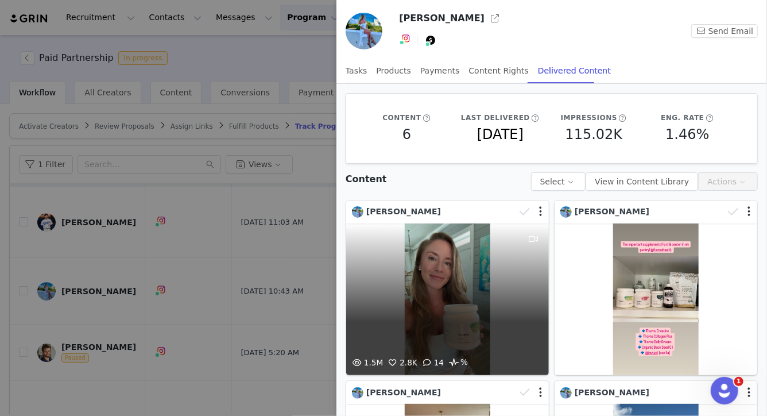
scroll to position [180, 0]
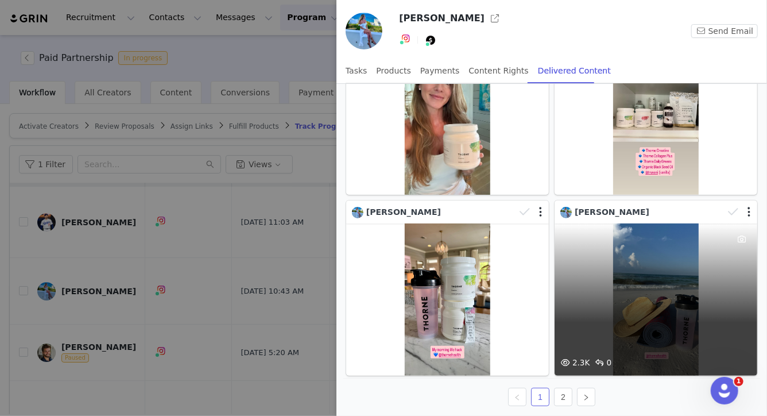
click at [637, 280] on div "2.3K 0" at bounding box center [656, 299] width 203 height 152
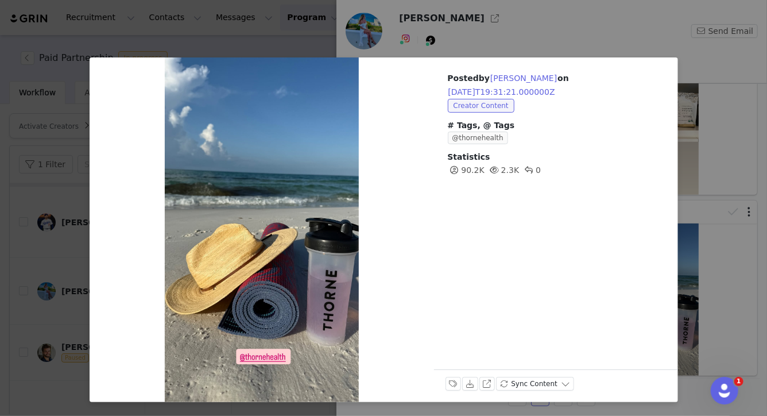
click at [711, 245] on div "Posted by [PERSON_NAME] on [DATE]T19:31:21.000000Z Creator Content # Tags, @ Ta…" at bounding box center [383, 208] width 767 height 416
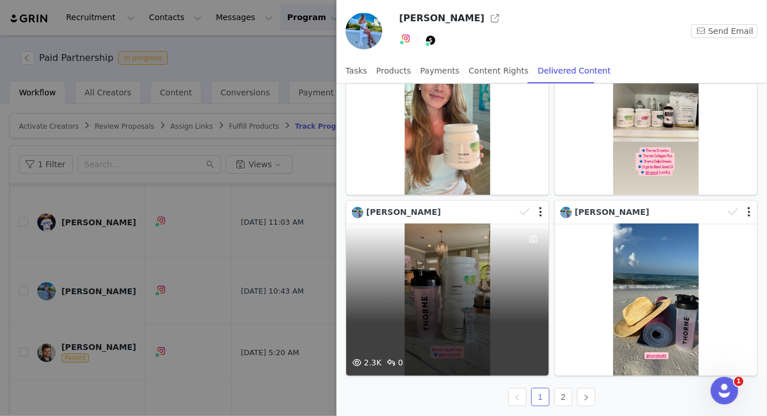
click at [500, 287] on div "2.3K 0" at bounding box center [447, 299] width 203 height 152
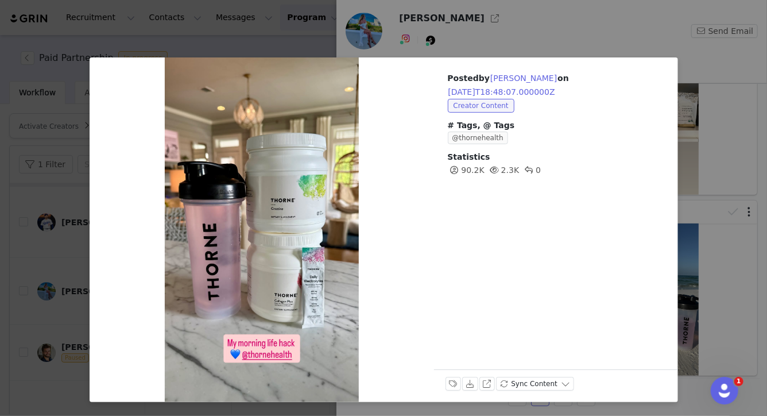
click at [766, 256] on div "Posted by [PERSON_NAME] on [DATE]T18:48:07.000000Z Creator Content # Tags, @ Ta…" at bounding box center [383, 208] width 767 height 416
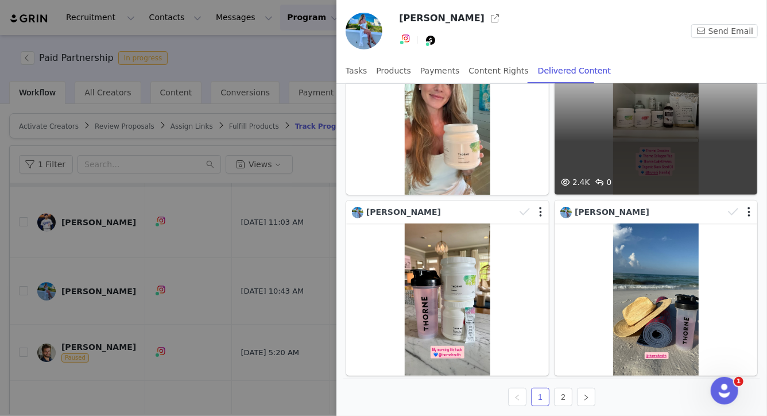
click at [639, 132] on div "2.4K 0" at bounding box center [656, 119] width 203 height 152
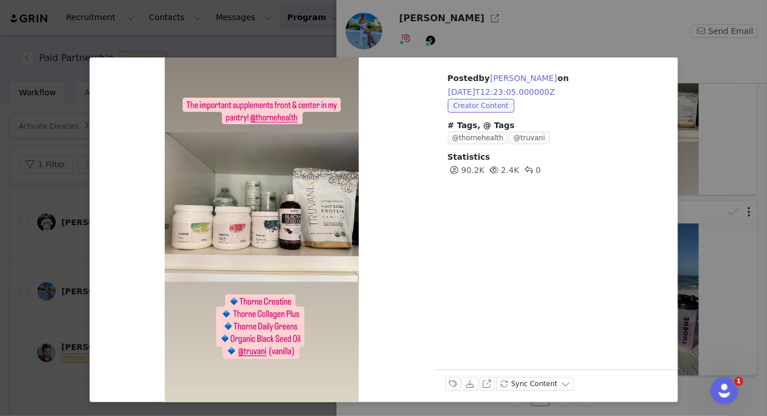
click at [720, 258] on div "Posted by [PERSON_NAME] on [DATE]T12:23:05.000000Z Creator Content # Tags, @ Ta…" at bounding box center [383, 208] width 767 height 416
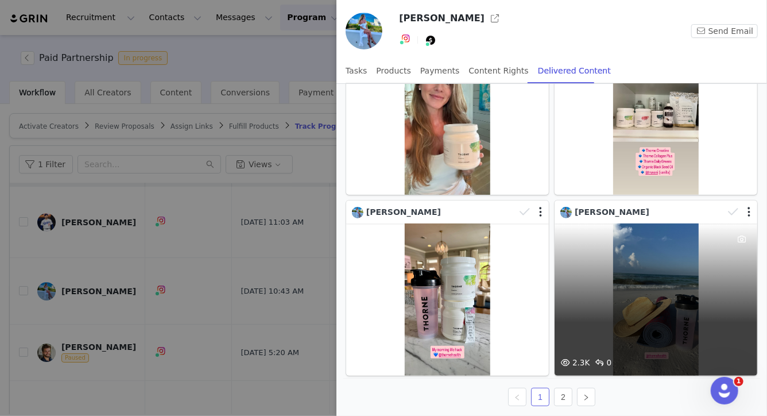
scroll to position [0, 0]
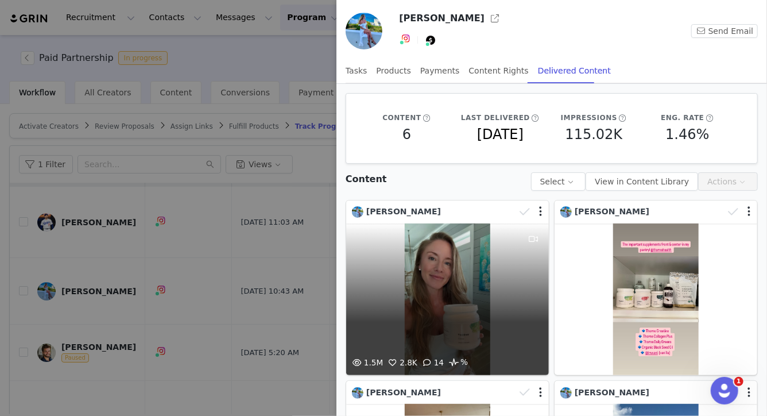
click at [436, 257] on div "1.5M 2.8K 14 %" at bounding box center [447, 299] width 203 height 152
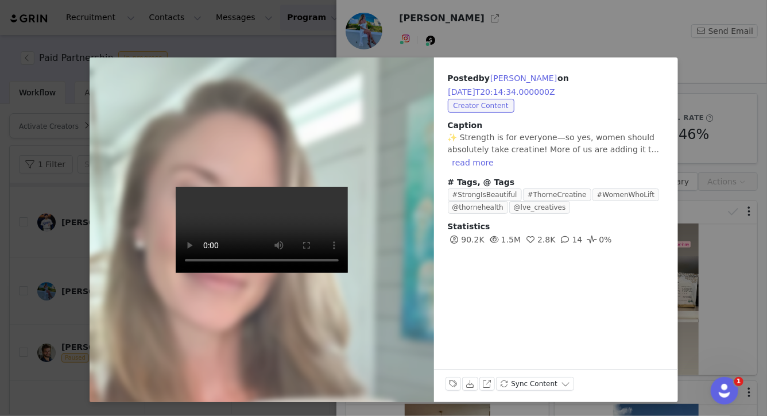
click at [713, 263] on div "Posted by [PERSON_NAME] on [DATE]T20:14:34.000000Z Creator Content Caption ✨ St…" at bounding box center [383, 208] width 767 height 416
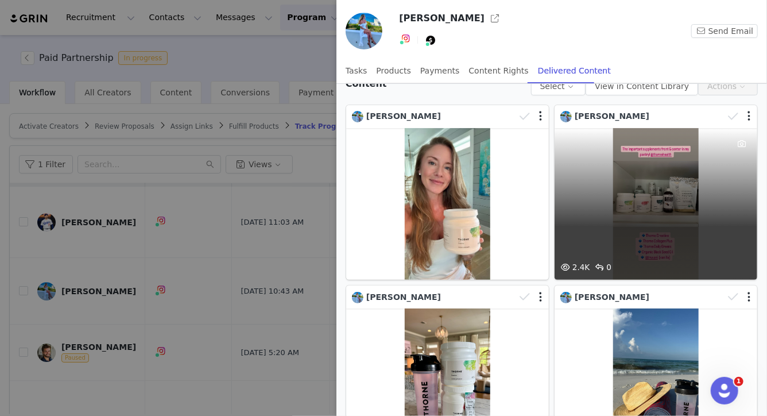
scroll to position [180, 0]
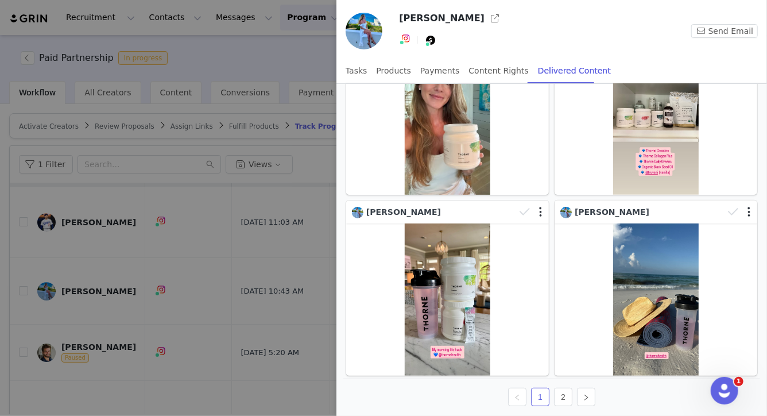
click at [160, 319] on div at bounding box center [383, 208] width 767 height 416
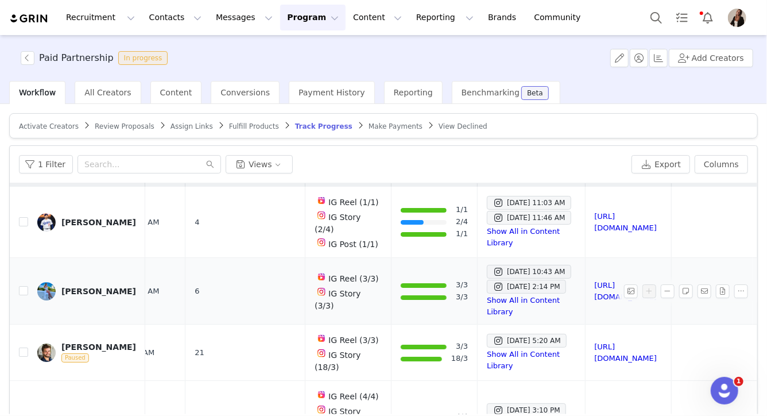
scroll to position [0, 313]
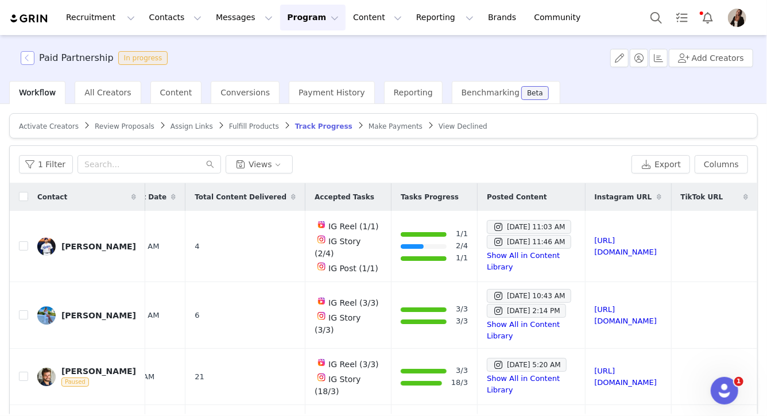
click at [29, 56] on button "button" at bounding box center [28, 58] width 14 height 14
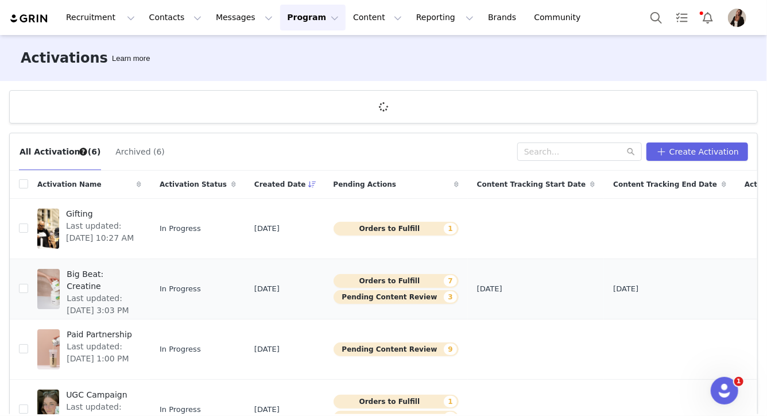
click at [109, 277] on span "Big Beat: Creatine" at bounding box center [101, 280] width 68 height 24
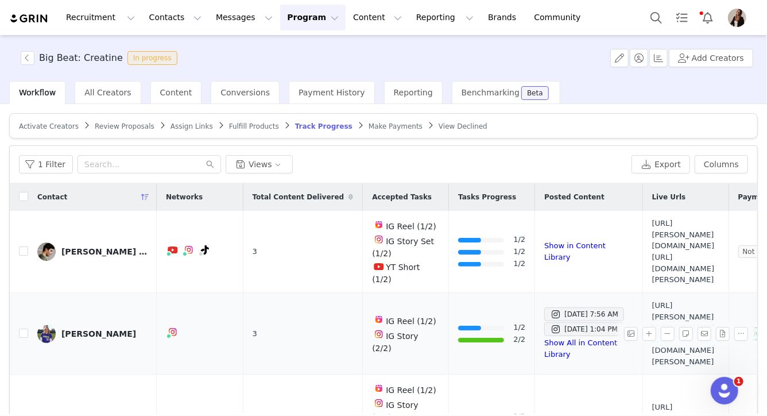
click at [86, 329] on div "[PERSON_NAME]" at bounding box center [98, 333] width 75 height 9
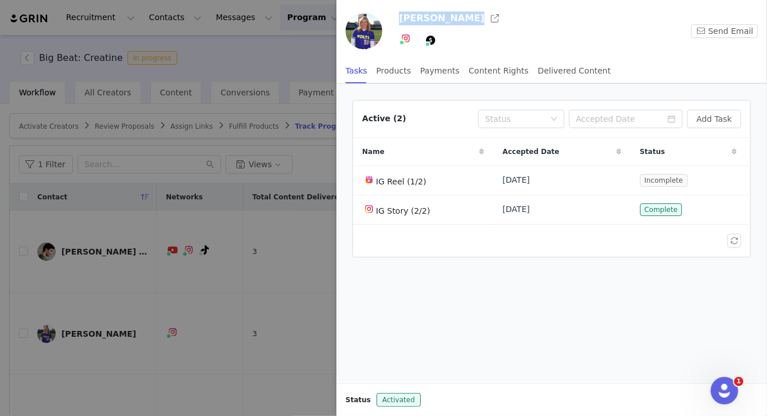
drag, startPoint x: 399, startPoint y: 18, endPoint x: 465, endPoint y: 18, distance: 66.6
click at [465, 18] on div "[PERSON_NAME] Send Email" at bounding box center [552, 33] width 431 height 49
copy h3 "[PERSON_NAME]"
click at [424, 70] on div "Payments" at bounding box center [440, 71] width 40 height 26
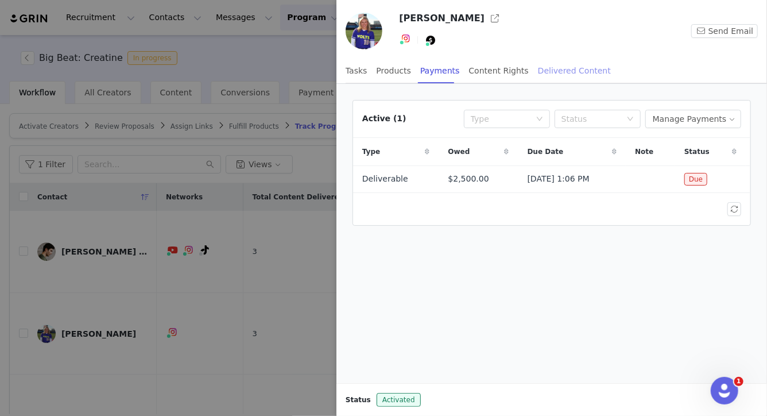
click at [560, 71] on div "Delivered Content" at bounding box center [574, 71] width 73 height 26
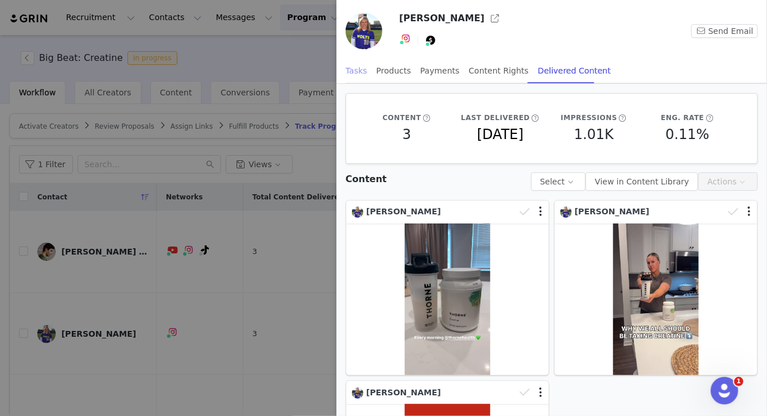
click at [353, 69] on div "Tasks" at bounding box center [357, 71] width 22 height 26
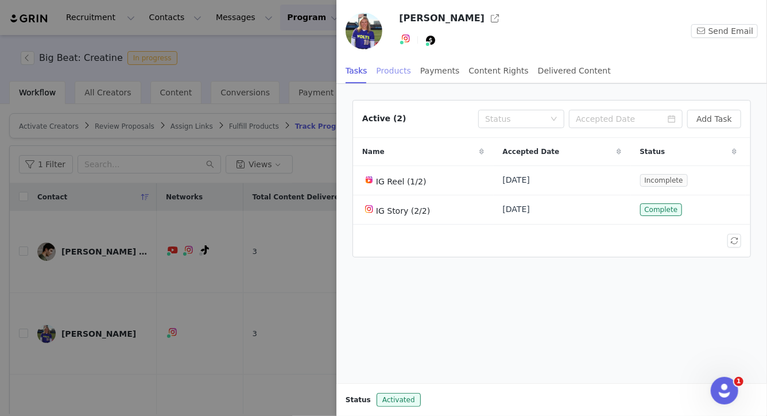
click at [400, 71] on div "Products" at bounding box center [394, 71] width 34 height 26
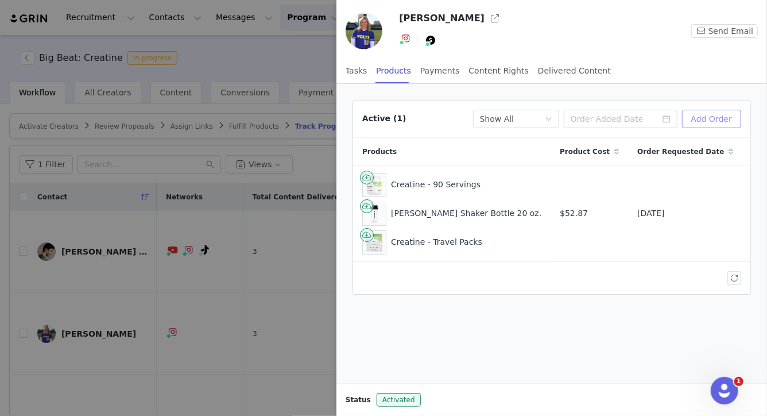
click at [714, 117] on button "Add Order" at bounding box center [711, 119] width 59 height 18
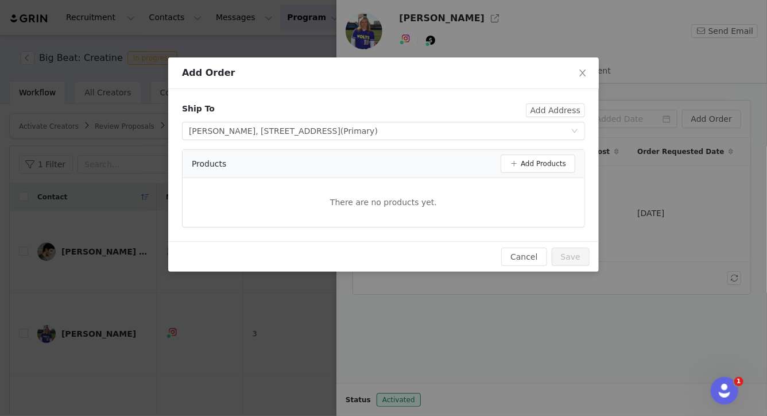
click at [522, 173] on div "Products Add Products" at bounding box center [384, 164] width 402 height 28
click at [521, 169] on button "Add Products" at bounding box center [538, 164] width 75 height 18
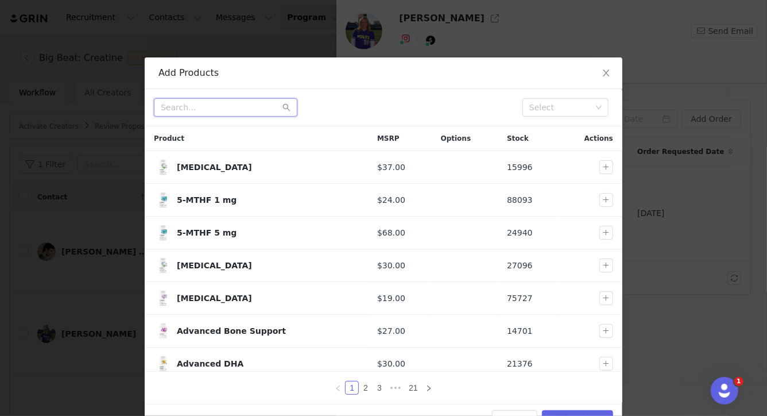
click at [214, 107] on input "text" at bounding box center [226, 107] width 144 height 18
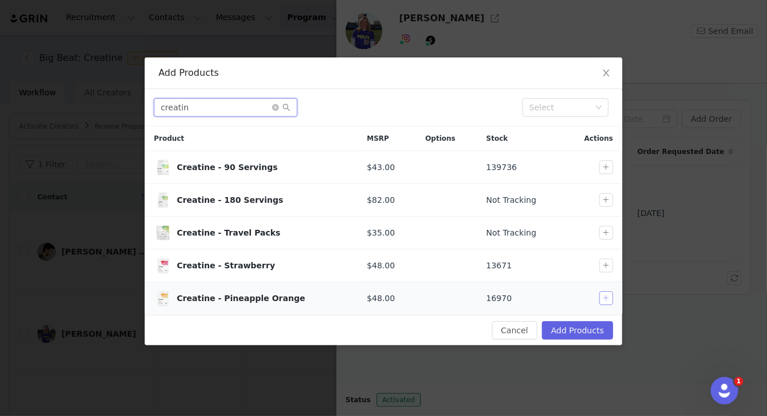
type input "creatin"
click at [605, 296] on button "button" at bounding box center [607, 298] width 14 height 14
click at [605, 268] on button "button" at bounding box center [607, 265] width 14 height 14
click at [584, 326] on button "Add Products" at bounding box center [577, 330] width 71 height 18
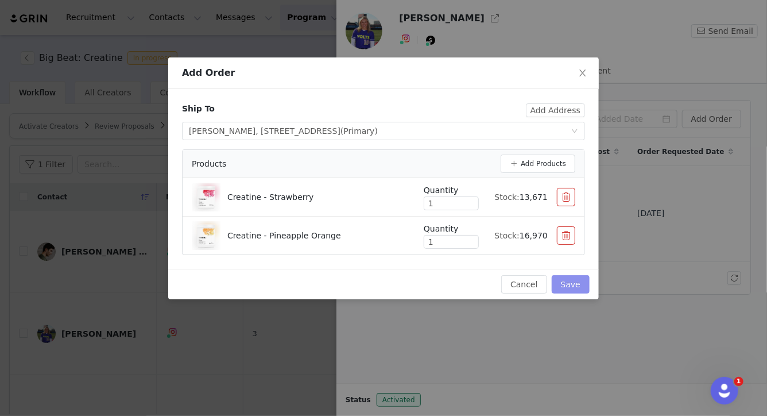
click at [577, 288] on button "Save" at bounding box center [571, 284] width 38 height 18
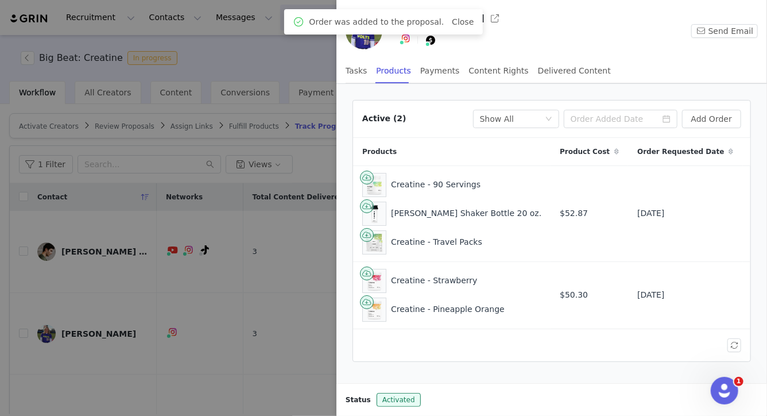
click at [281, 299] on div at bounding box center [383, 208] width 767 height 416
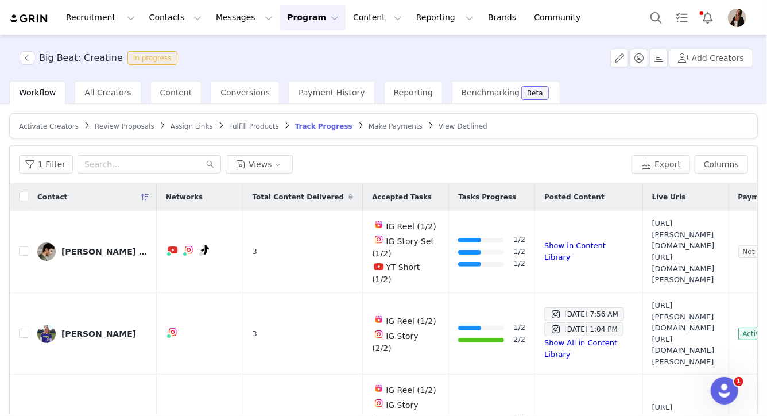
click at [244, 127] on span "Fulfill Products" at bounding box center [254, 126] width 50 height 8
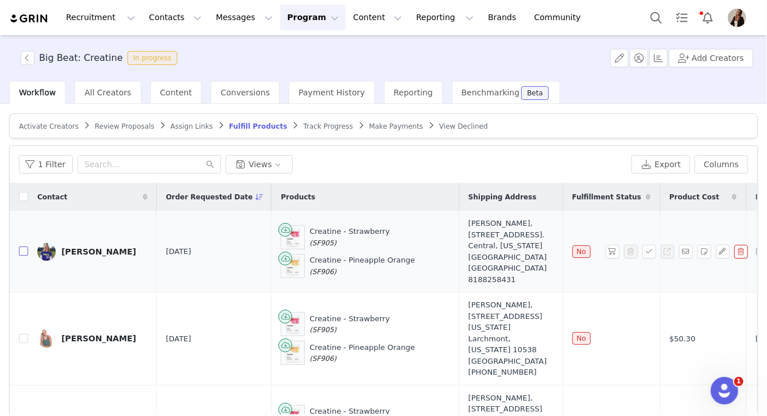
click at [21, 256] on input "checkbox" at bounding box center [23, 250] width 9 height 9
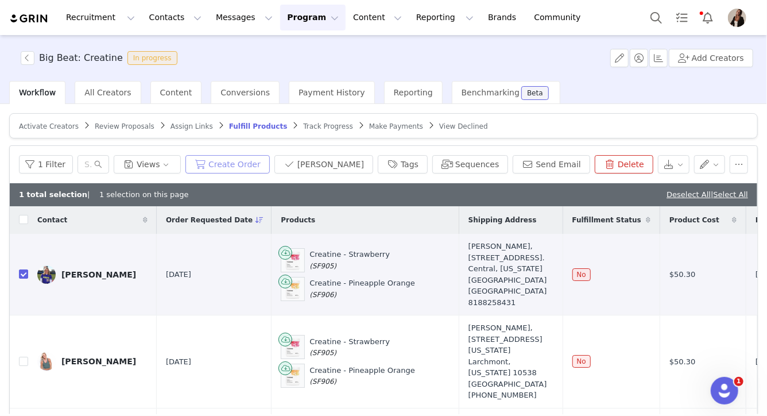
click at [252, 167] on button "Create Order" at bounding box center [228, 164] width 84 height 18
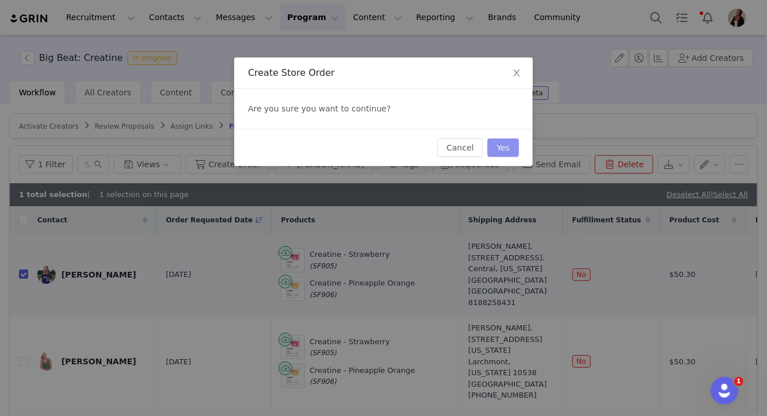
click at [508, 143] on button "Yes" at bounding box center [504, 147] width 32 height 18
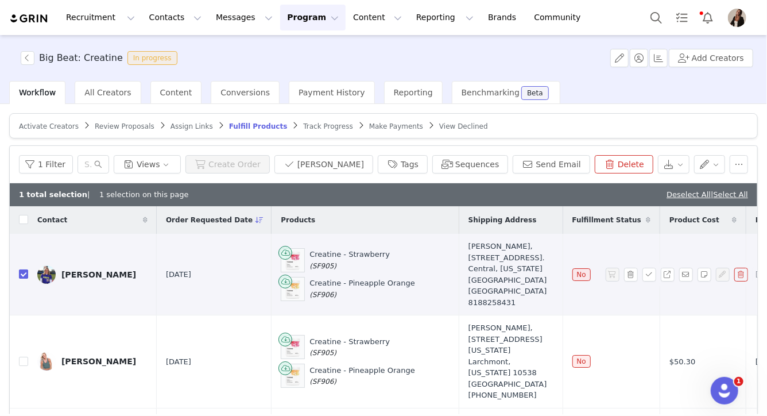
click at [20, 279] on input "checkbox" at bounding box center [23, 273] width 9 height 9
checkbox input "false"
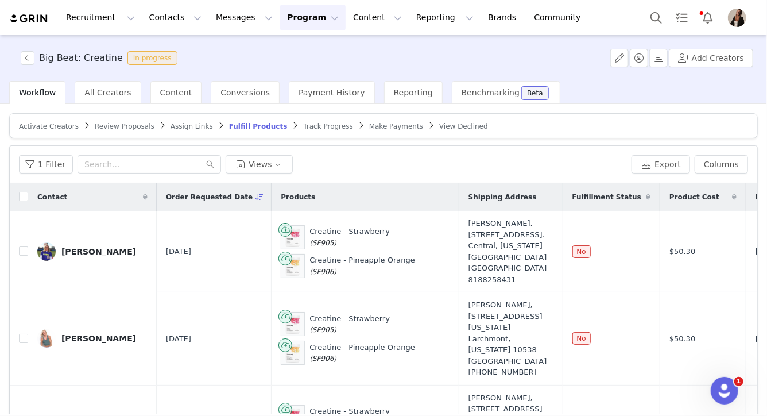
click at [314, 129] on span "Track Progress" at bounding box center [327, 126] width 49 height 8
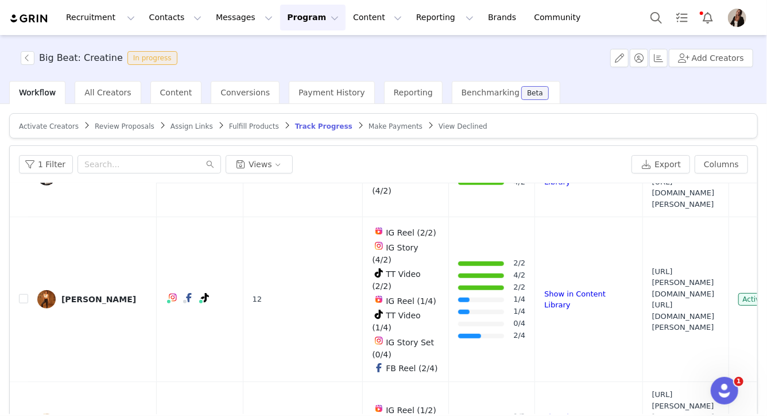
scroll to position [573, 0]
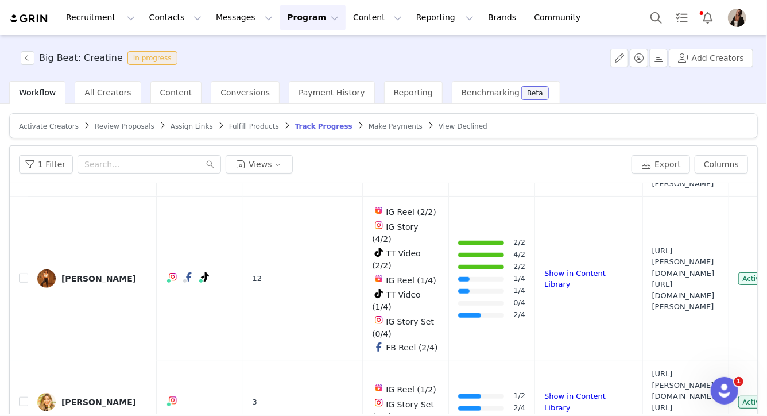
click at [379, 125] on span "Make Payments" at bounding box center [396, 126] width 54 height 8
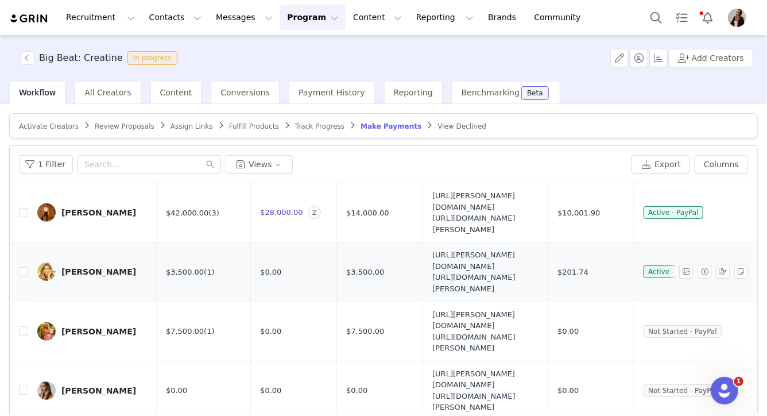
scroll to position [383, 49]
click at [81, 276] on link "[PERSON_NAME]" at bounding box center [92, 271] width 110 height 18
click at [423, 297] on td "[URL][PERSON_NAME][DOMAIN_NAME] [URL][DOMAIN_NAME][PERSON_NAME]" at bounding box center [485, 271] width 125 height 59
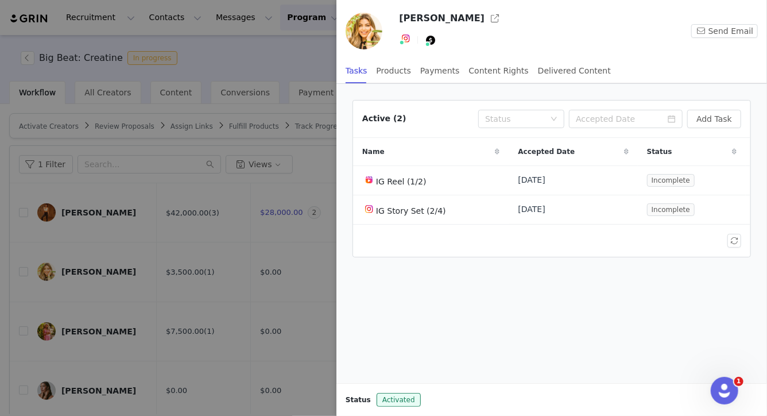
drag, startPoint x: 480, startPoint y: 266, endPoint x: 377, endPoint y: 255, distance: 103.4
click at [377, 255] on div "Big Beat: Creatine In progress Add Creators Workflow All Creators Content Conve…" at bounding box center [383, 224] width 767 height 379
click at [287, 283] on div at bounding box center [383, 208] width 767 height 416
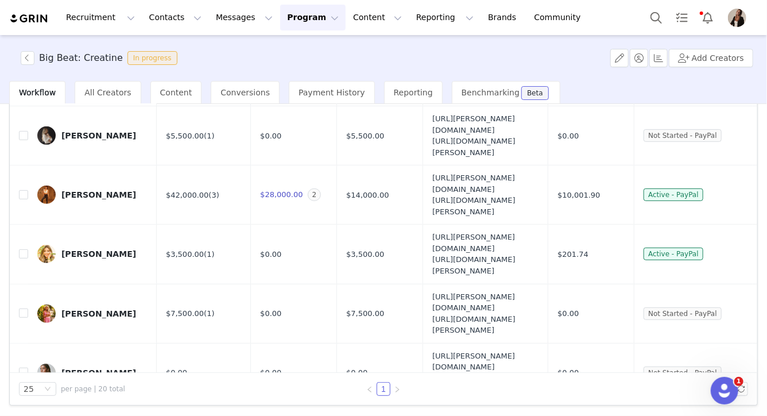
scroll to position [325, 0]
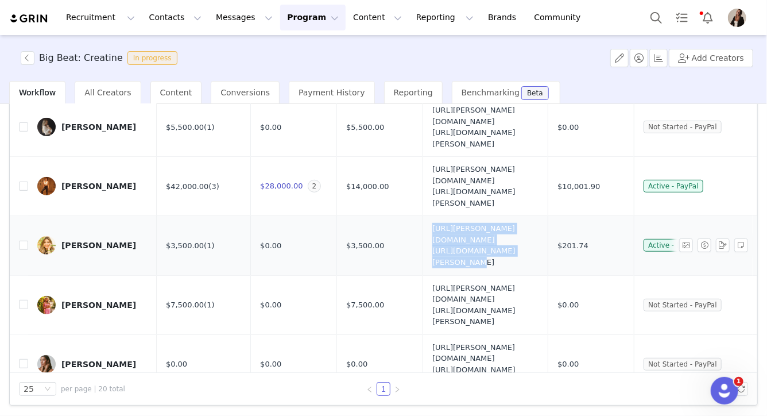
drag, startPoint x: 530, startPoint y: 241, endPoint x: 426, endPoint y: 225, distance: 105.8
click at [433, 225] on span "[URL][PERSON_NAME][DOMAIN_NAME] [URL][DOMAIN_NAME][PERSON_NAME]" at bounding box center [486, 245] width 106 height 45
copy span "[URL][PERSON_NAME][DOMAIN_NAME]"
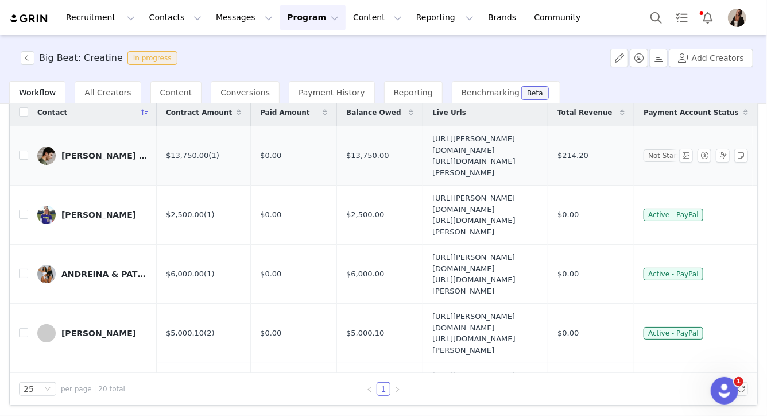
scroll to position [0, 0]
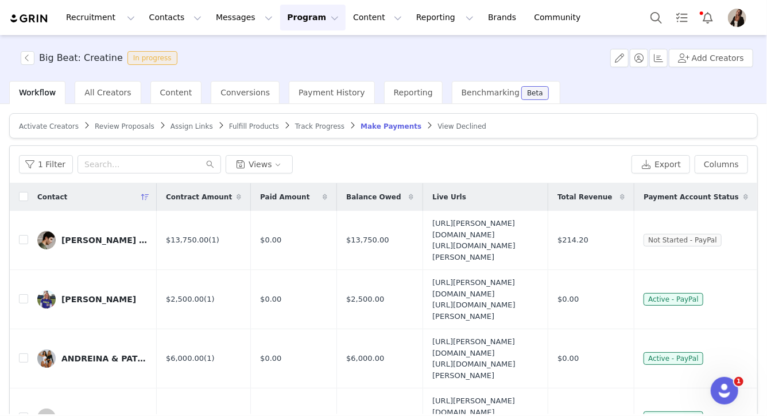
click at [309, 125] on span "Track Progress" at bounding box center [319, 126] width 49 height 8
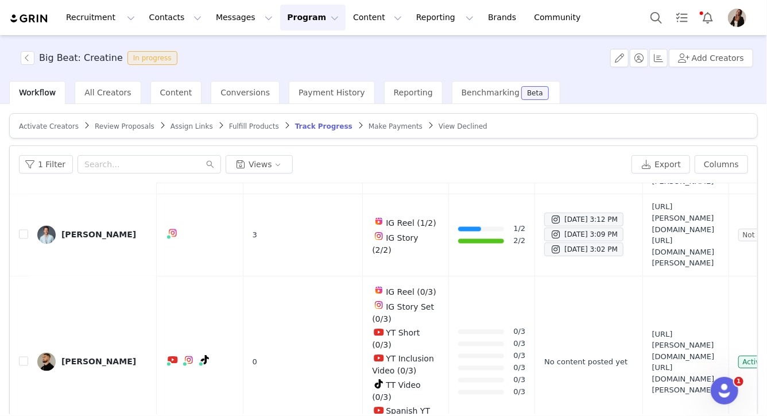
scroll to position [1318, 0]
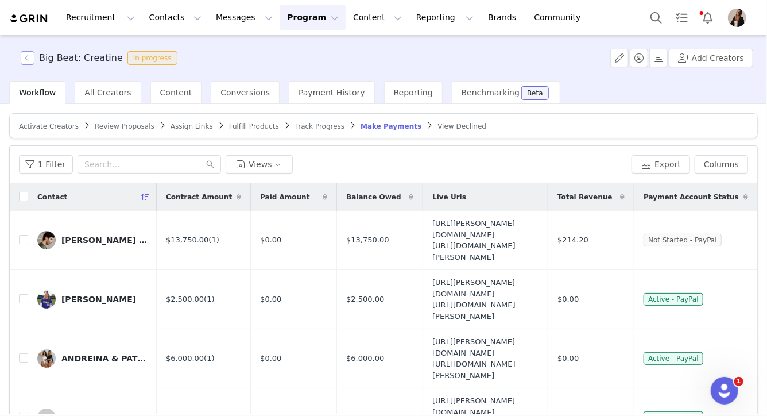
click at [26, 60] on button "button" at bounding box center [28, 58] width 14 height 14
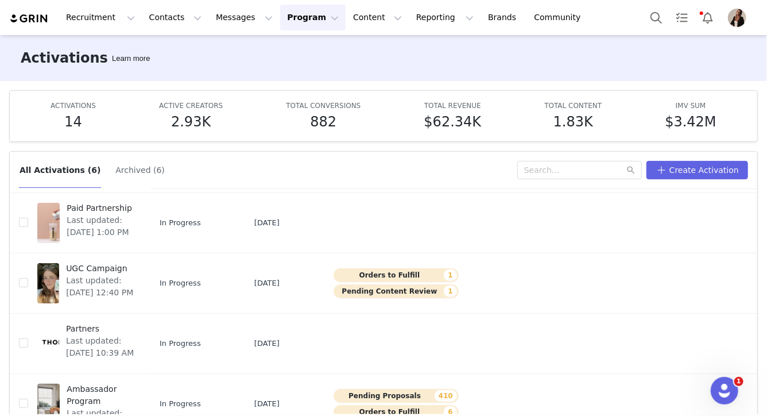
scroll to position [60, 0]
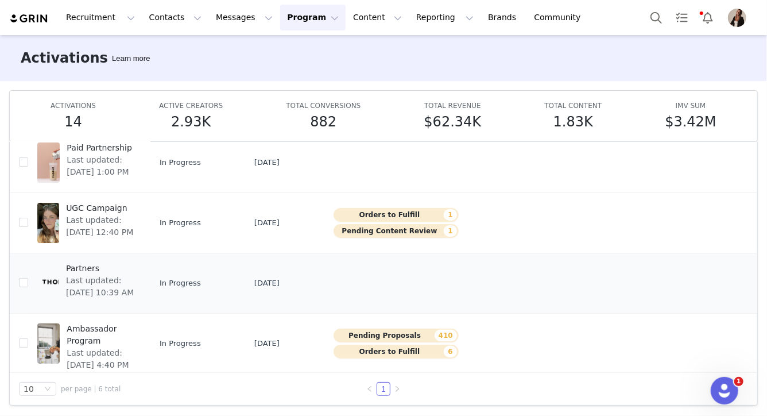
click at [88, 272] on span "Partners" at bounding box center [100, 268] width 68 height 12
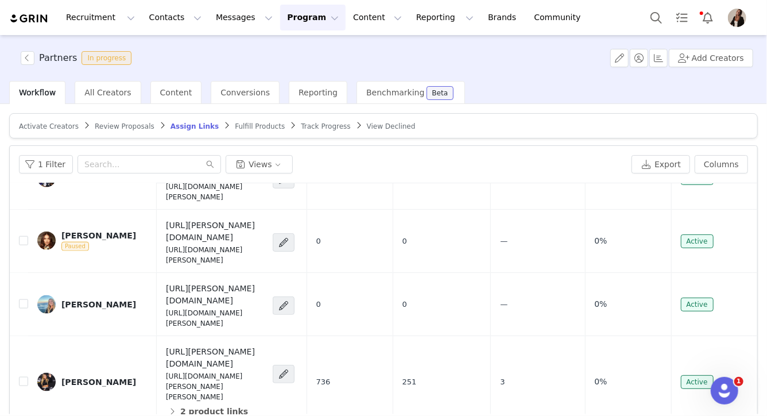
scroll to position [732, 0]
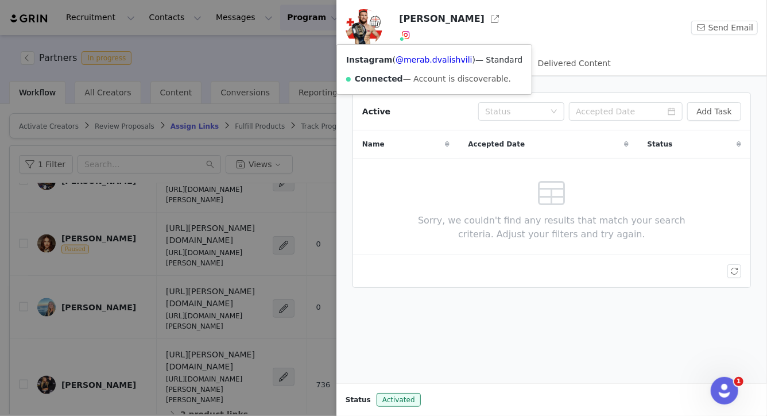
click at [401, 36] on span at bounding box center [402, 39] width 6 height 6
click at [410, 60] on link "@merab.dvalishvili" at bounding box center [434, 59] width 77 height 9
click at [165, 253] on div at bounding box center [383, 208] width 767 height 416
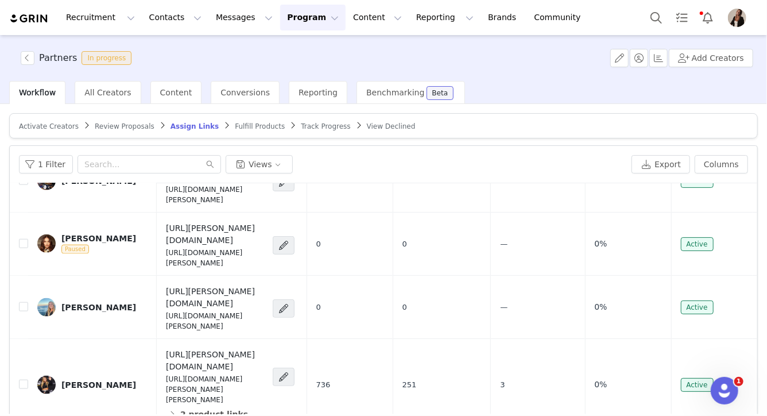
scroll to position [808, 0]
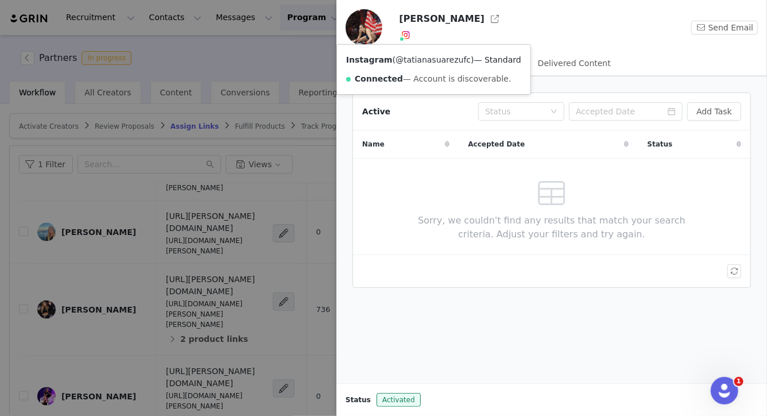
click at [406, 58] on link "@tatianasuarezufc" at bounding box center [433, 59] width 75 height 9
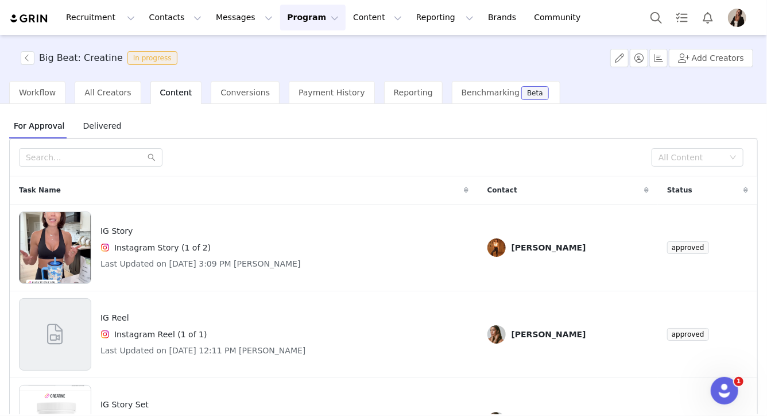
click at [114, 122] on span "Delivered" at bounding box center [102, 126] width 48 height 18
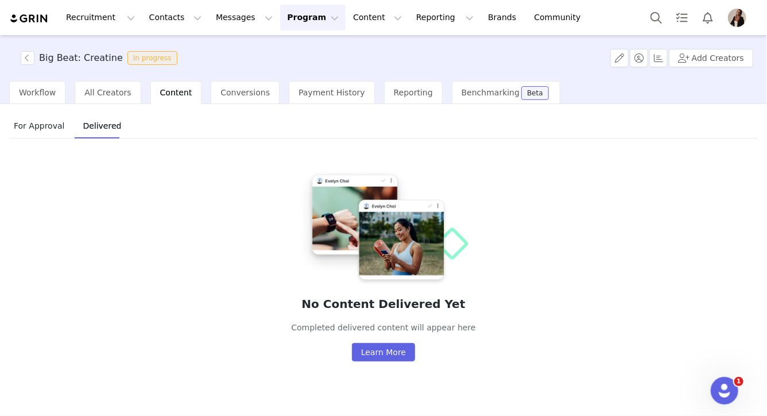
click at [160, 88] on span "Content" at bounding box center [176, 92] width 32 height 9
click at [46, 122] on span "For Approval" at bounding box center [39, 126] width 60 height 18
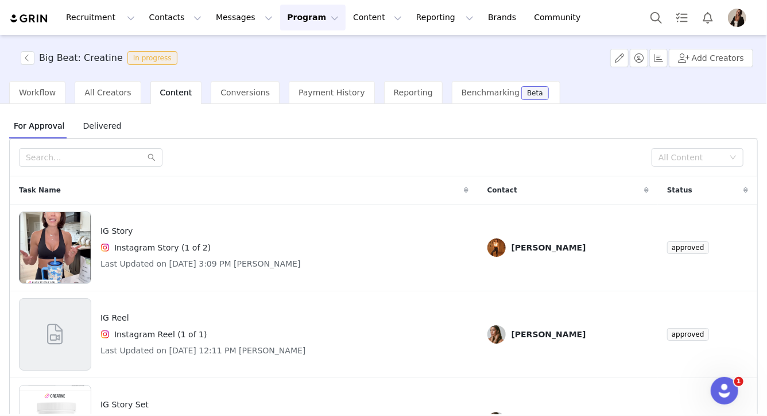
click at [65, 125] on span "For Approval" at bounding box center [39, 126] width 60 height 18
click at [95, 131] on span "Delivered" at bounding box center [102, 126] width 48 height 18
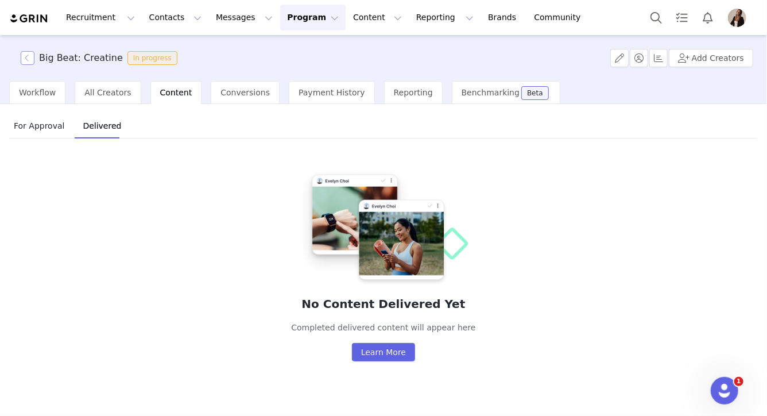
click at [34, 56] on button "button" at bounding box center [28, 58] width 14 height 14
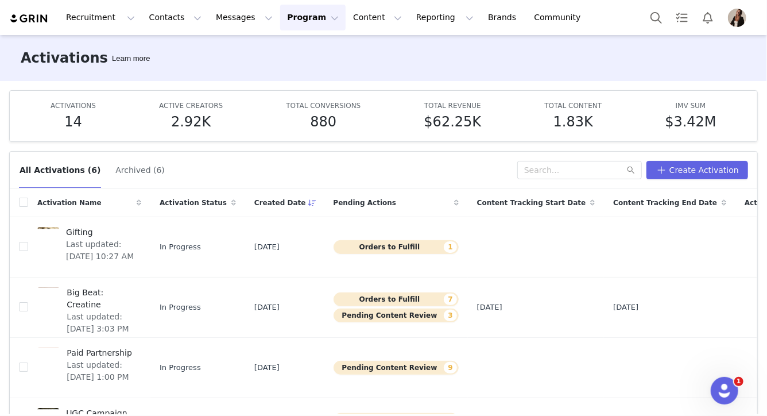
scroll to position [145, 0]
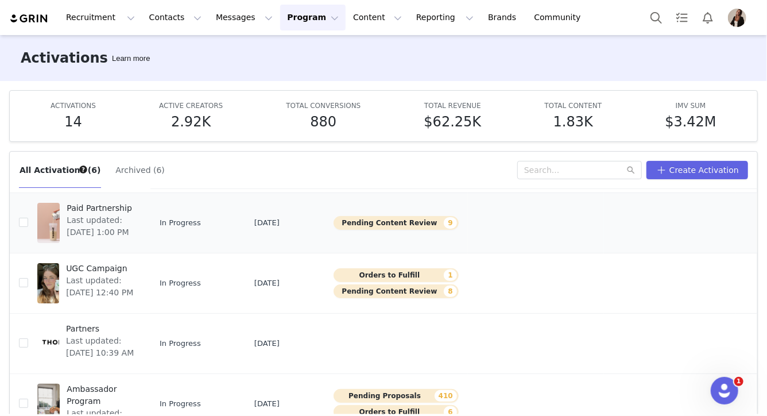
click at [101, 216] on span "Last updated: [DATE] 1:00 PM" at bounding box center [101, 226] width 68 height 24
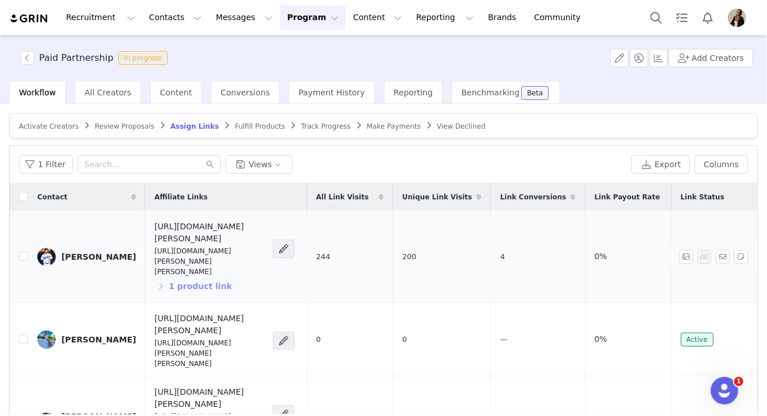
scroll to position [27, 0]
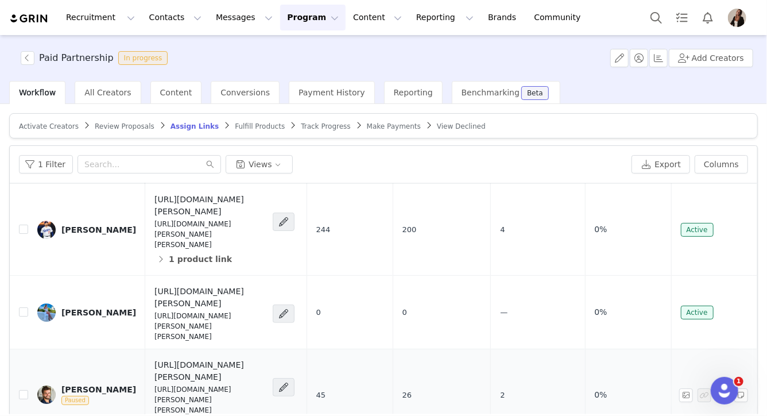
click at [85, 349] on td "John Lindsey Paused" at bounding box center [86, 395] width 117 height 92
click at [83, 385] on div "[PERSON_NAME]" at bounding box center [98, 389] width 75 height 9
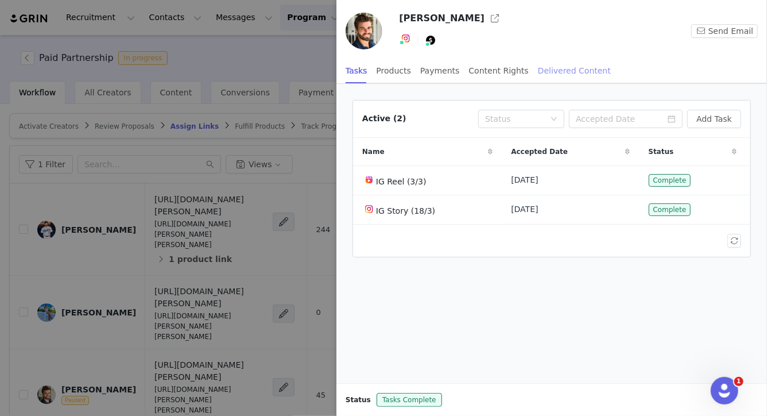
click at [559, 69] on div "Delivered Content" at bounding box center [574, 71] width 73 height 26
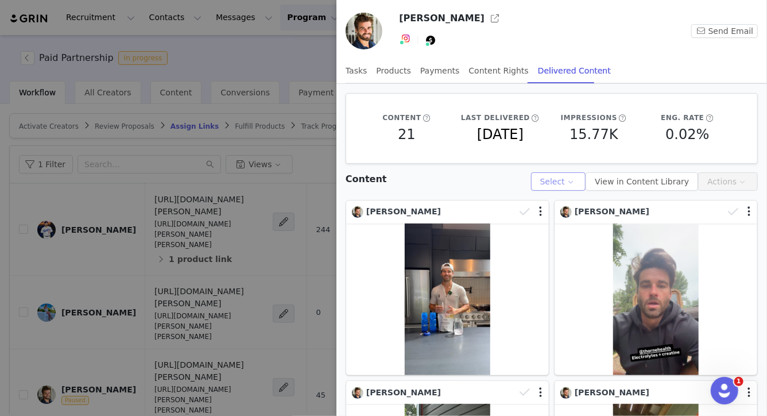
click at [574, 182] on button "Select" at bounding box center [558, 181] width 55 height 18
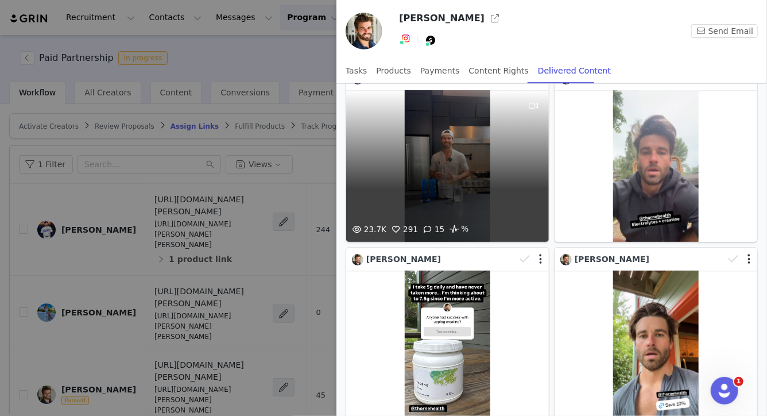
click at [366, 192] on div "23.7K 291 15 %" at bounding box center [447, 166] width 203 height 152
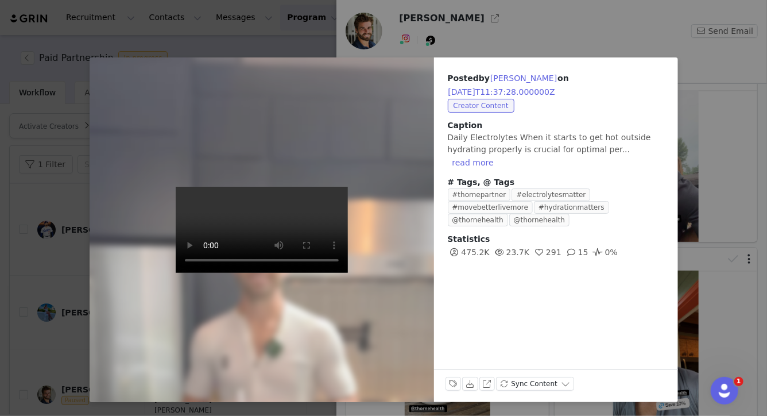
click at [721, 289] on div "Posted by John Lindsey on 2025-06-14T11:37:28.000000Z Creator Content Caption D…" at bounding box center [383, 208] width 767 height 416
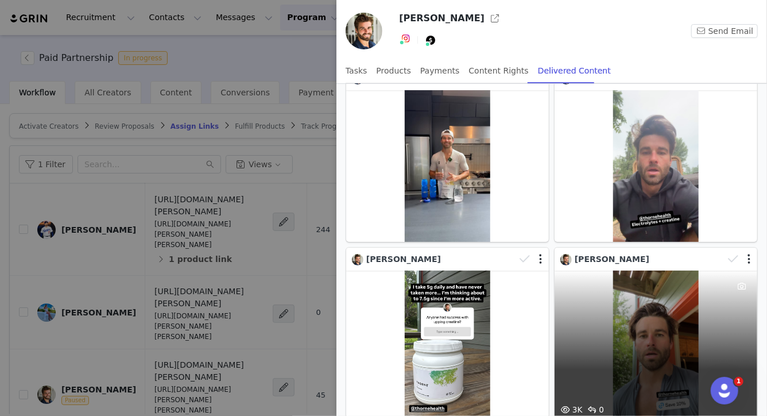
scroll to position [180, 0]
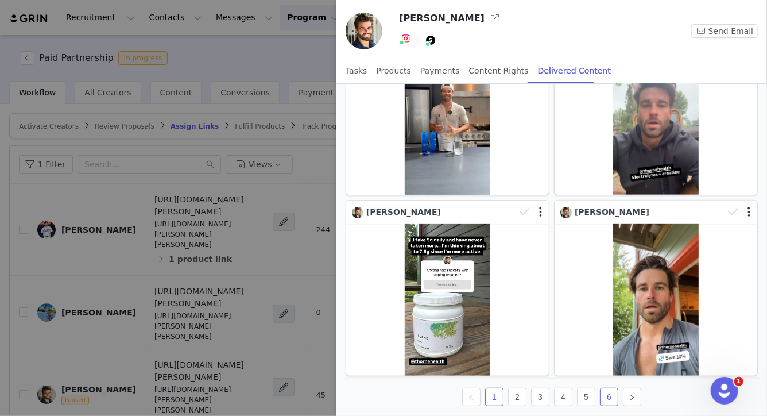
click at [612, 388] on link "6" at bounding box center [609, 396] width 17 height 17
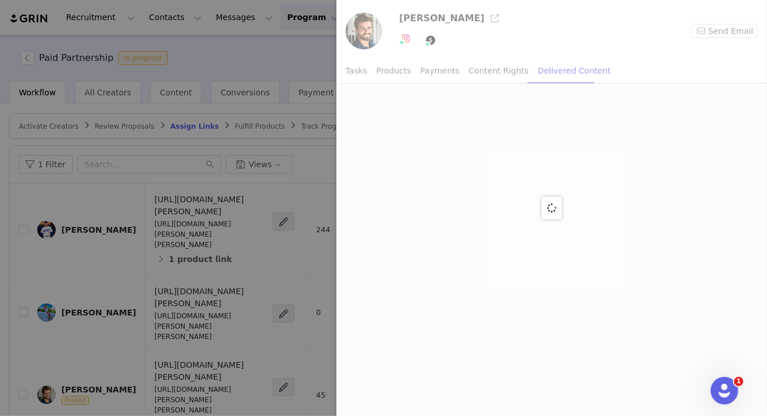
scroll to position [0, 0]
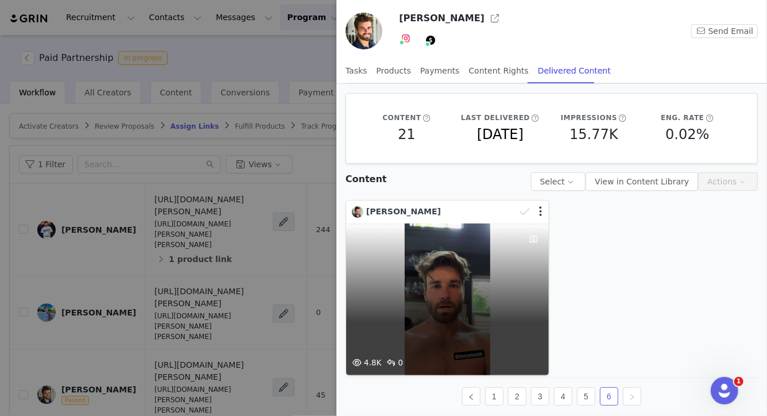
click at [395, 334] on div "4.8K 0" at bounding box center [447, 299] width 203 height 152
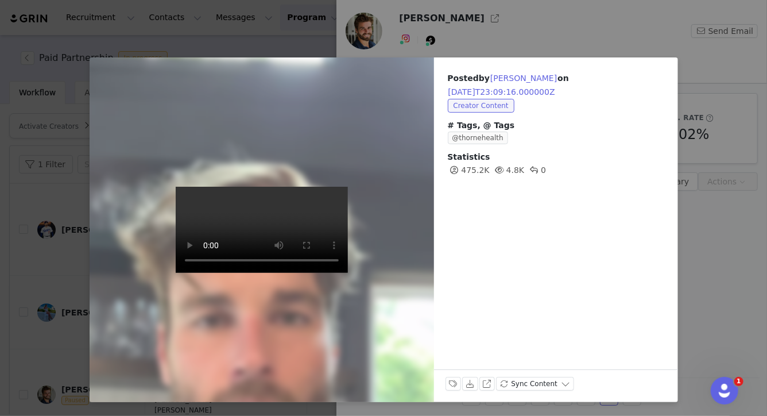
click at [718, 260] on div "Posted by John Lindsey on 2025-06-10T23:09:16.000000Z Creator Content # Tags, @…" at bounding box center [383, 208] width 767 height 416
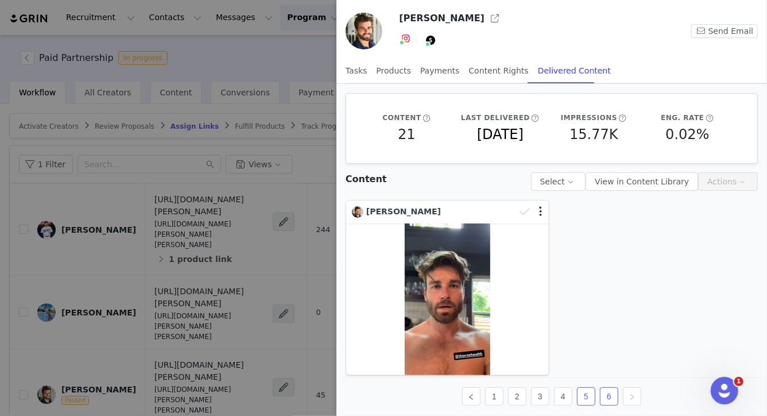
click at [578, 397] on link "5" at bounding box center [586, 396] width 17 height 17
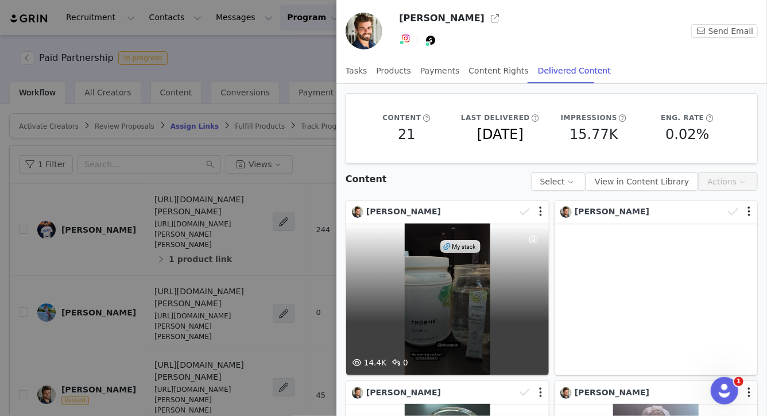
scroll to position [180, 0]
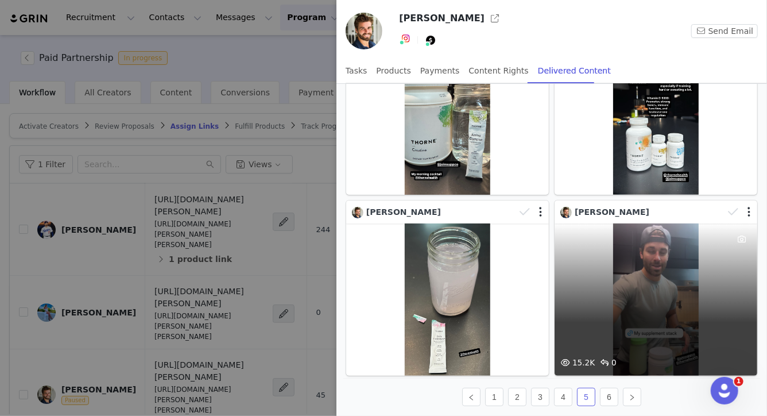
click at [600, 274] on div "15.2K 0" at bounding box center [656, 299] width 203 height 152
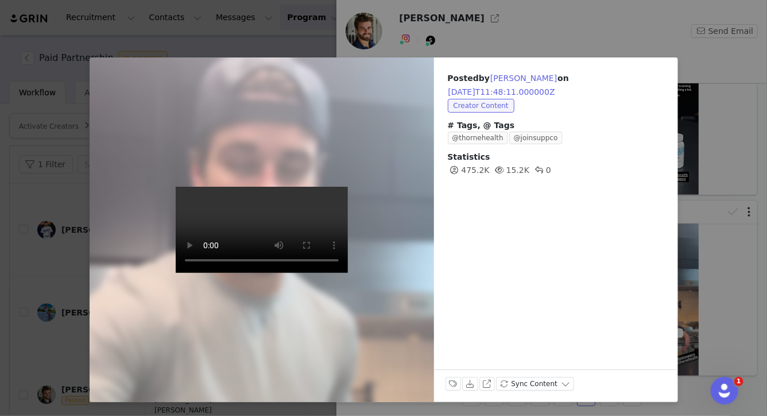
click at [690, 288] on div "Posted by John Lindsey on 2025-07-24T11:48:11.000000Z Creator Content # Tags, @…" at bounding box center [383, 208] width 767 height 416
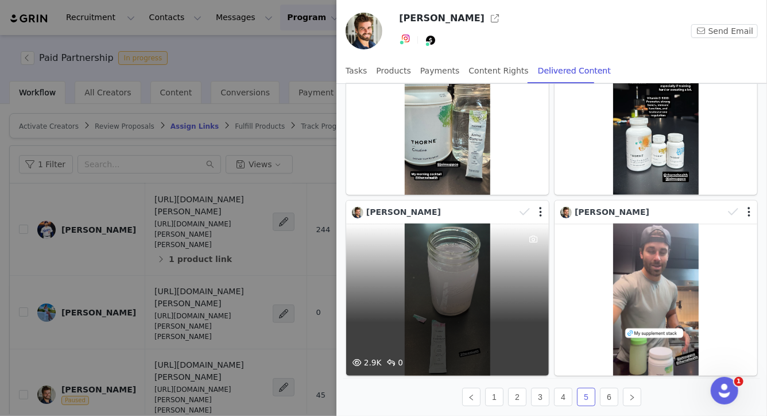
scroll to position [0, 0]
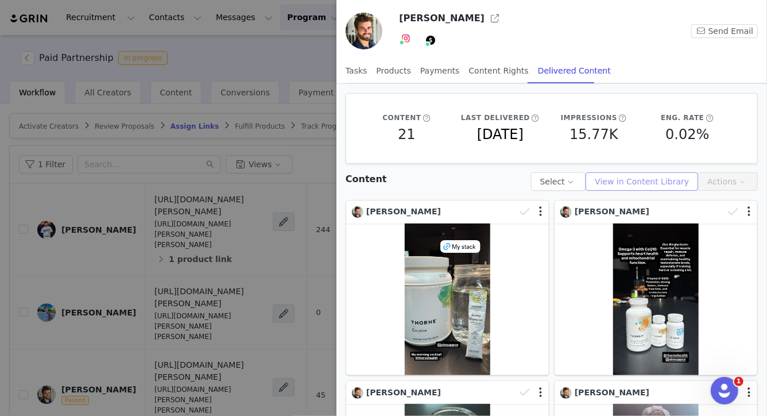
click at [642, 184] on button "View in Content Library" at bounding box center [642, 181] width 113 height 18
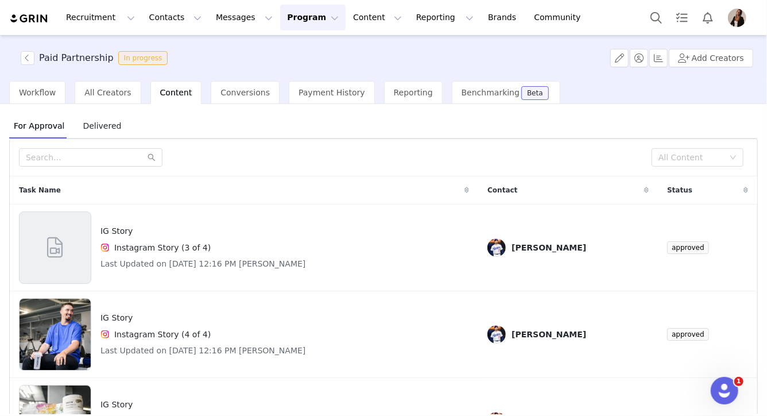
click at [102, 120] on span "Delivered" at bounding box center [102, 126] width 48 height 18
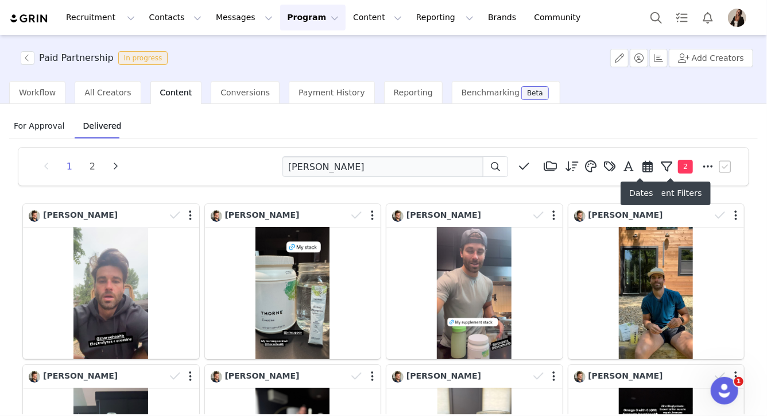
click at [643, 168] on icon at bounding box center [648, 166] width 10 height 11
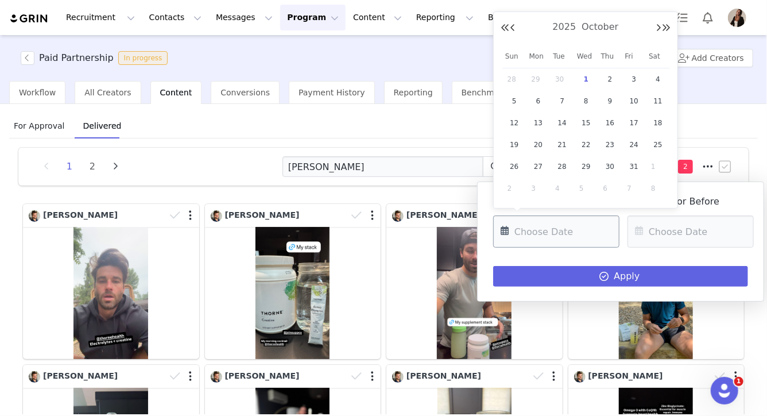
click at [565, 229] on input "text" at bounding box center [556, 231] width 126 height 32
click at [515, 29] on button "Previous Month" at bounding box center [513, 28] width 6 height 9
click at [539, 80] on span "1" at bounding box center [539, 79] width 14 height 14
type input "09/01/2025"
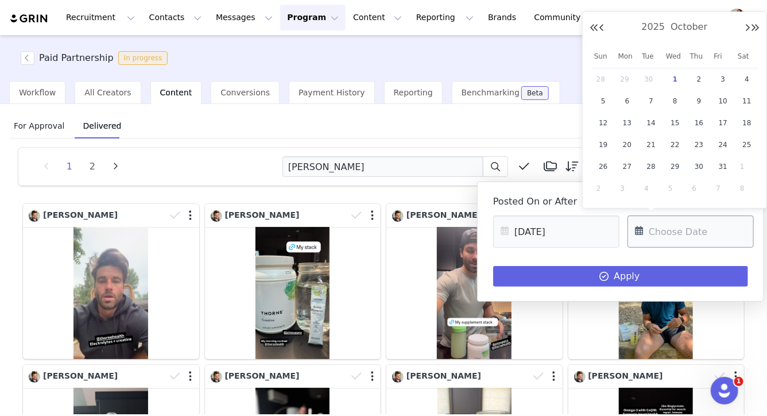
click at [675, 240] on input "text" at bounding box center [691, 231] width 126 height 32
click at [651, 76] on span "30" at bounding box center [651, 79] width 14 height 14
type input "09/30/2025"
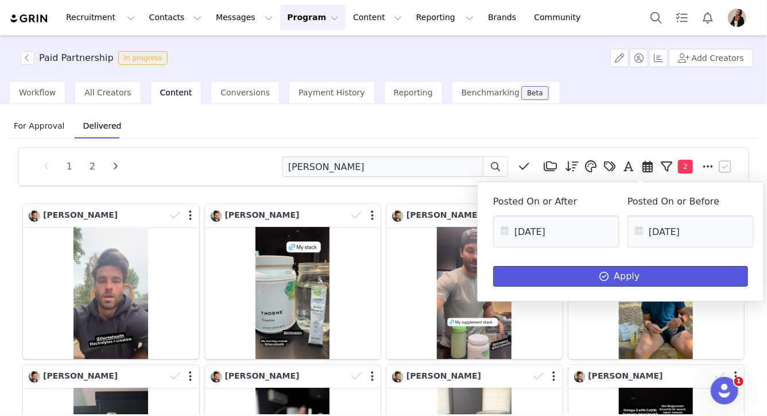
click at [601, 274] on icon at bounding box center [604, 276] width 9 height 9
